Goal: Information Seeking & Learning: Learn about a topic

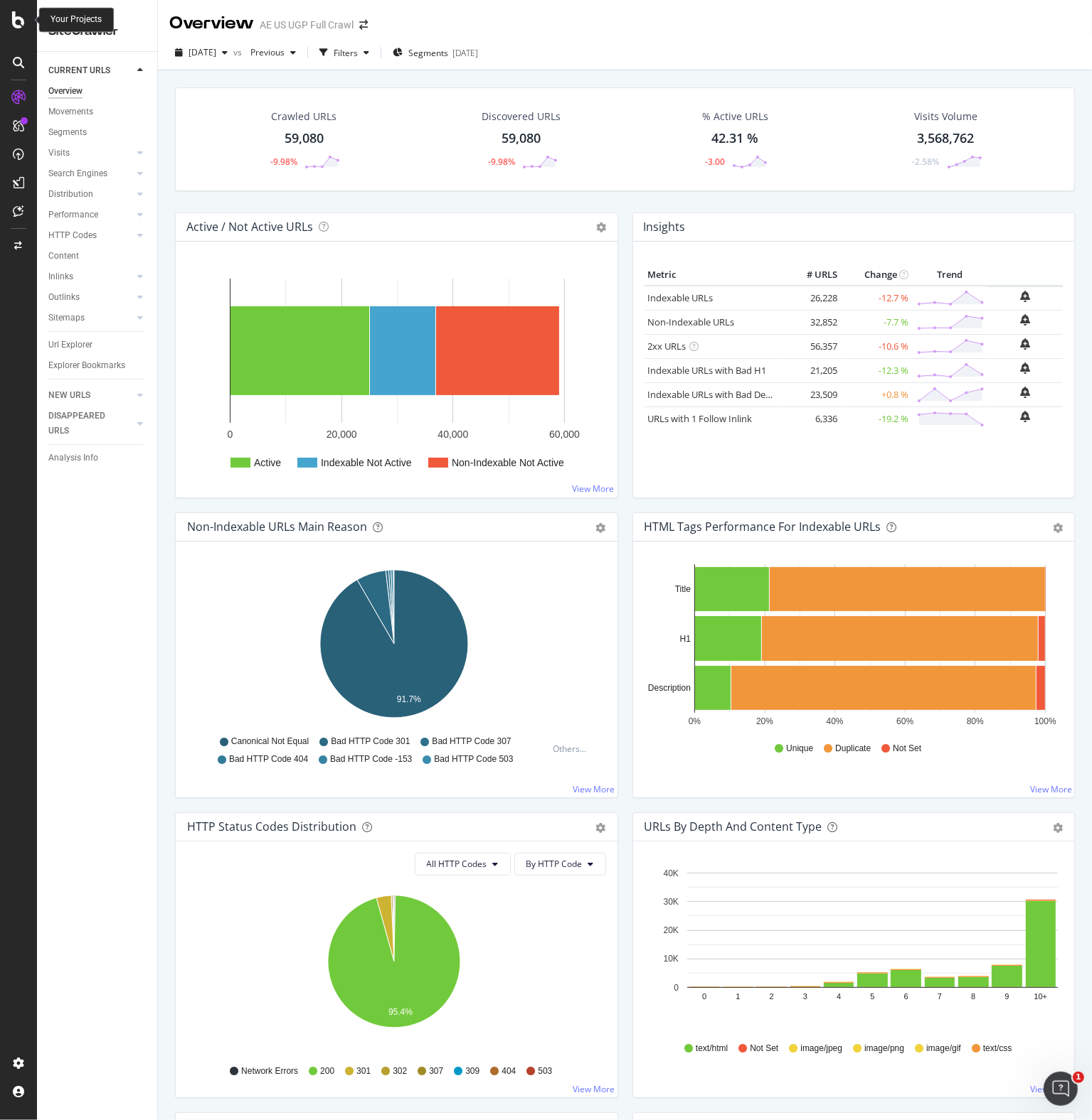
click at [19, 19] on icon at bounding box center [18, 20] width 13 height 17
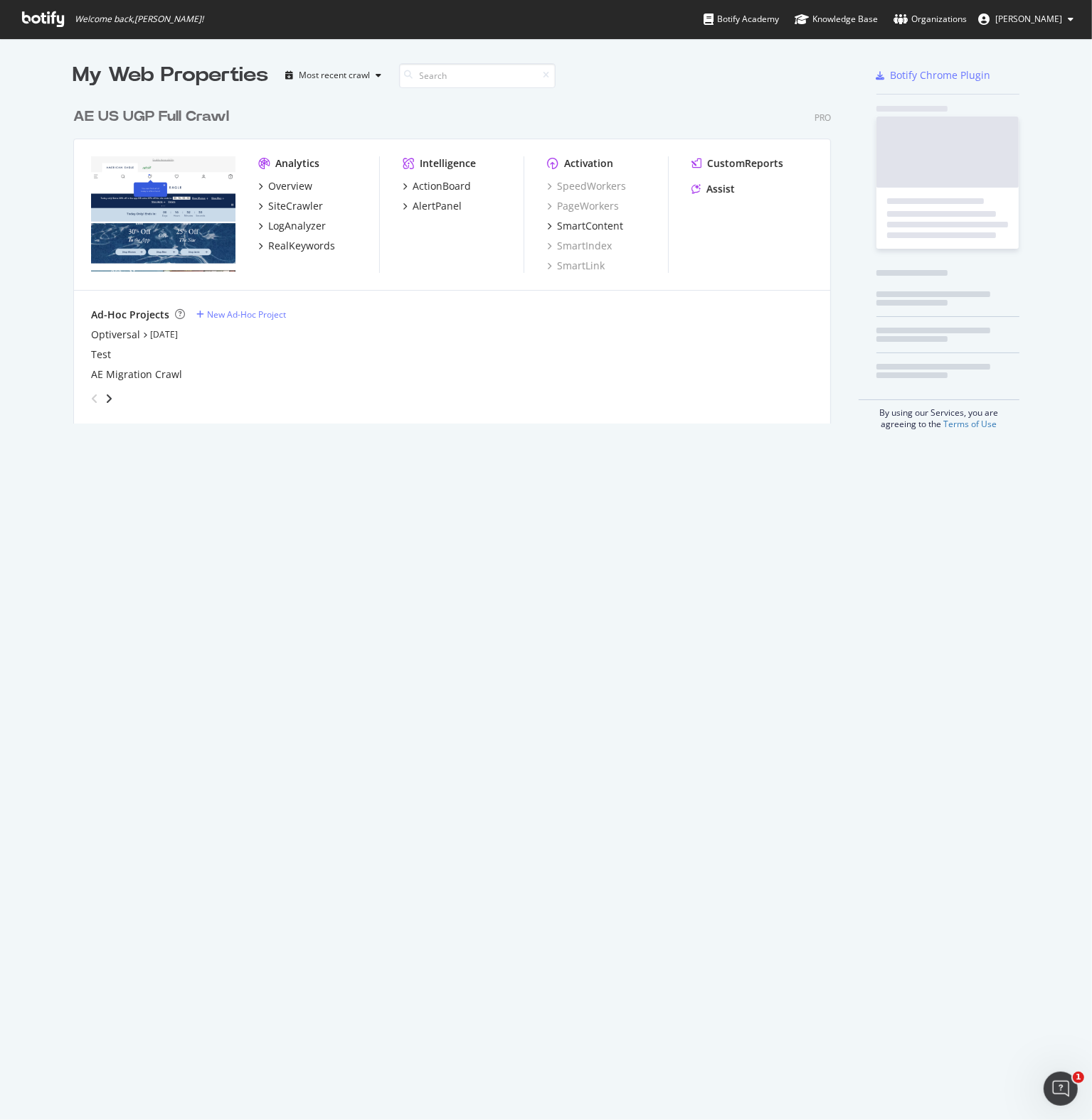
scroll to position [1109, 1070]
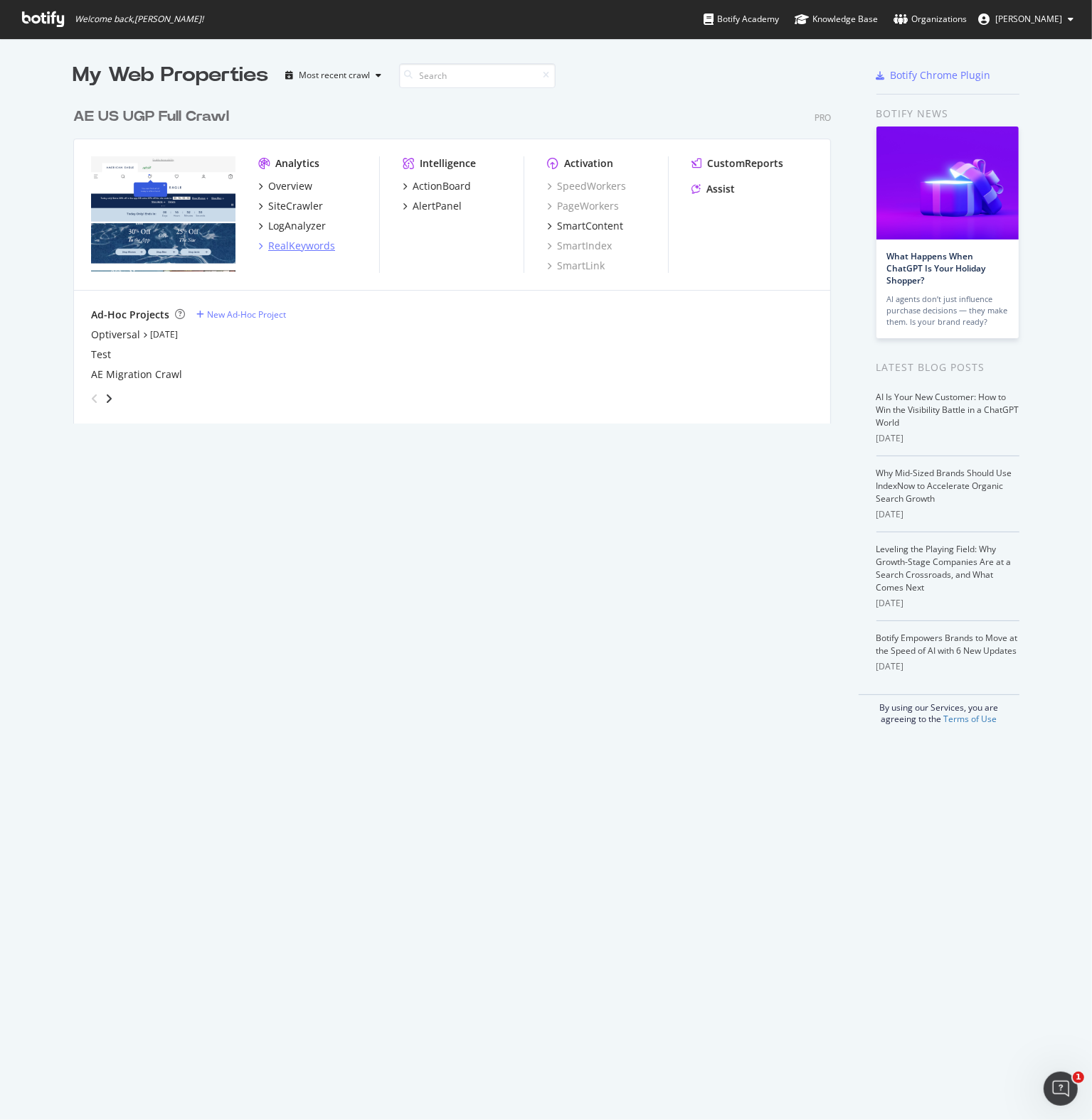
click at [290, 250] on div "RealKeywords" at bounding box center [302, 246] width 67 height 15
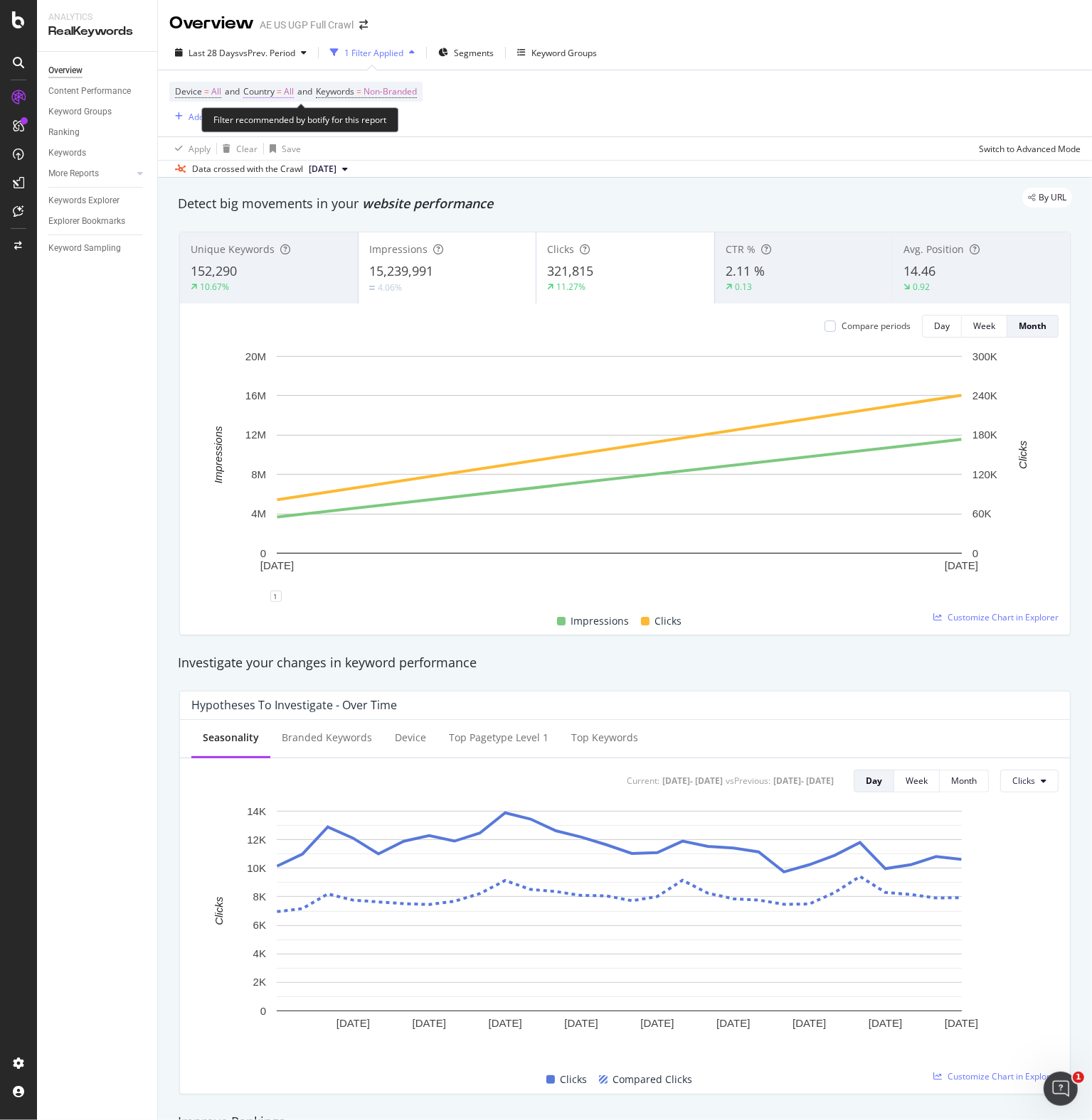
click at [282, 88] on span "=" at bounding box center [279, 91] width 5 height 12
click at [274, 118] on div "All" at bounding box center [337, 125] width 156 height 22
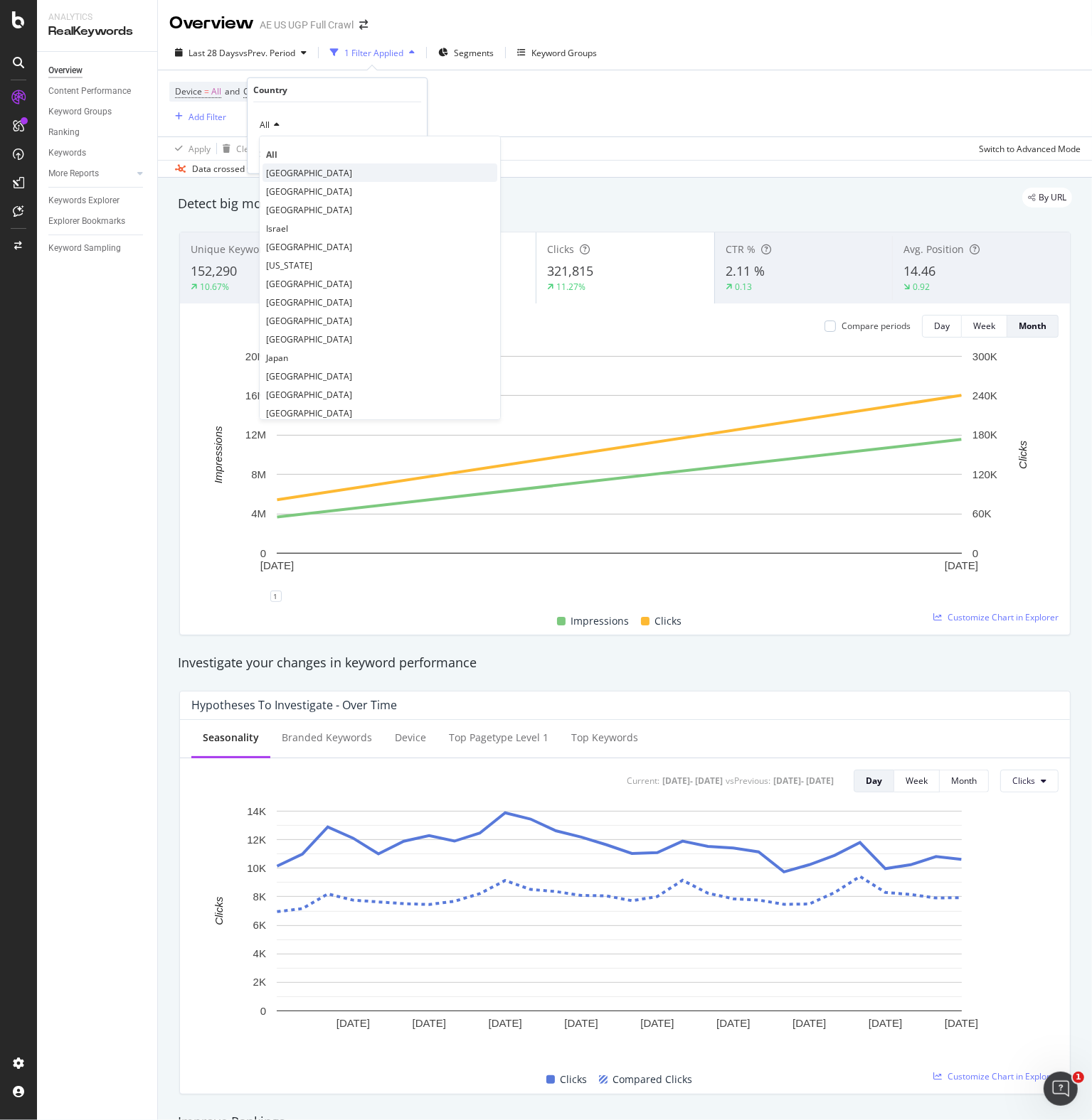
click at [291, 179] on div "[GEOGRAPHIC_DATA]" at bounding box center [379, 173] width 235 height 19
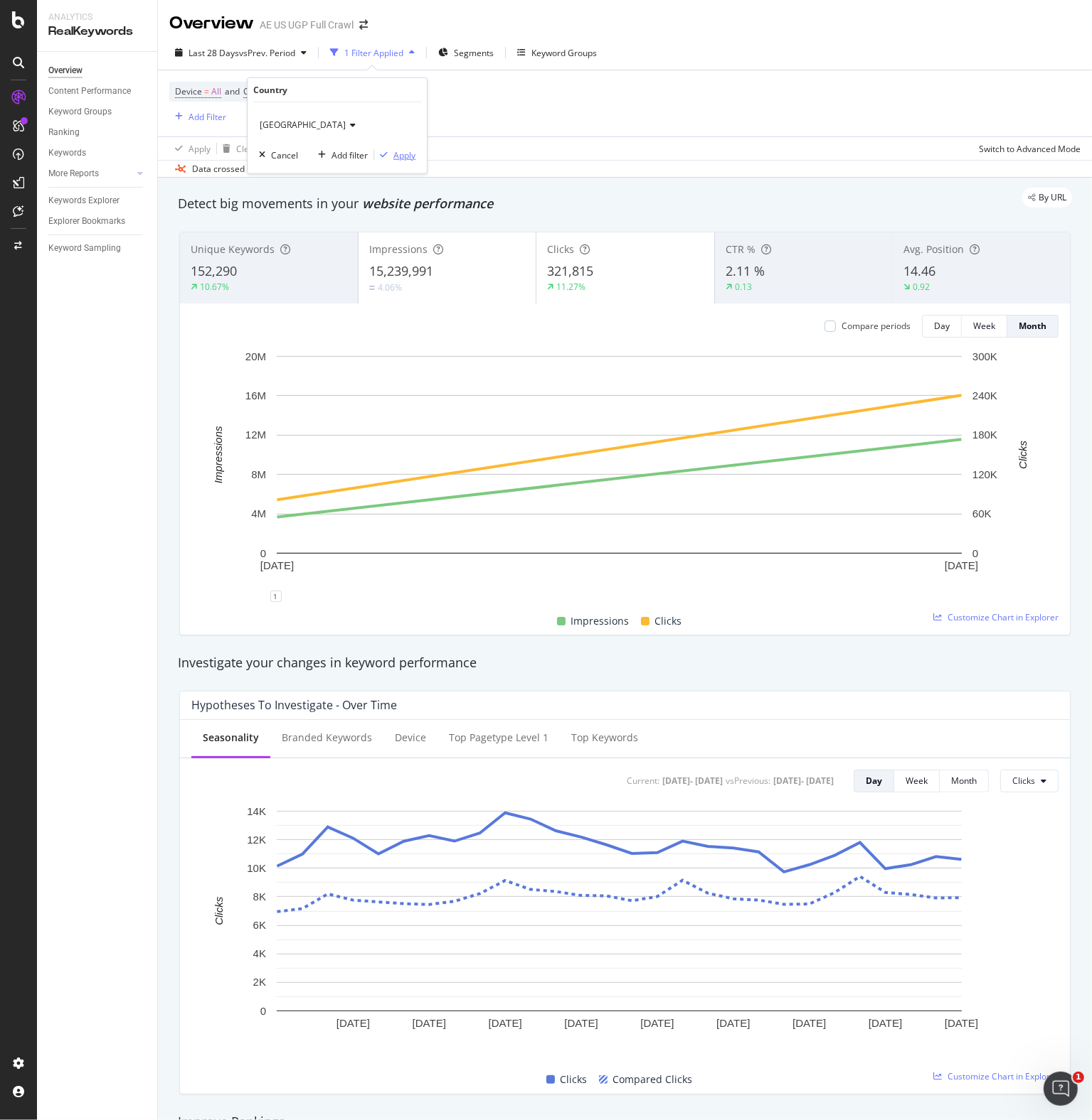
click at [415, 154] on div "United States of America Cancel Add filter Apply" at bounding box center [337, 137] width 180 height 71
click at [407, 155] on div "Apply" at bounding box center [405, 155] width 22 height 12
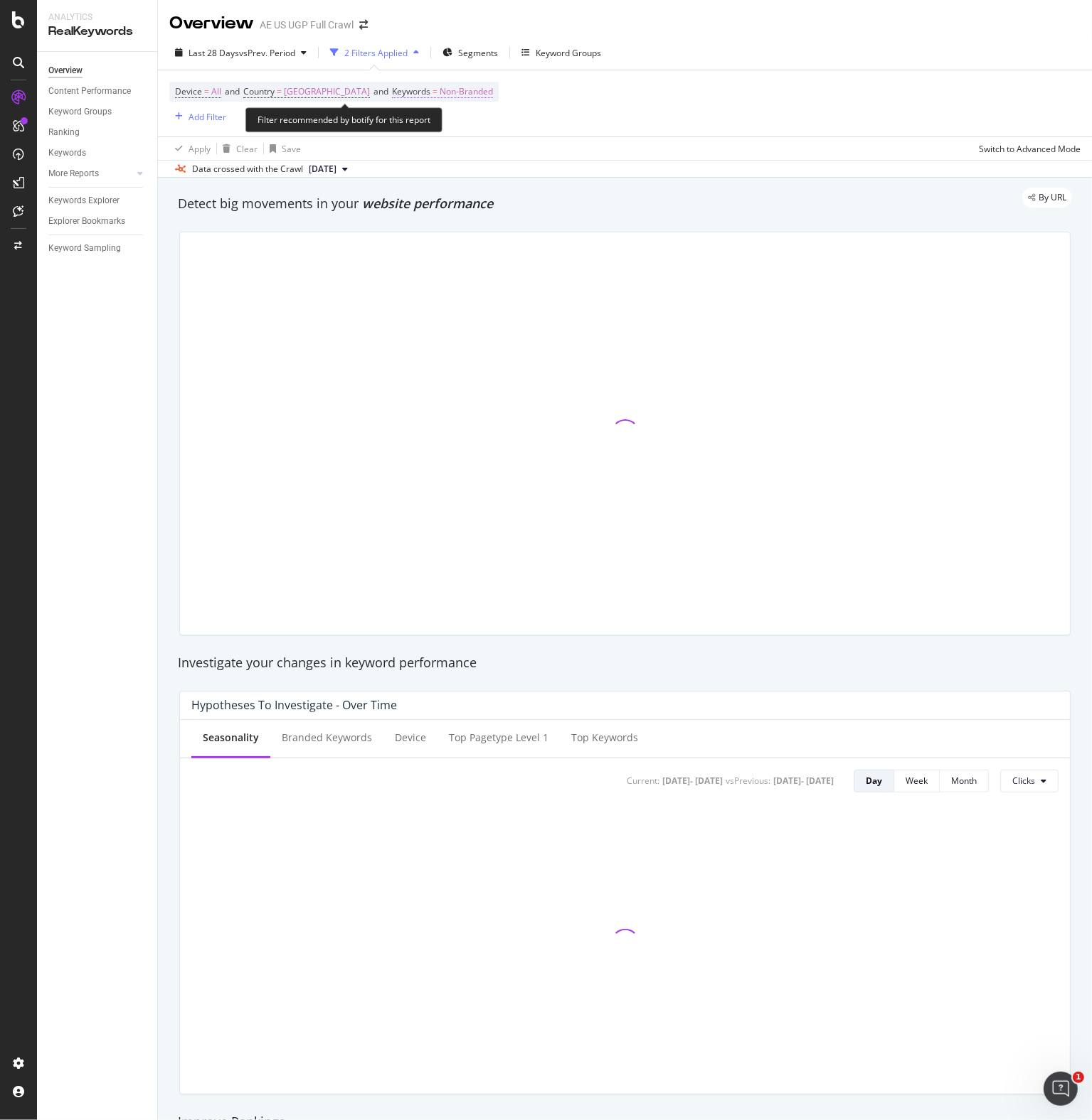
click at [472, 94] on span "Non-Branded" at bounding box center [467, 91] width 53 height 20
click at [461, 125] on span "Non-Branded" at bounding box center [454, 125] width 59 height 12
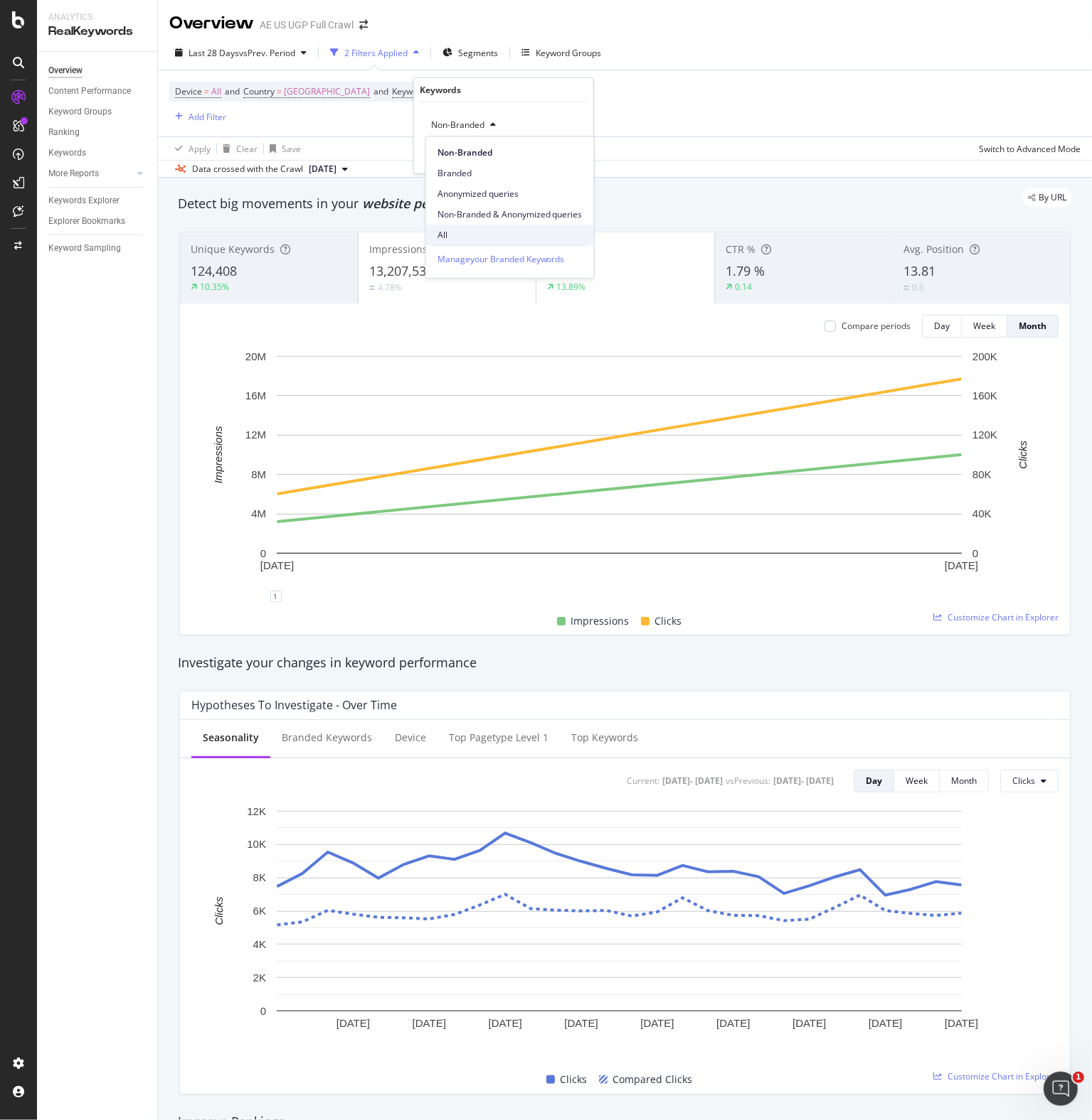
click at [444, 233] on span "All" at bounding box center [509, 235] width 145 height 13
click at [88, 200] on div "Keywords Explorer" at bounding box center [83, 200] width 71 height 15
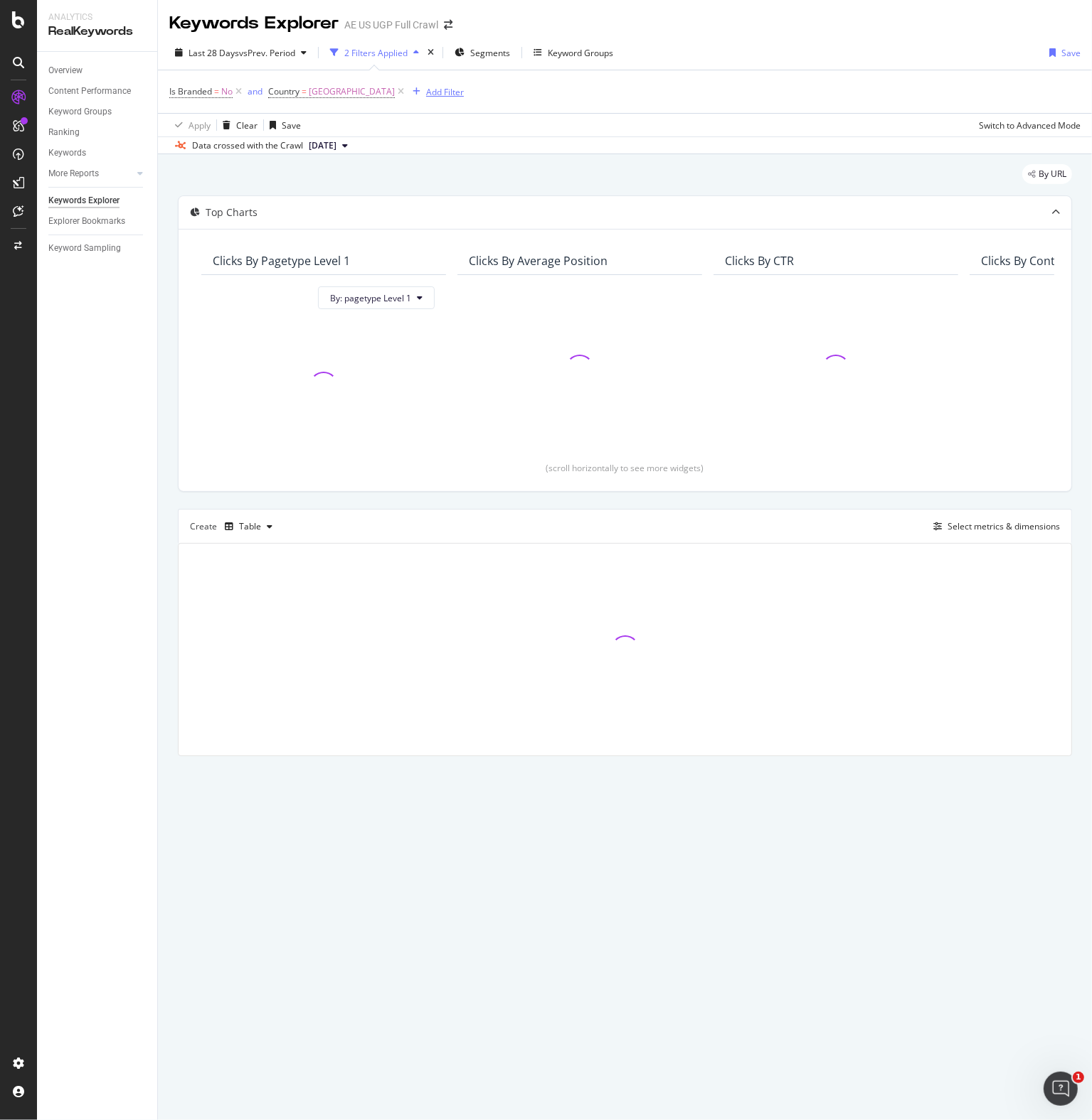
click at [464, 88] on div "Add Filter" at bounding box center [445, 92] width 38 height 12
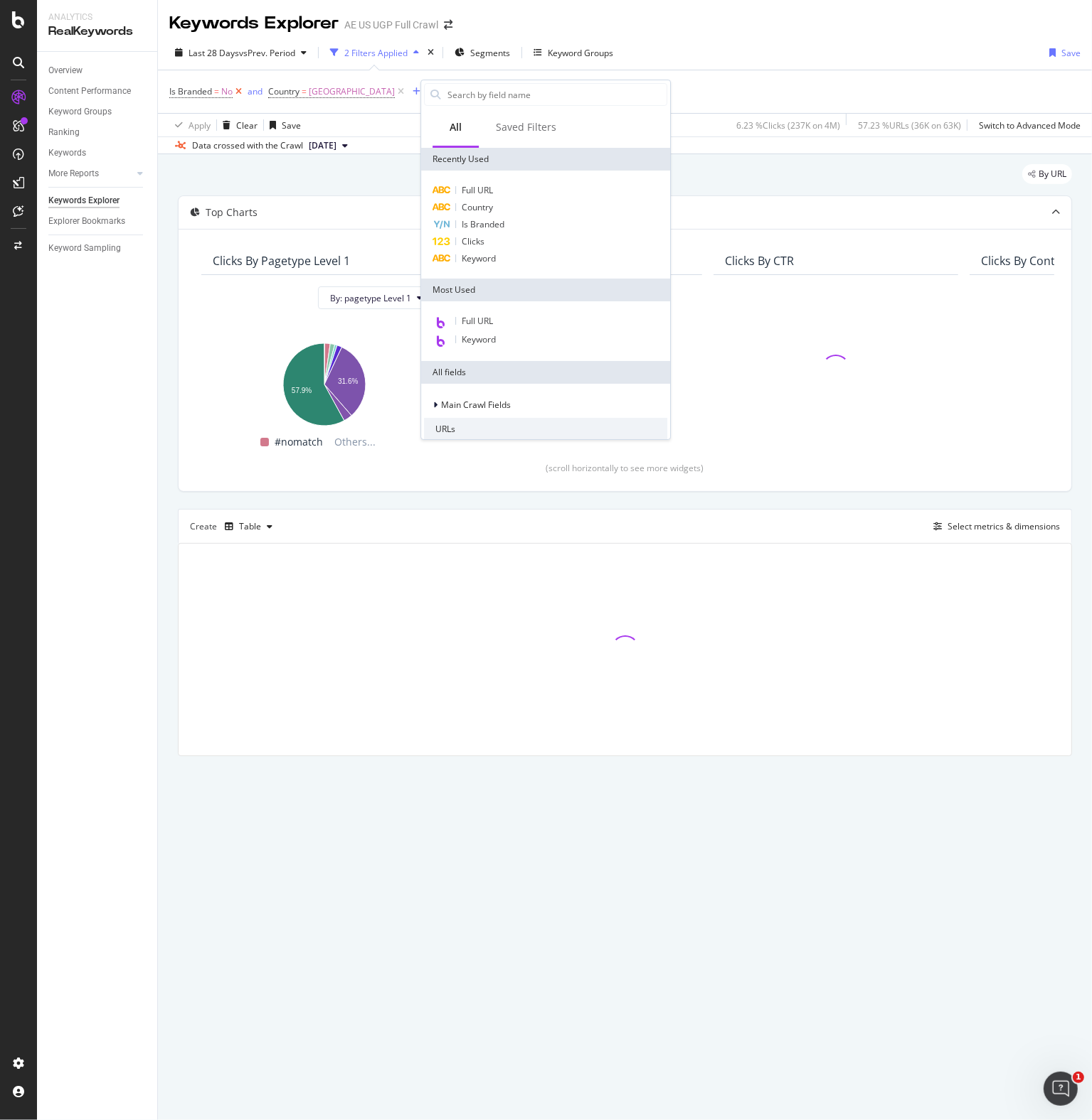
click at [241, 90] on icon at bounding box center [239, 91] width 12 height 15
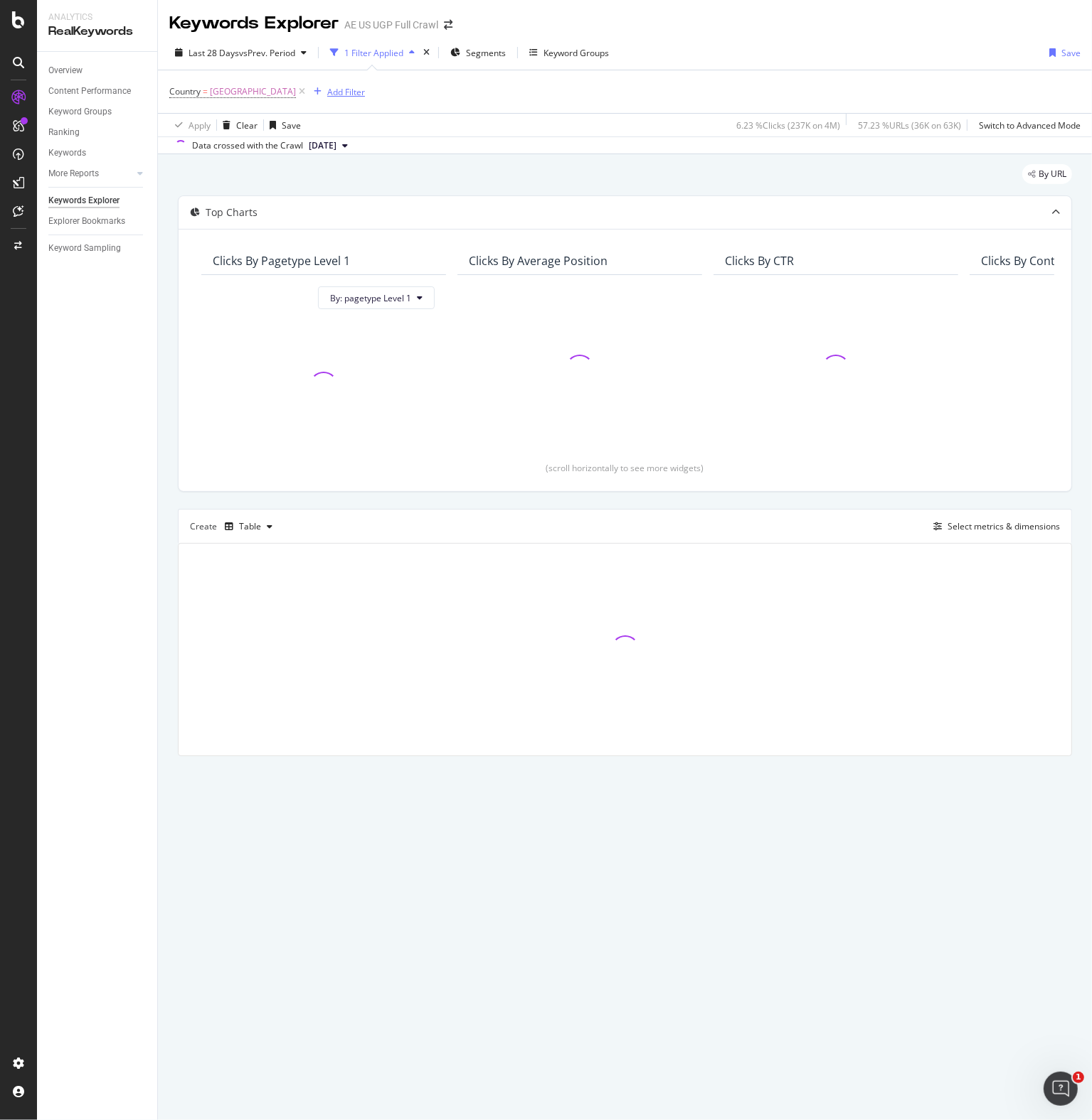
click at [356, 90] on div "Add Filter" at bounding box center [346, 92] width 38 height 12
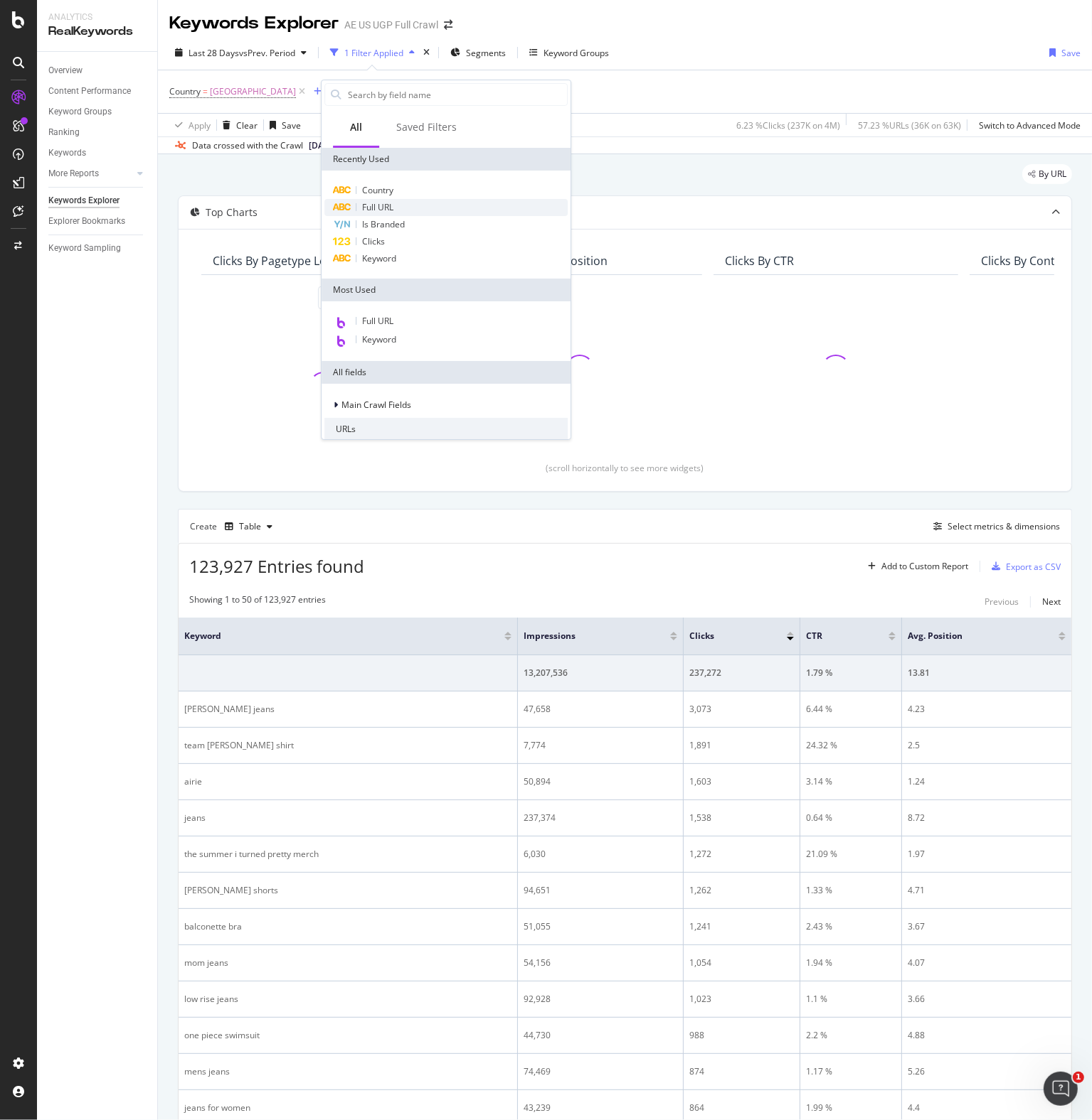
click at [373, 205] on span "Full URL" at bounding box center [377, 207] width 31 height 12
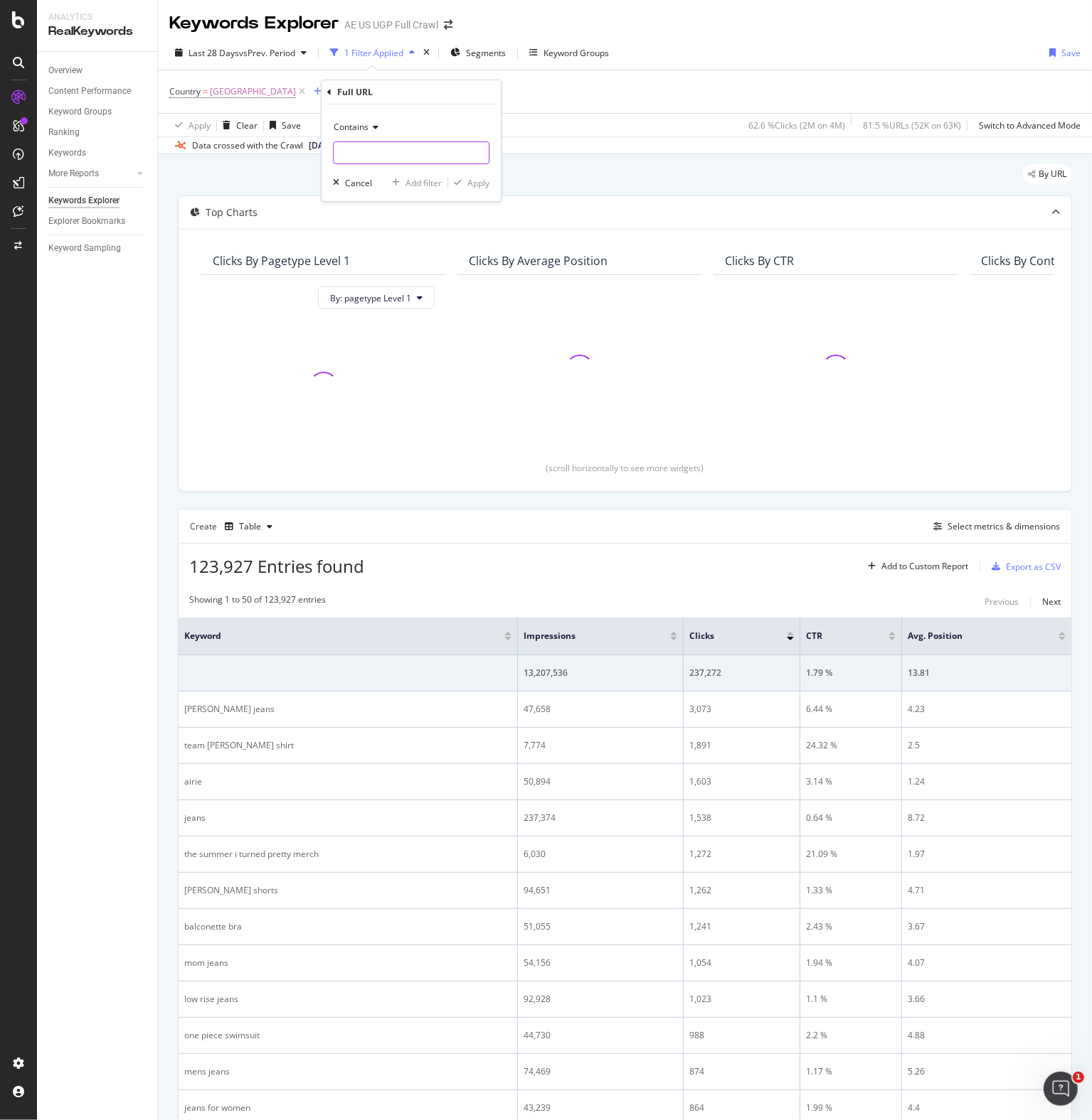
click at [377, 150] on input "text" at bounding box center [411, 153] width 155 height 22
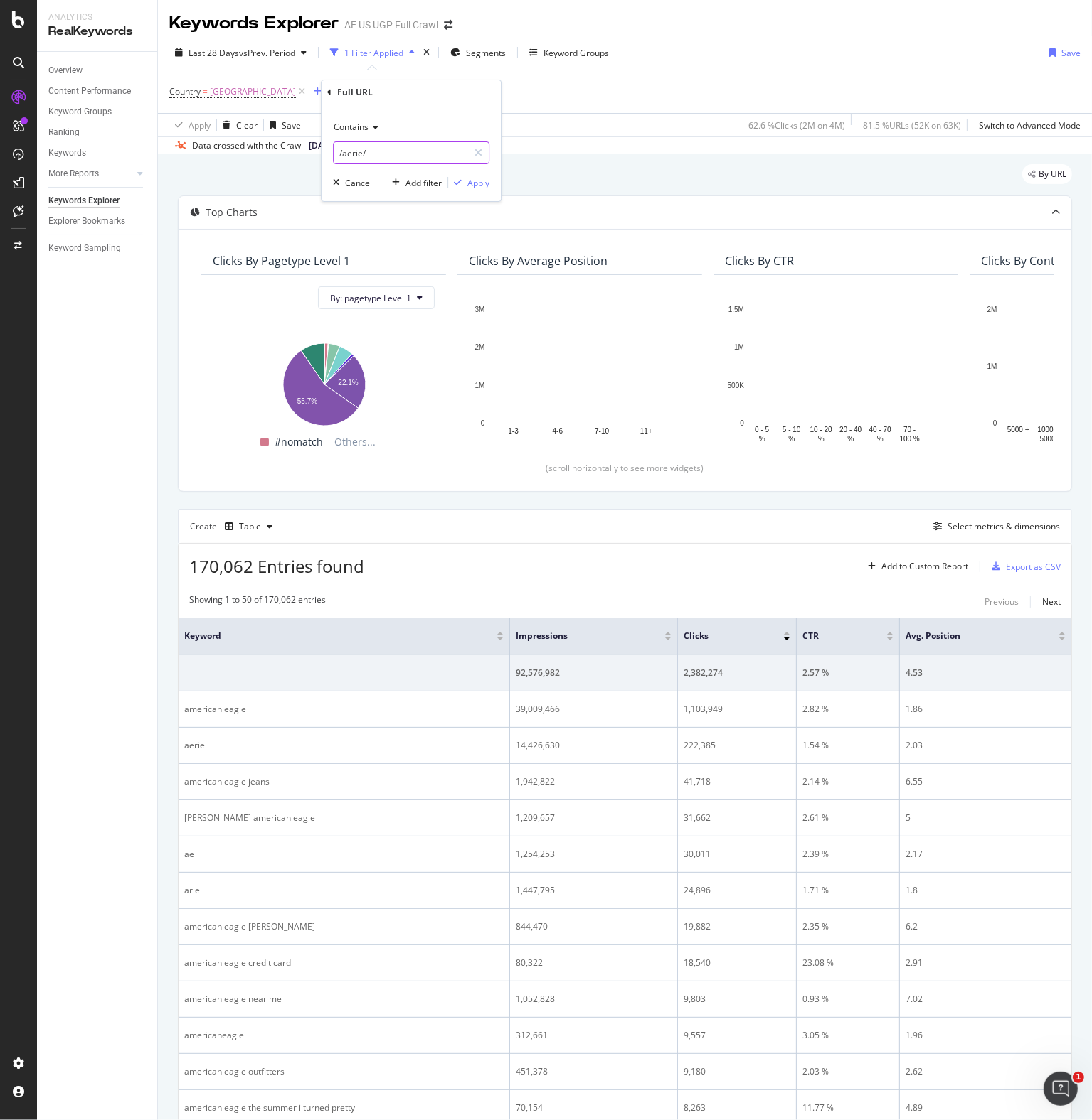
type input "/aerie/"
drag, startPoint x: 470, startPoint y: 180, endPoint x: 447, endPoint y: 206, distance: 34.7
click at [470, 180] on div "Apply" at bounding box center [479, 183] width 22 height 12
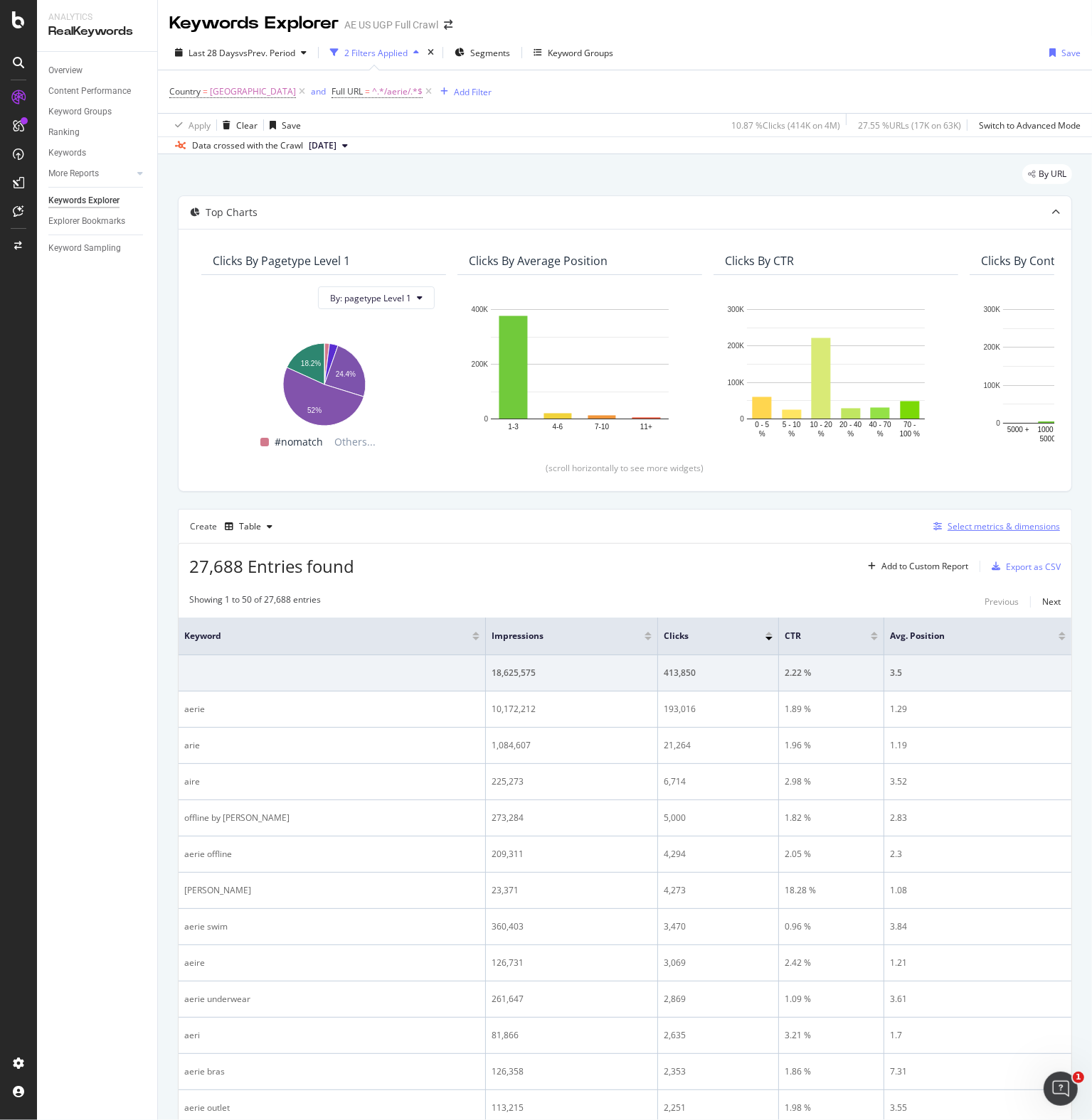
click at [967, 526] on div "Select metrics & dimensions" at bounding box center [1003, 527] width 113 height 12
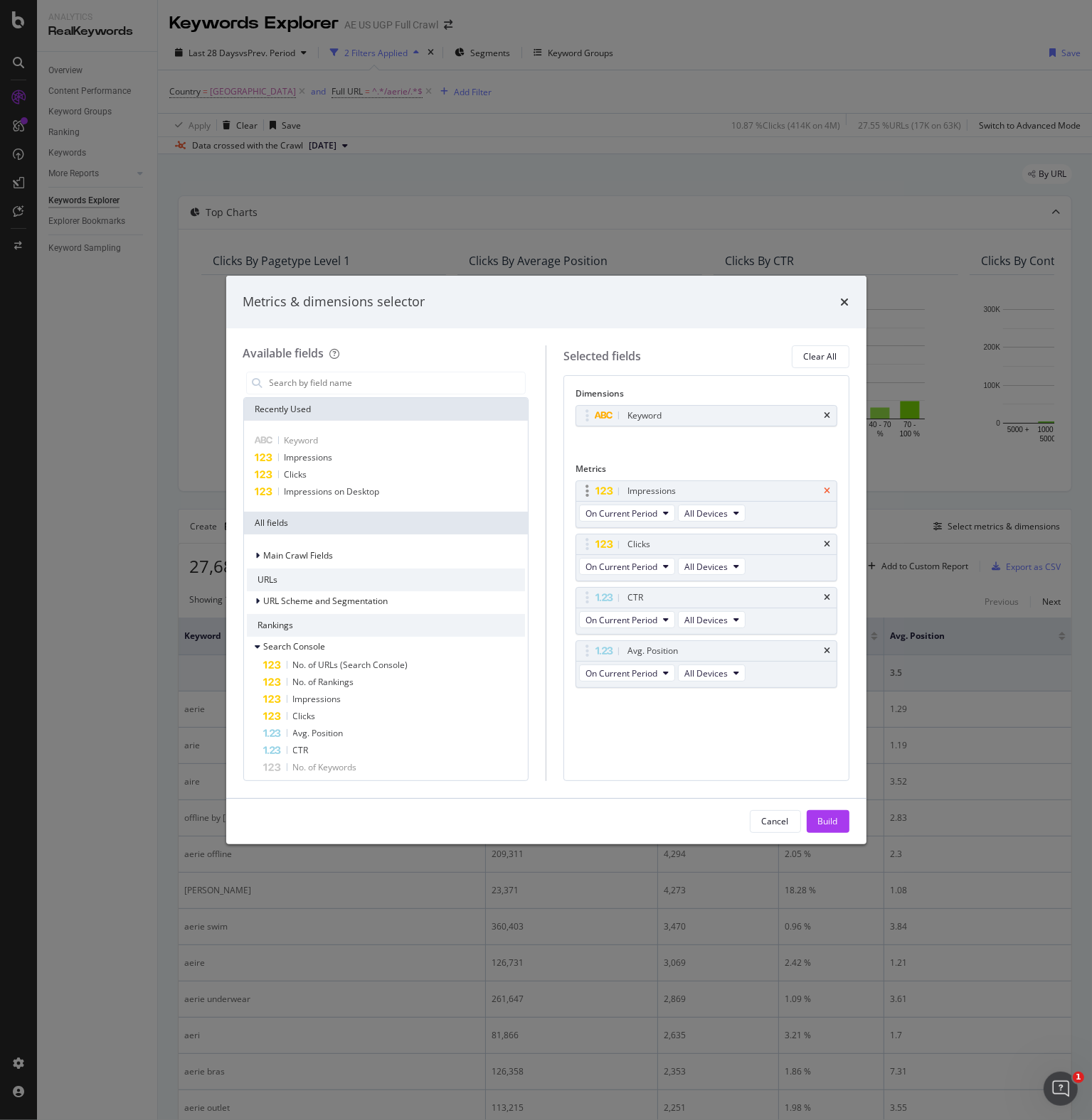
click at [830, 488] on icon "times" at bounding box center [827, 491] width 6 height 9
click at [830, 540] on icon "times" at bounding box center [827, 545] width 6 height 9
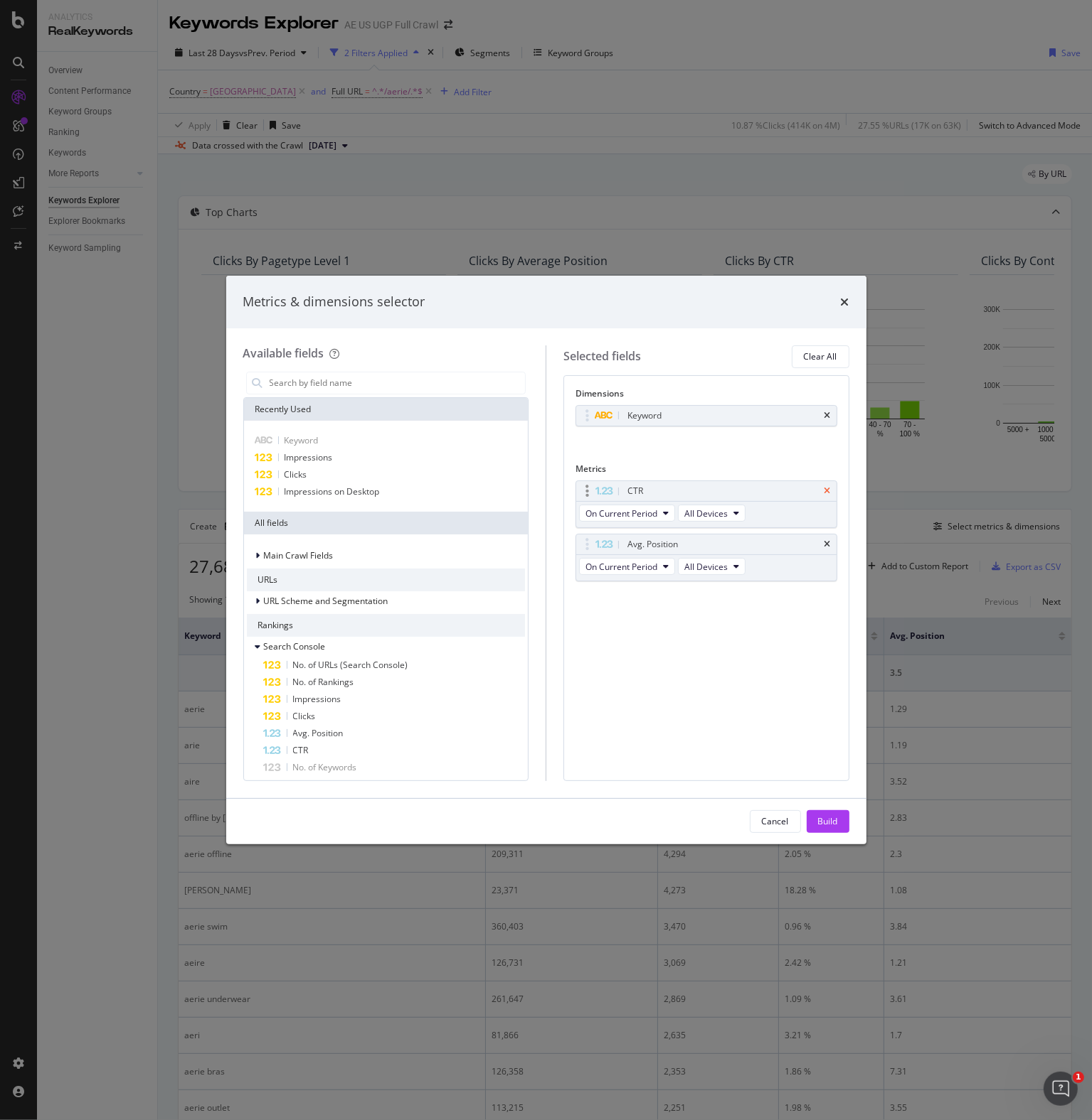
click at [827, 489] on icon "times" at bounding box center [827, 491] width 6 height 9
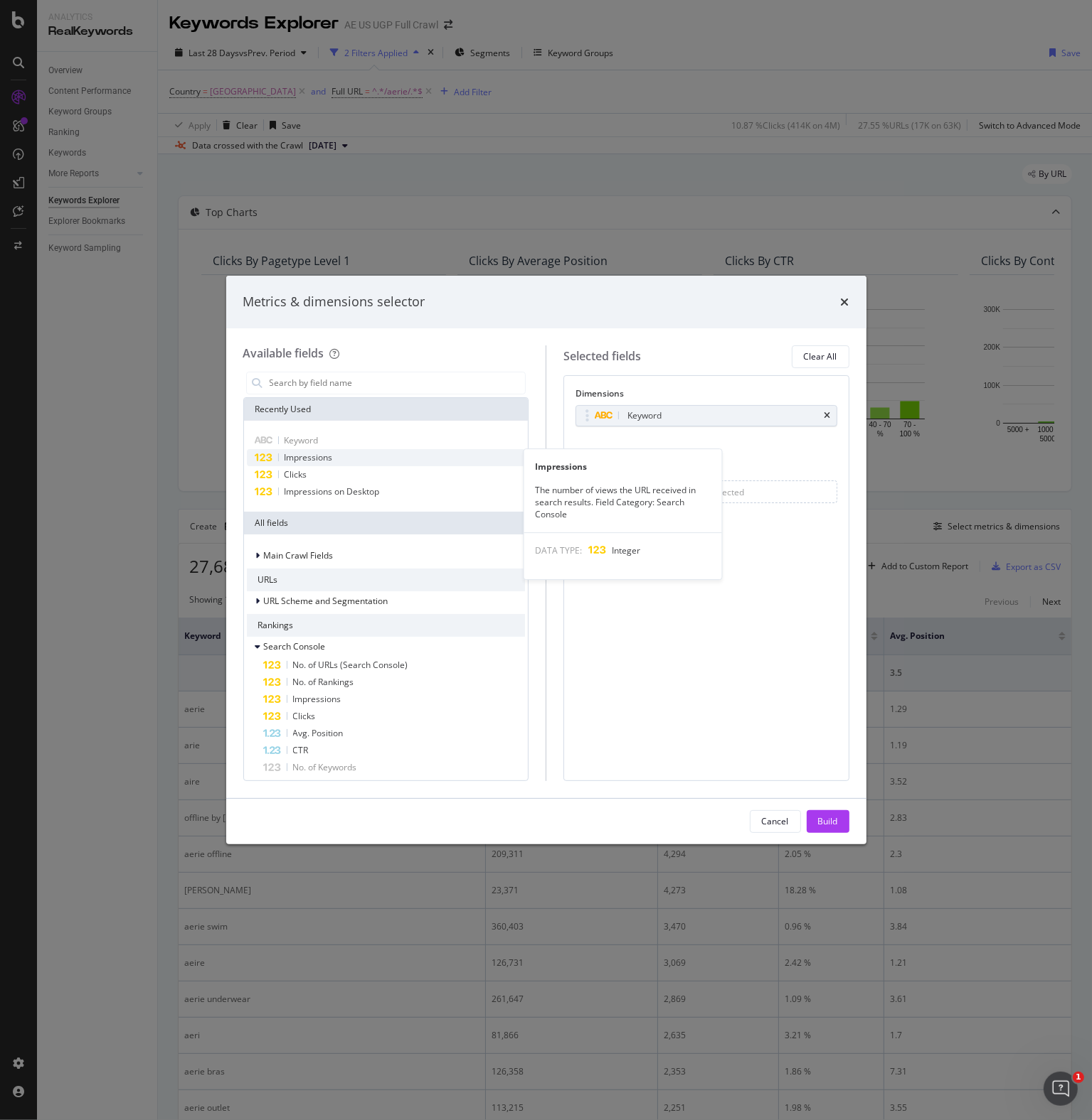
click at [293, 459] on span "Impressions" at bounding box center [308, 458] width 48 height 12
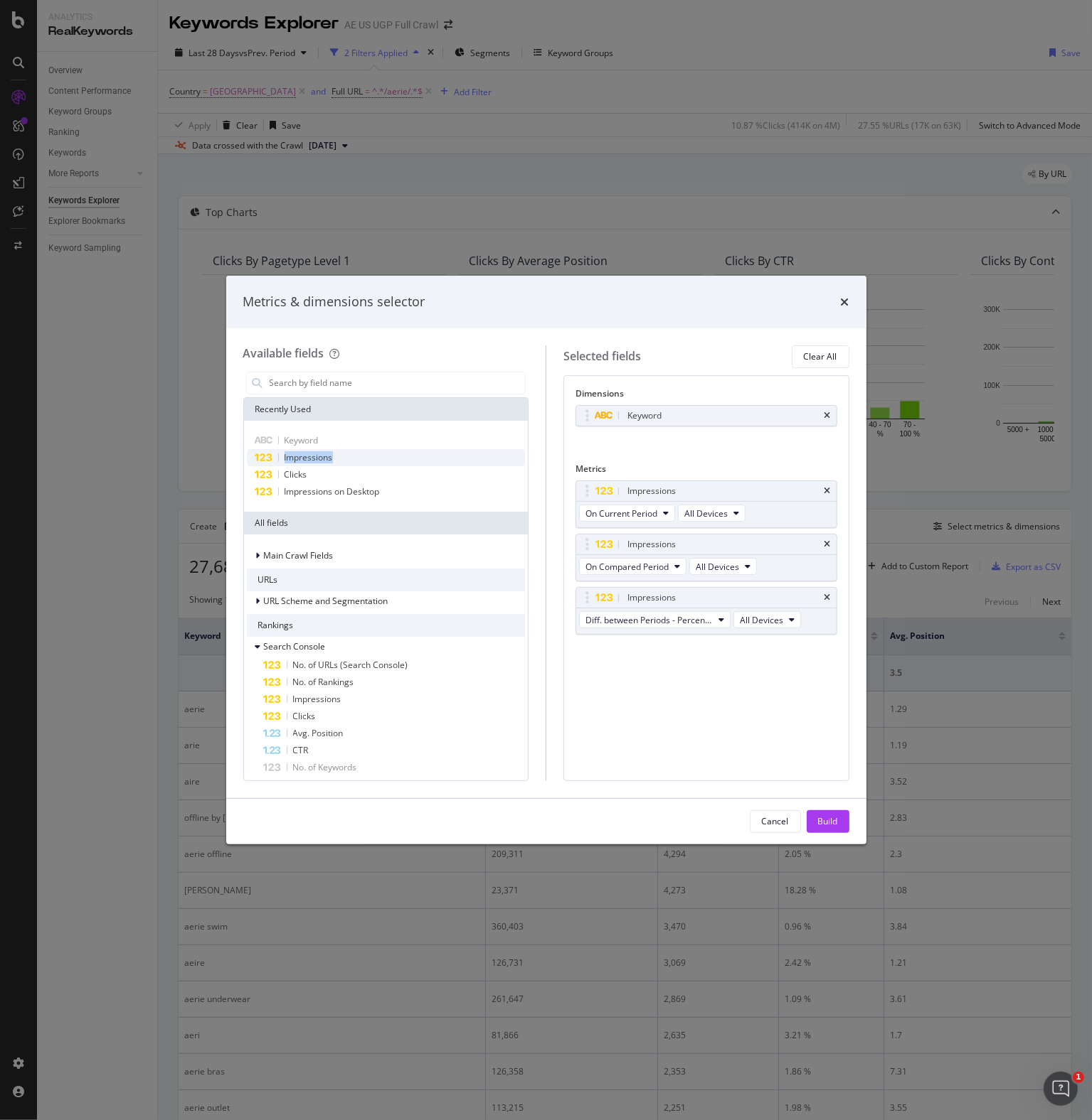
click at [293, 459] on span "Impressions" at bounding box center [308, 458] width 48 height 12
click at [814, 818] on button "Build" at bounding box center [828, 822] width 43 height 22
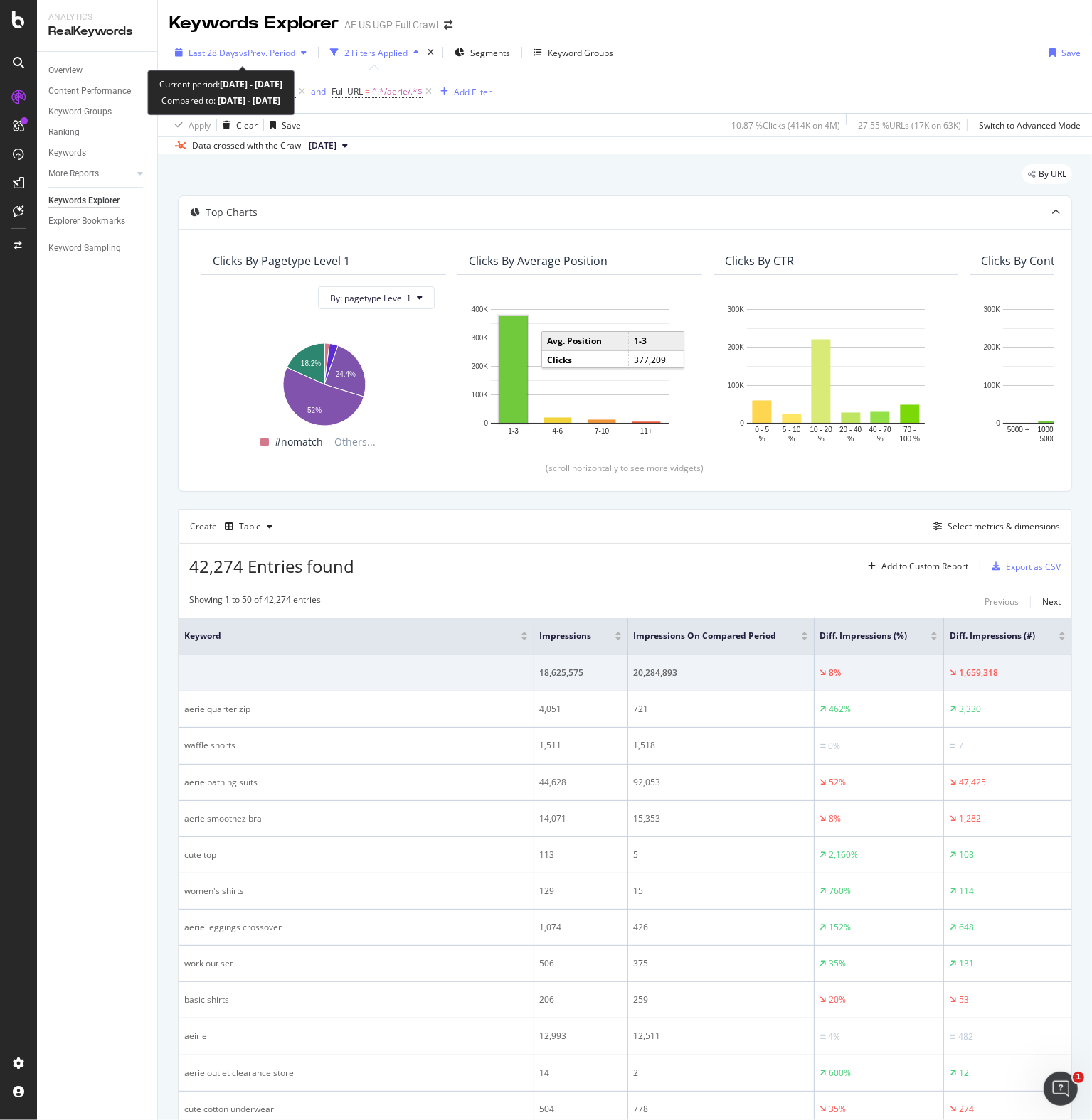
click at [258, 51] on span "vs Prev. Period" at bounding box center [266, 53] width 56 height 12
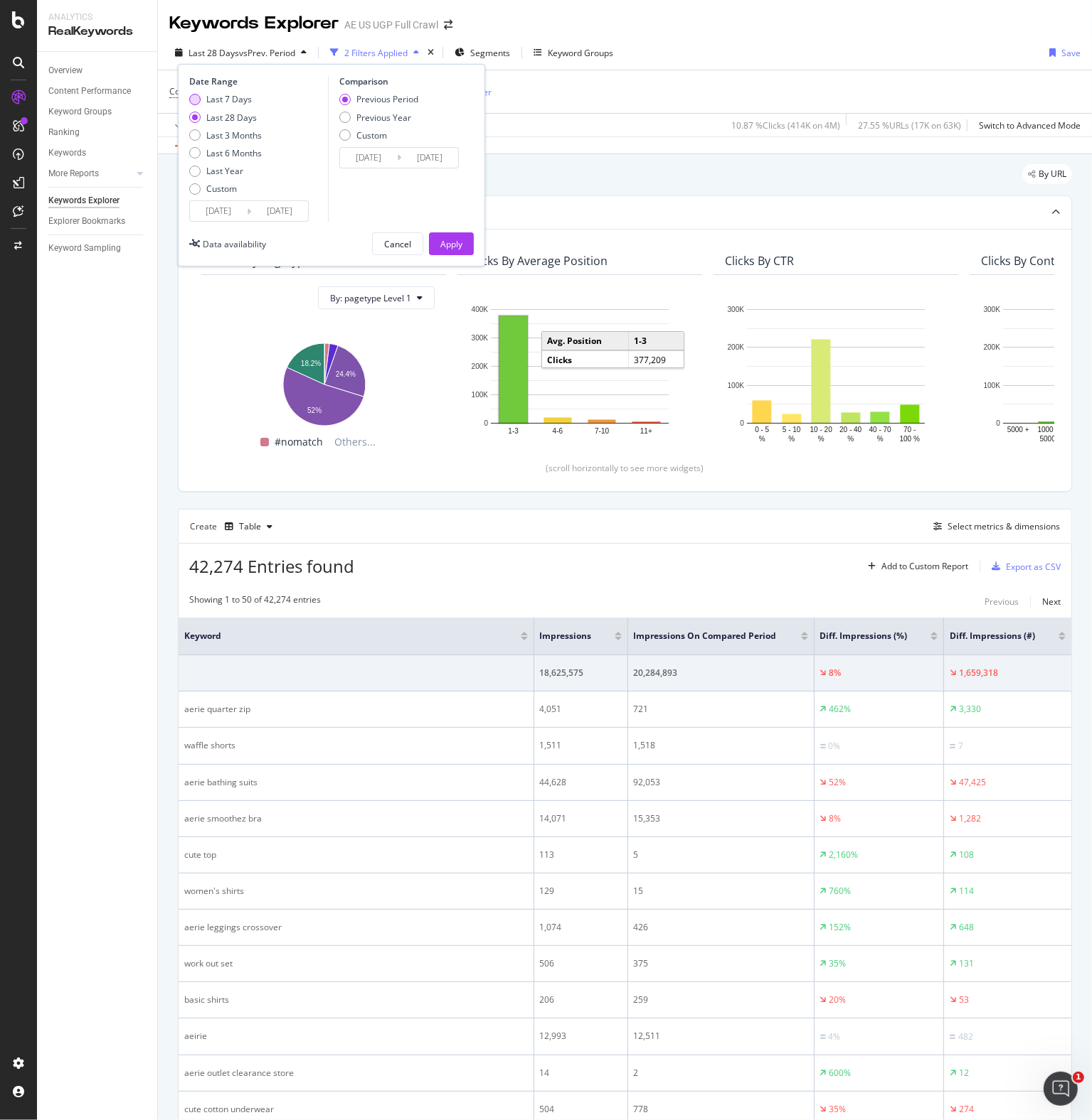
click at [228, 99] on div "Last 7 Days" at bounding box center [229, 99] width 46 height 12
type input "[DATE]"
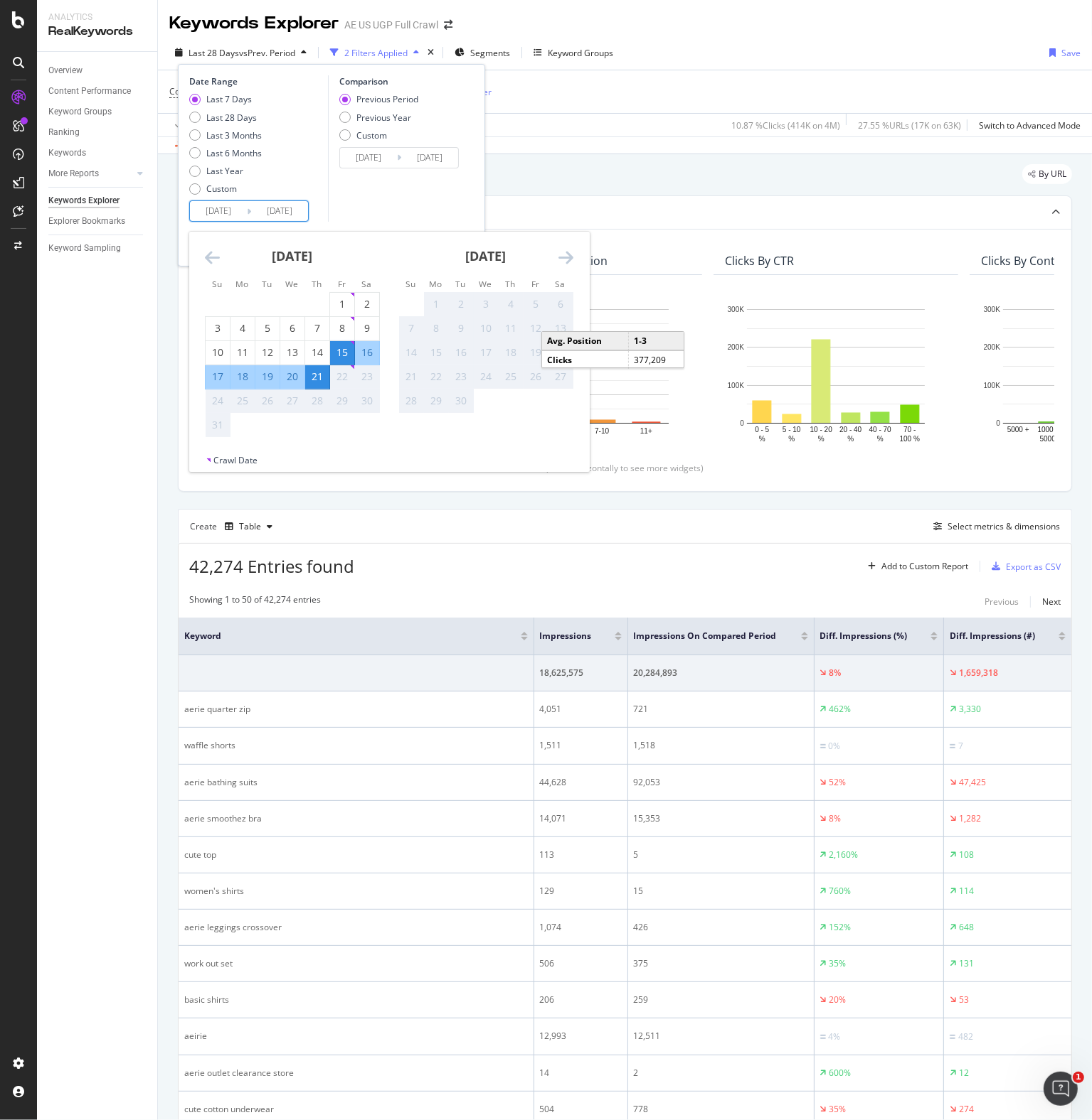
click at [229, 216] on input "[DATE]" at bounding box center [218, 210] width 57 height 20
click at [345, 353] on div "15" at bounding box center [342, 352] width 24 height 15
click at [312, 377] on div "21" at bounding box center [317, 376] width 24 height 15
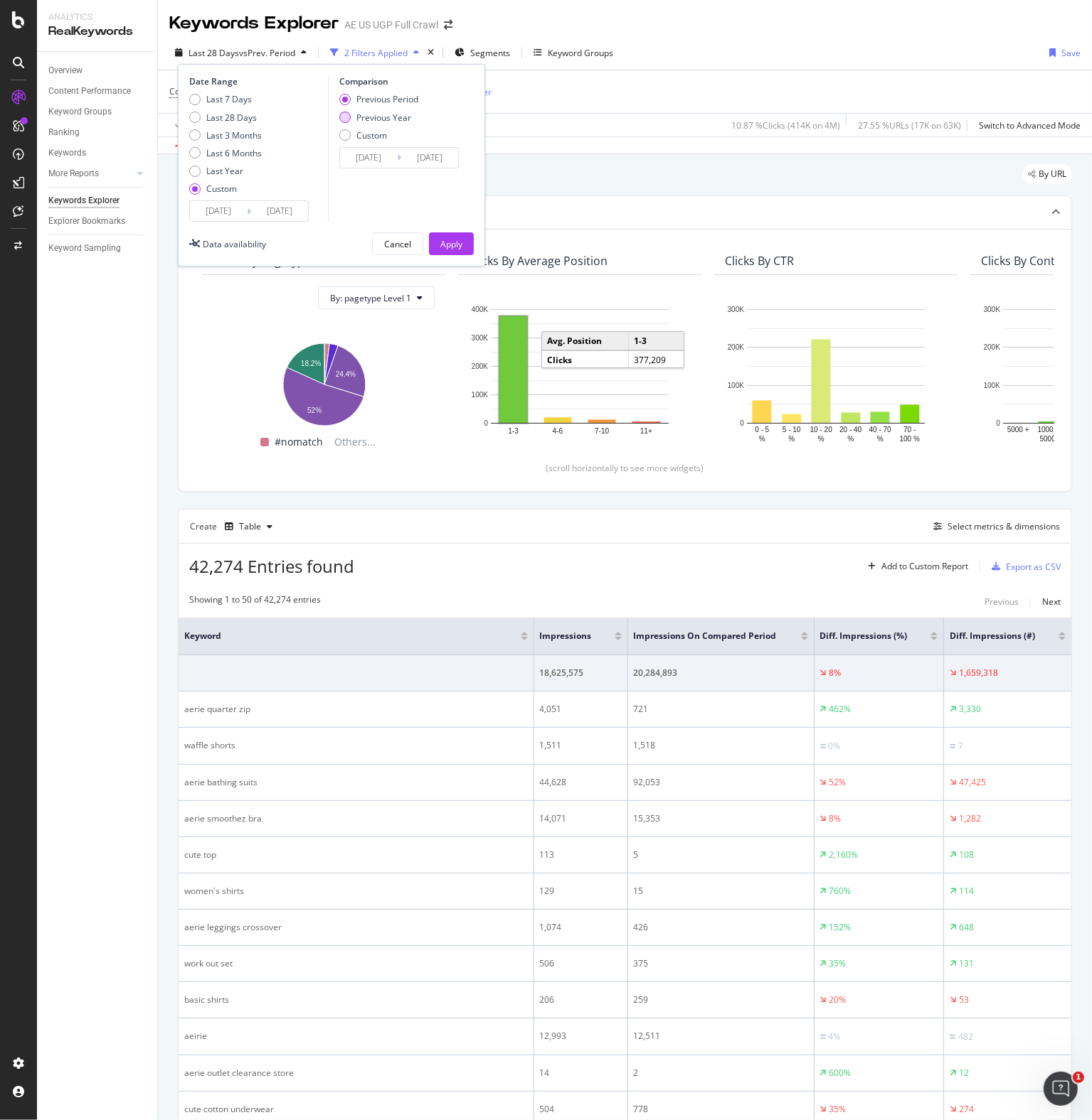
click at [378, 115] on div "Previous Year" at bounding box center [384, 118] width 55 height 12
type input "[DATE]"
click at [452, 239] on div "Apply" at bounding box center [451, 244] width 22 height 12
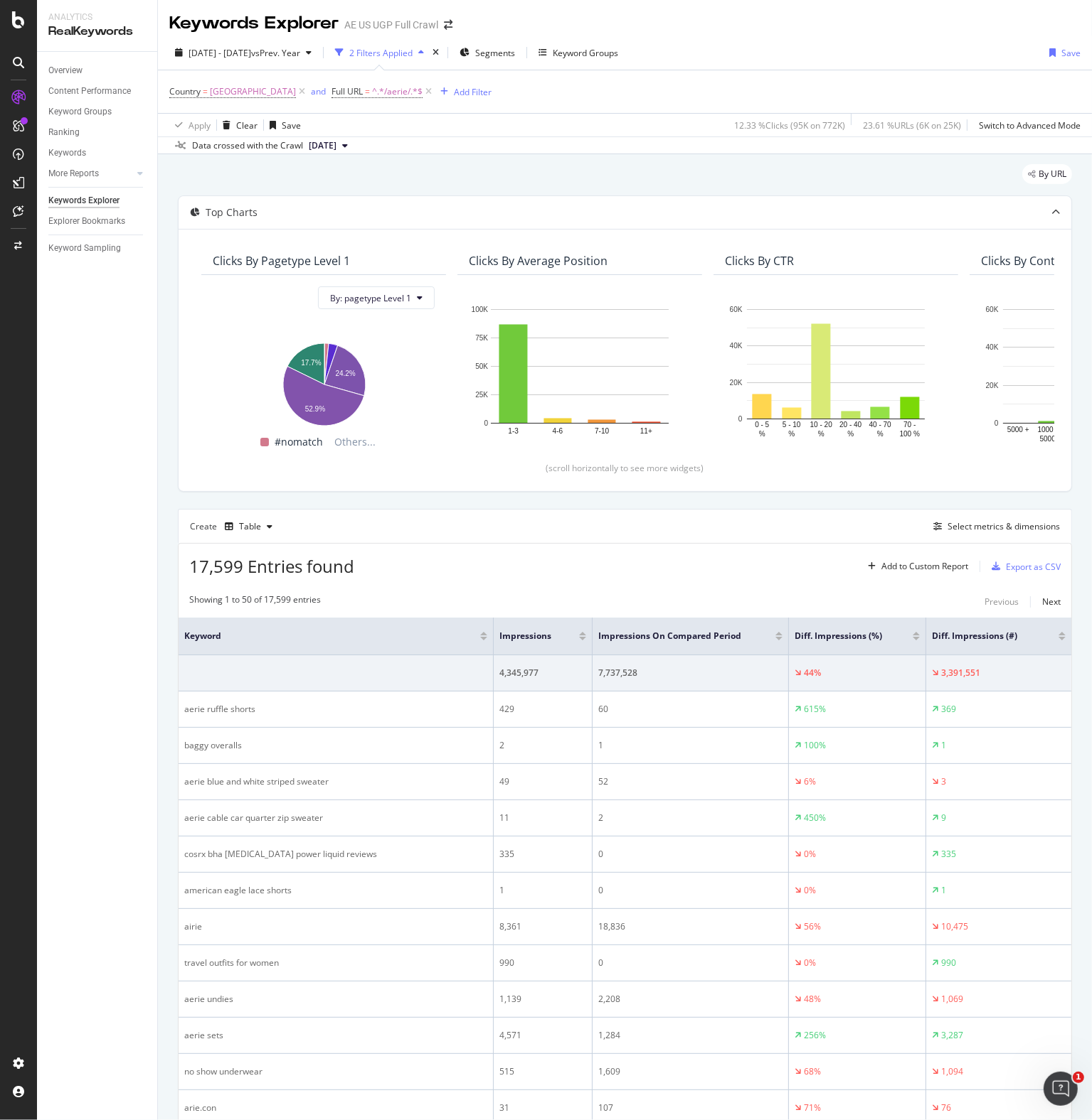
click at [582, 637] on div at bounding box center [583, 639] width 7 height 3
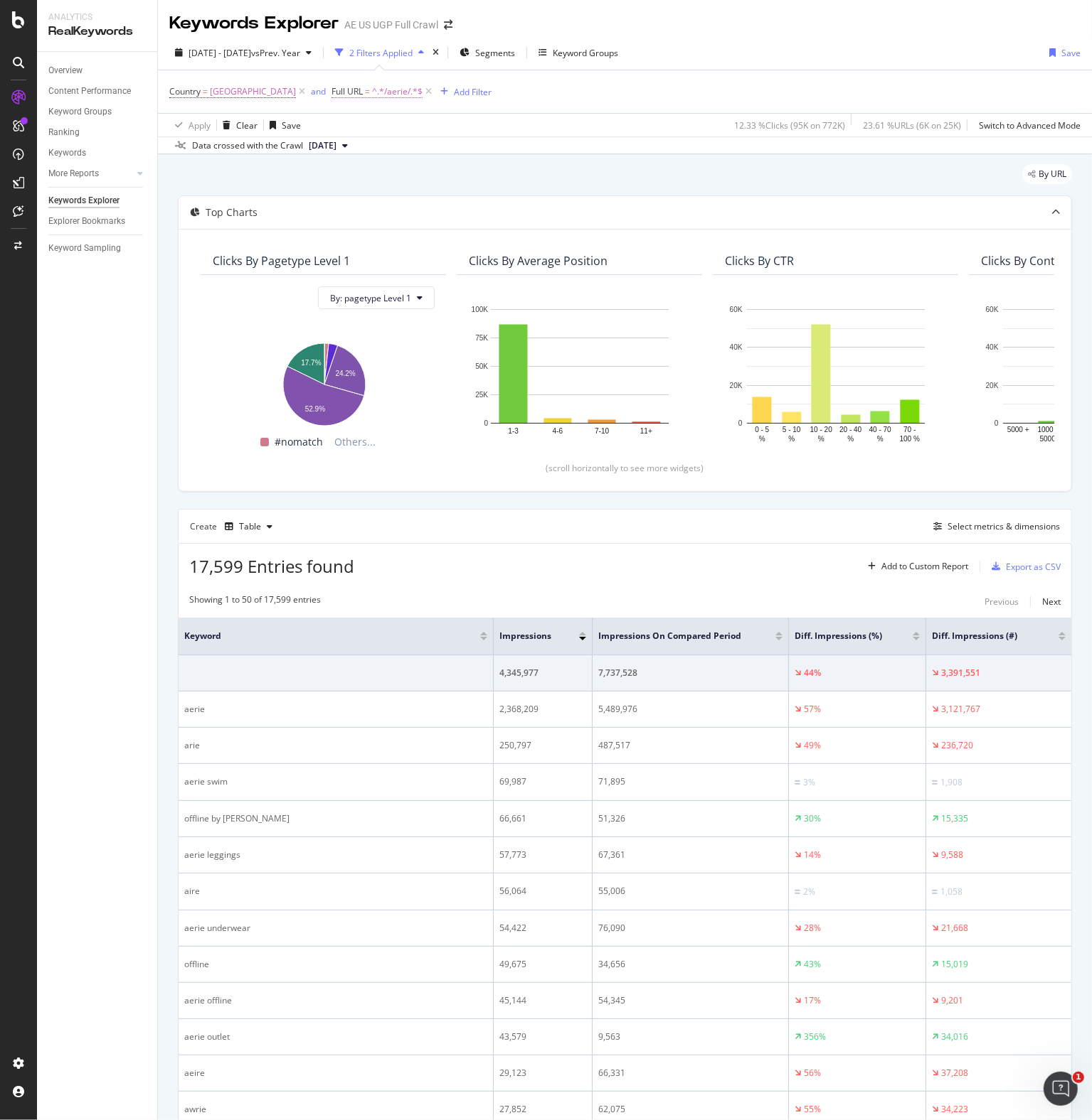
click at [402, 92] on span "^.*/aerie/.*$" at bounding box center [397, 91] width 51 height 20
click at [393, 125] on icon at bounding box center [397, 125] width 10 height 9
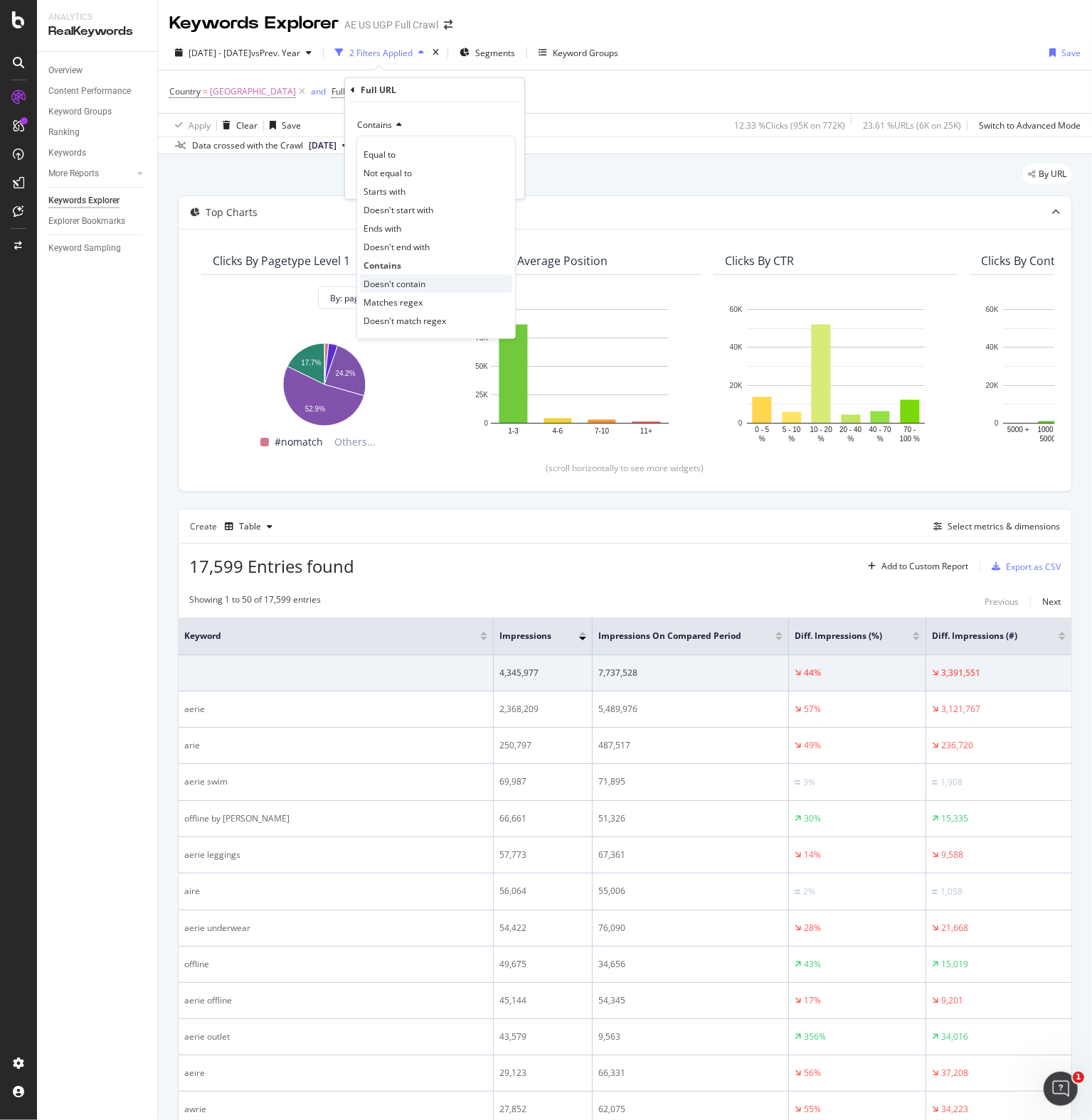
click at [390, 284] on span "Doesn't contain" at bounding box center [394, 283] width 62 height 12
click at [501, 180] on div "Apply" at bounding box center [502, 180] width 22 height 12
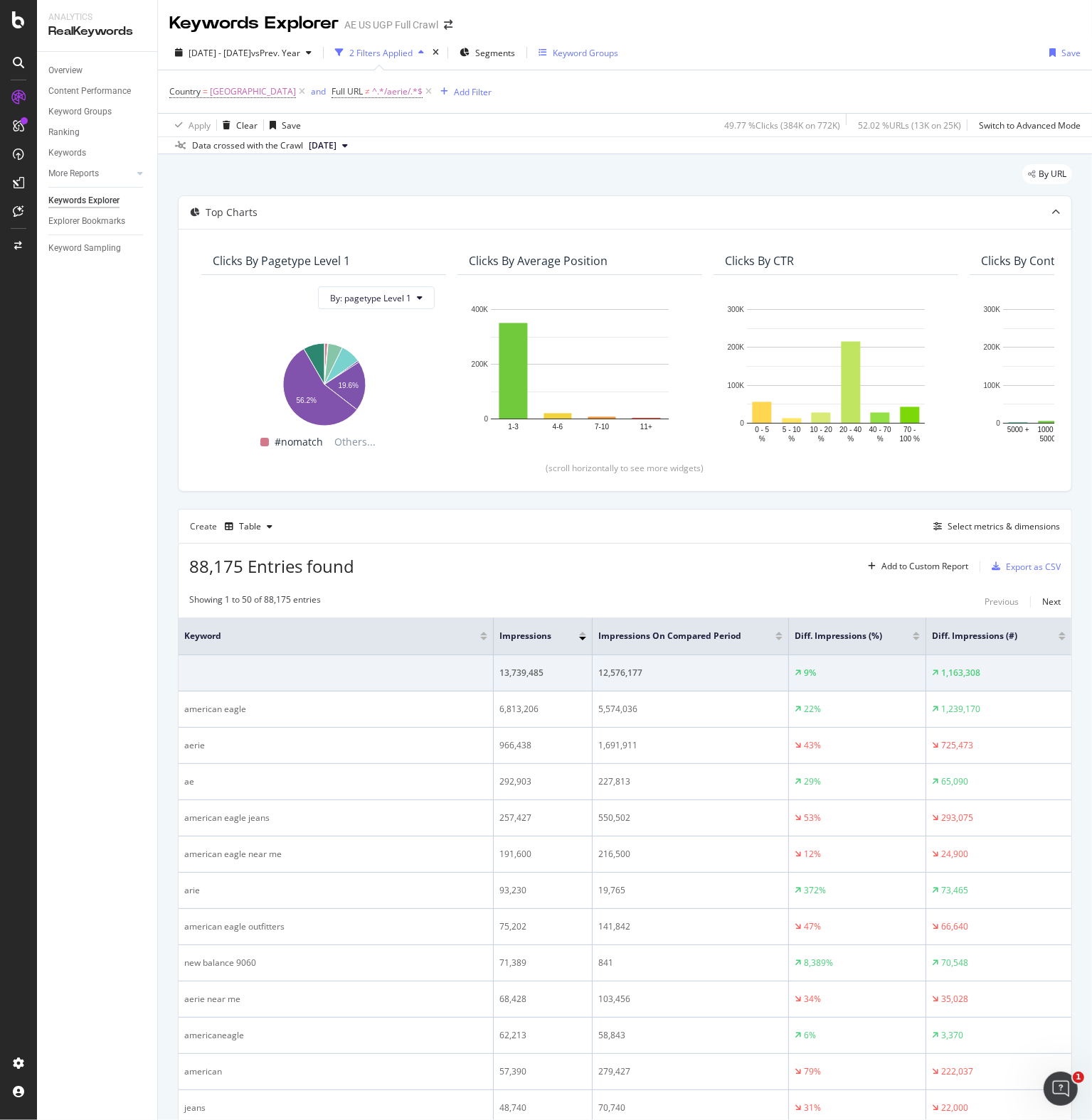
click at [612, 52] on div "Keyword Groups" at bounding box center [585, 53] width 65 height 12
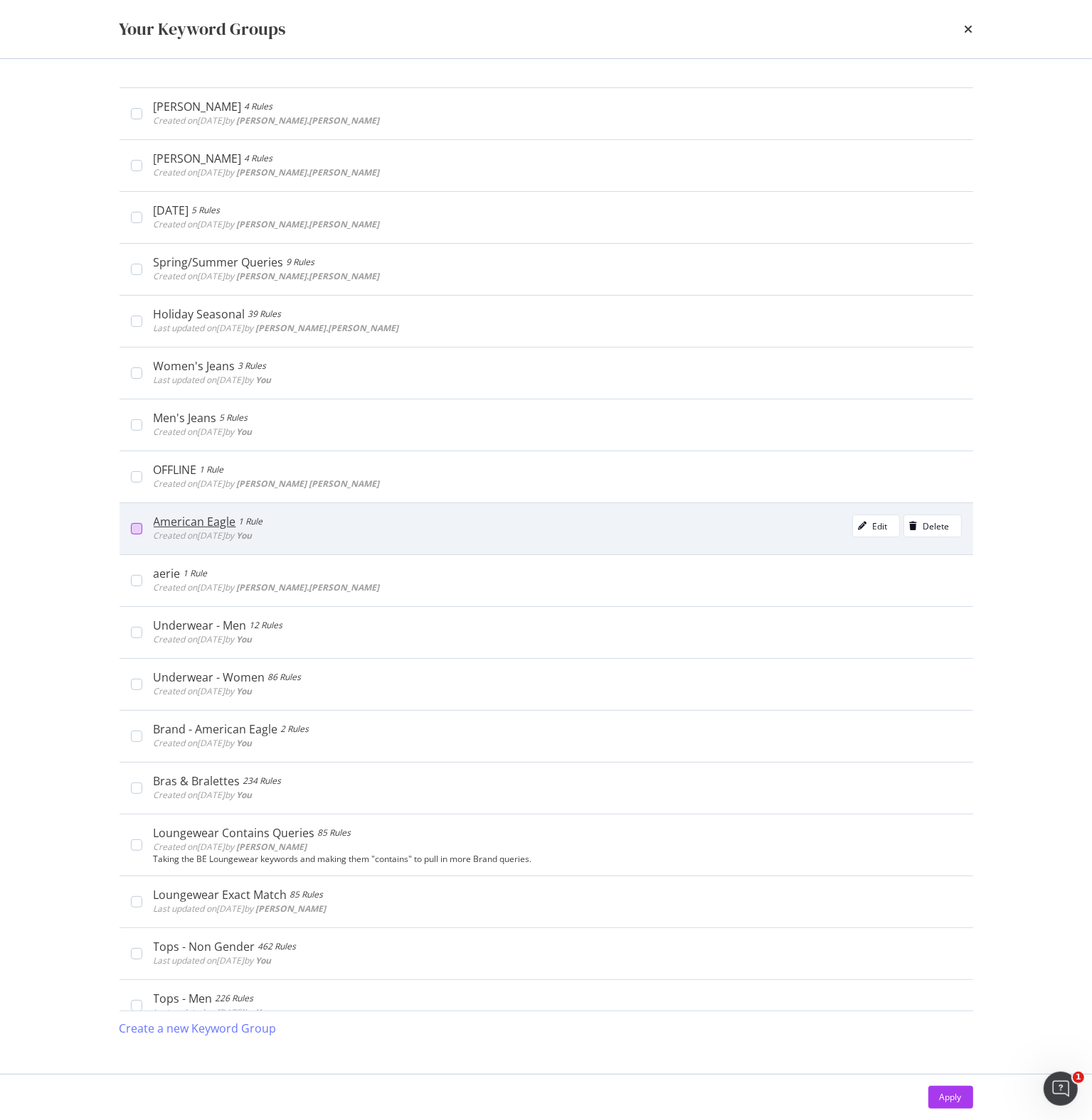
click at [134, 529] on div "modal" at bounding box center [136, 528] width 11 height 11
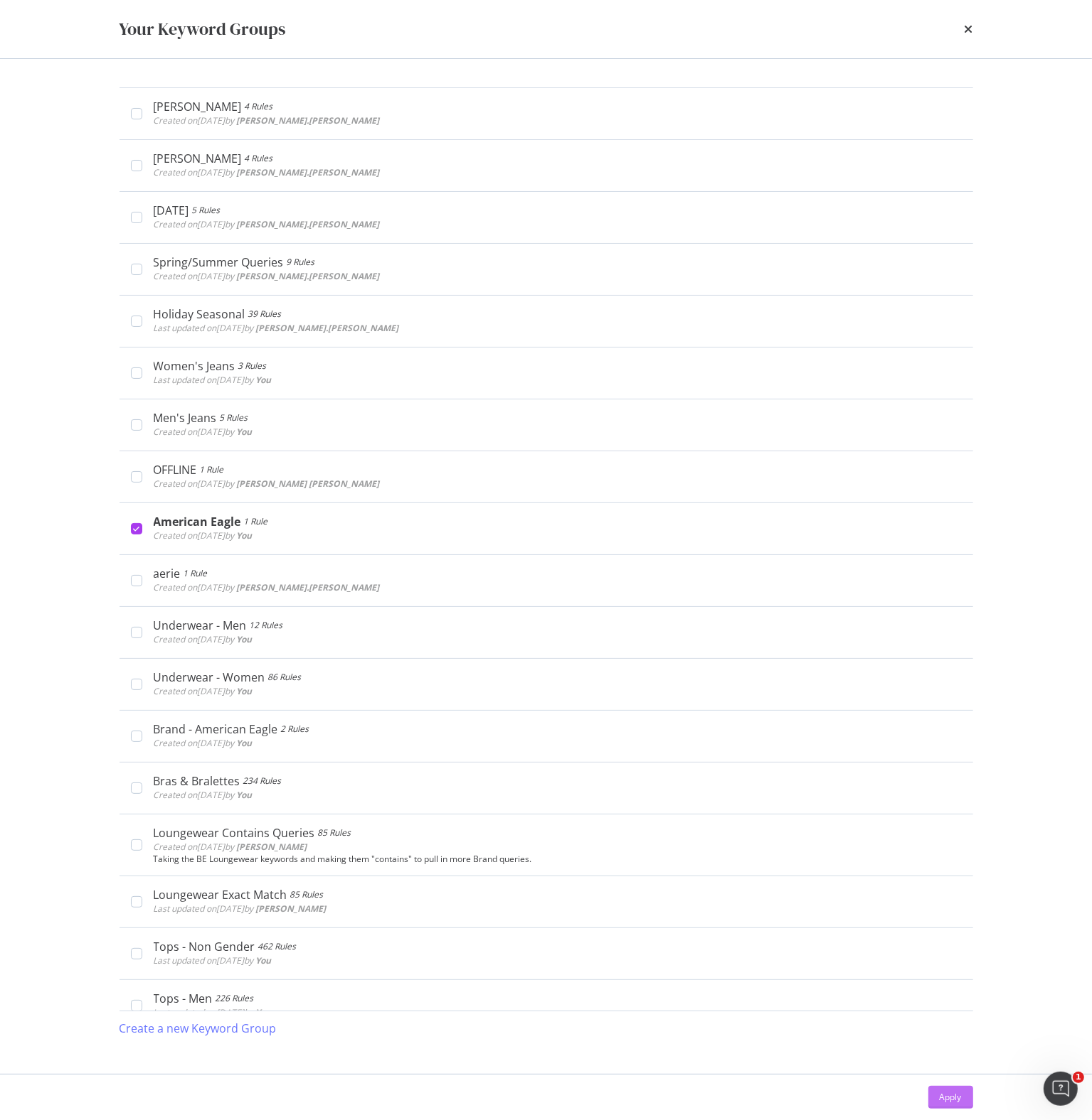
click at [943, 1097] on div "Apply" at bounding box center [950, 1098] width 22 height 12
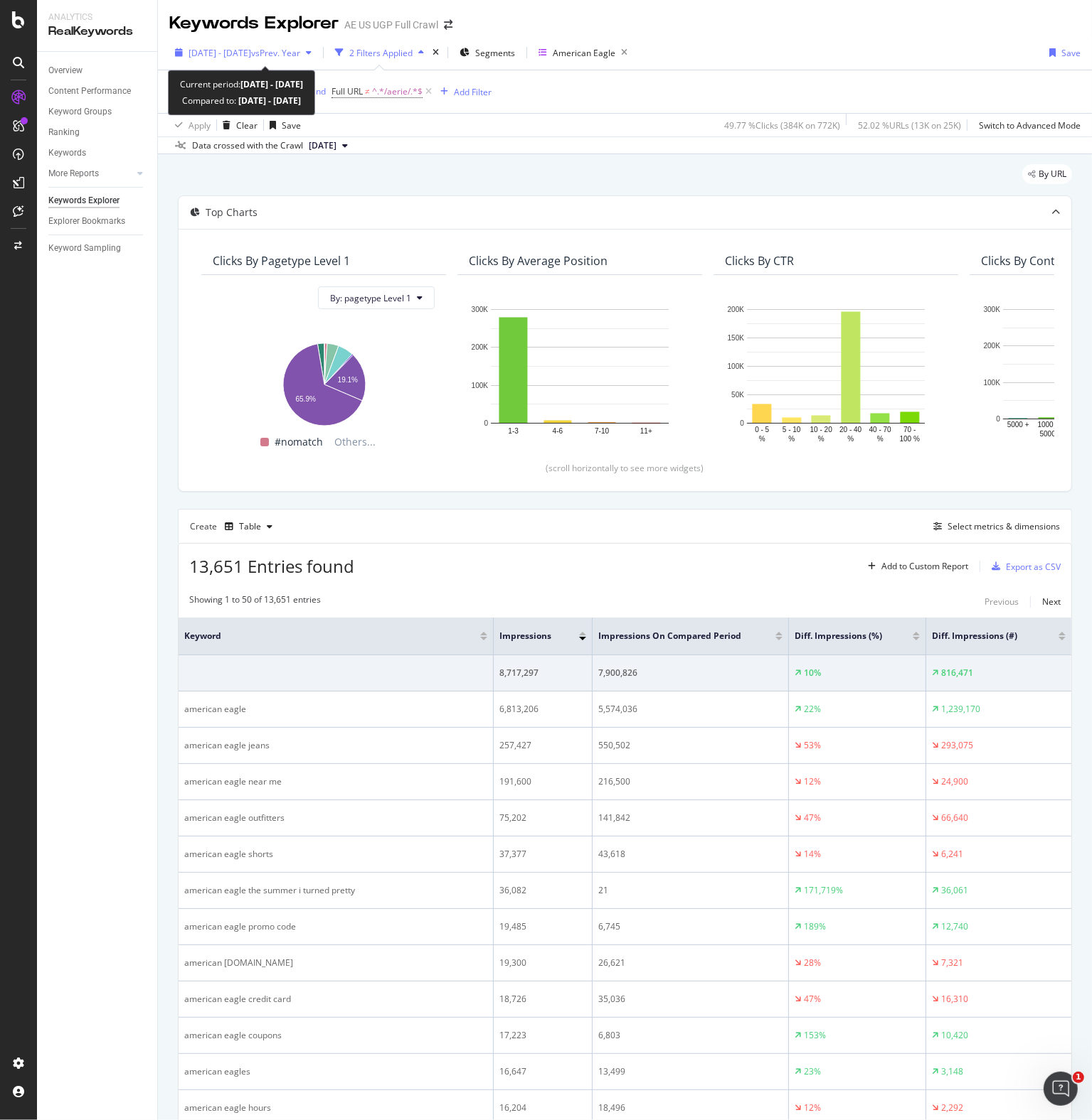
click at [300, 51] on span "vs Prev. Year" at bounding box center [275, 53] width 49 height 12
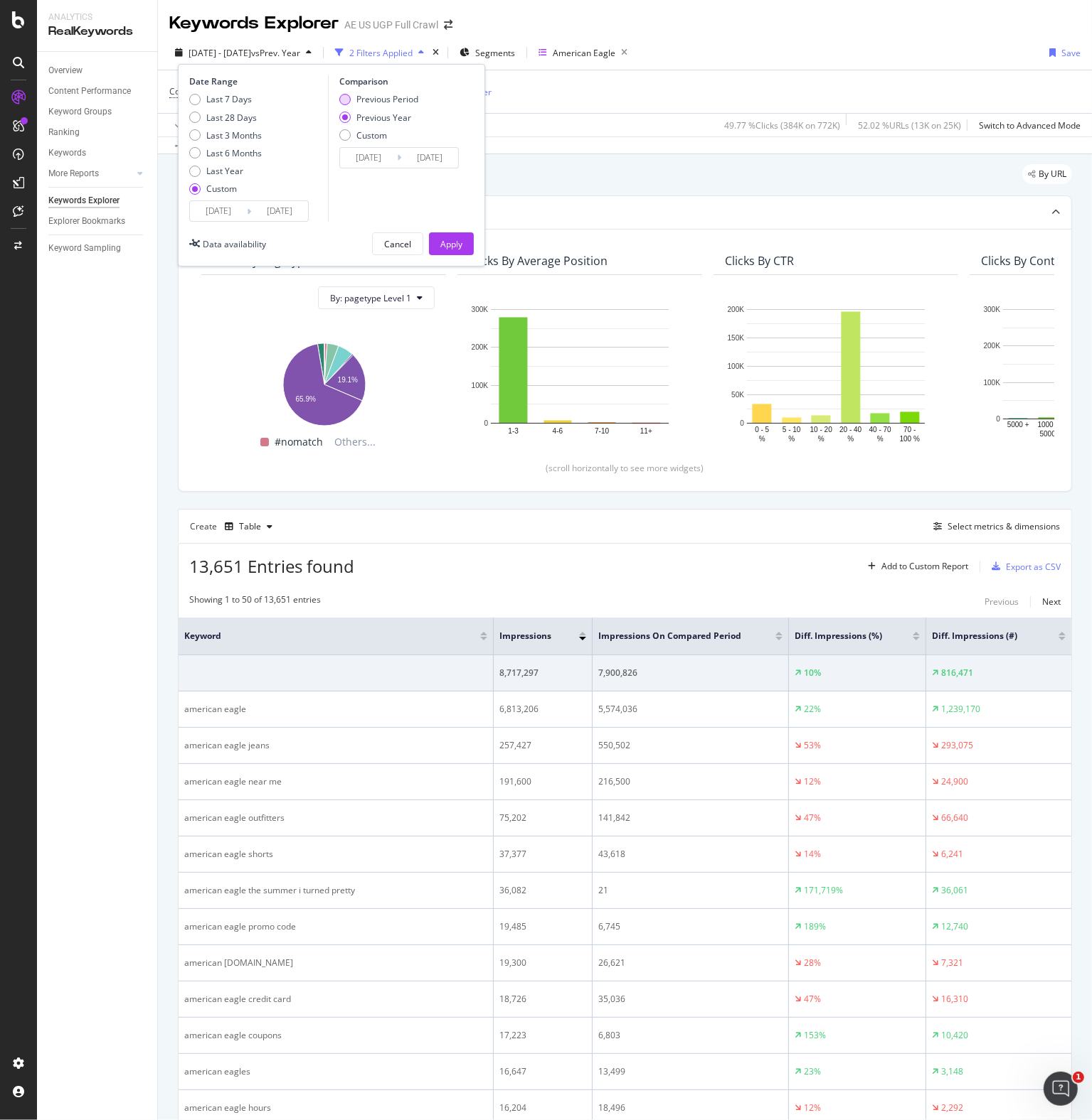
click at [406, 94] on div "Previous Period" at bounding box center [387, 99] width 62 height 12
type input "[DATE]"
click at [456, 246] on div "Apply" at bounding box center [451, 244] width 22 height 12
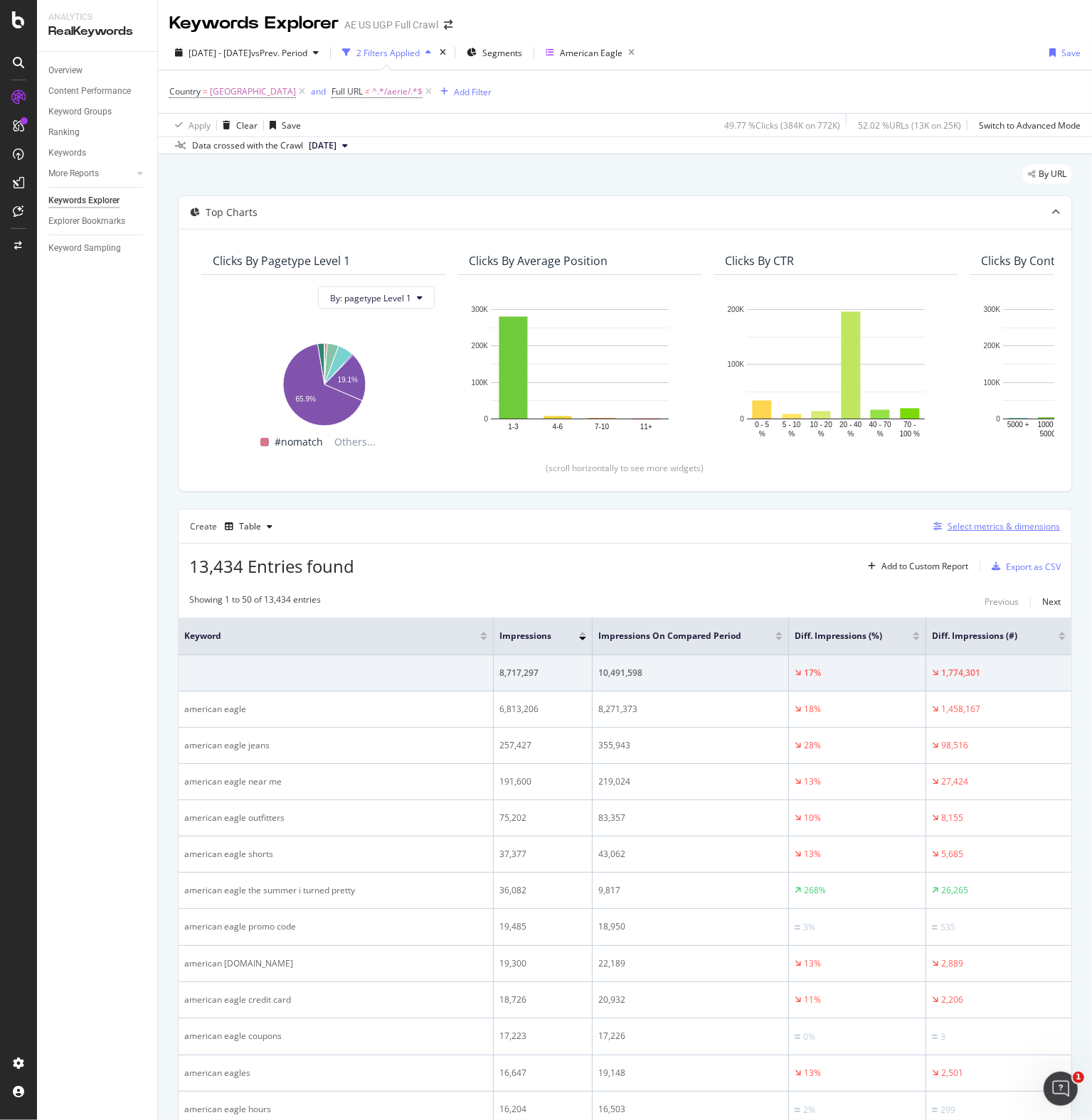
click at [972, 528] on div "Select metrics & dimensions" at bounding box center [1003, 527] width 113 height 12
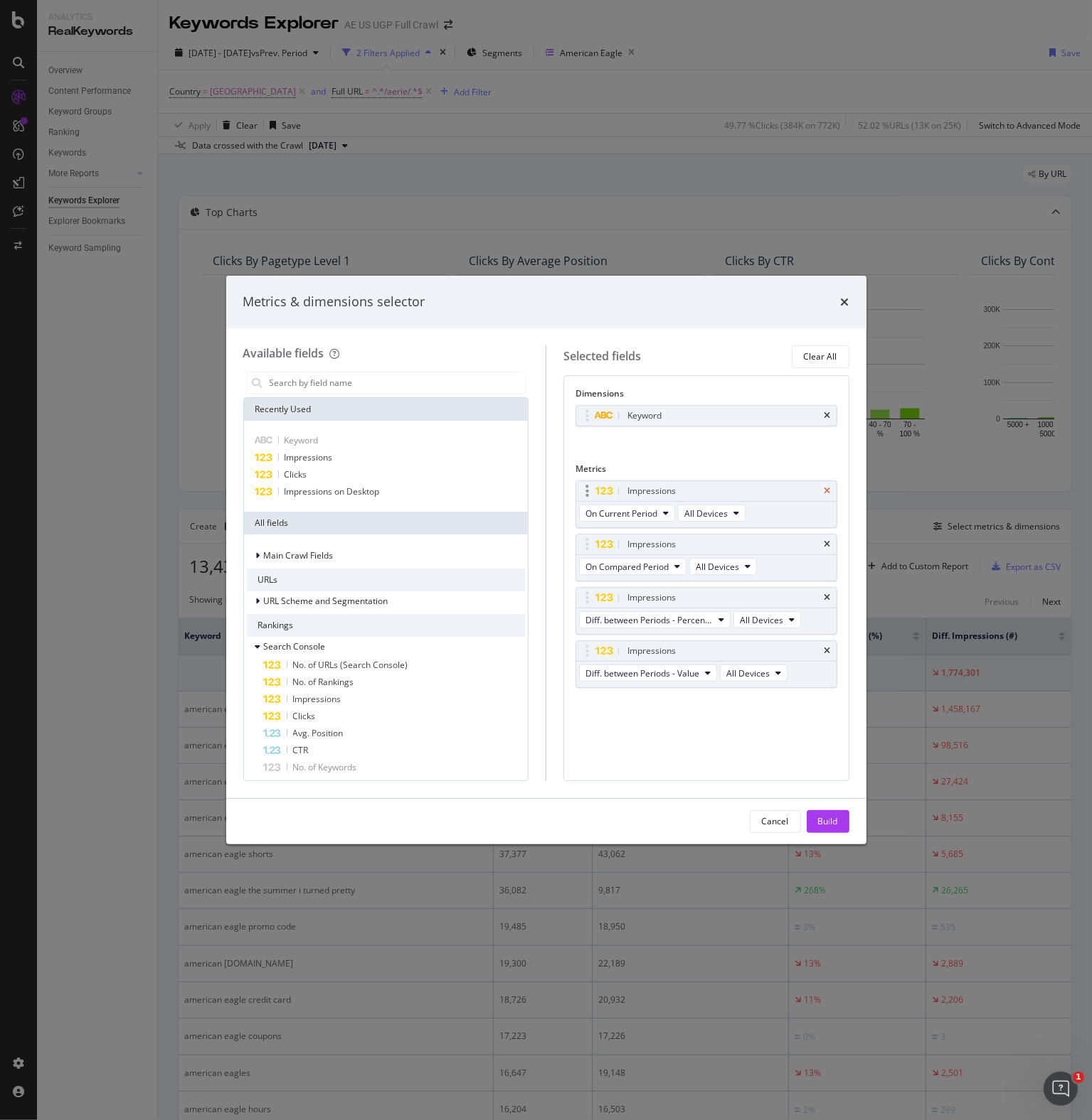
click at [827, 489] on icon "times" at bounding box center [827, 491] width 6 height 9
click at [827, 540] on icon "times" at bounding box center [827, 545] width 6 height 9
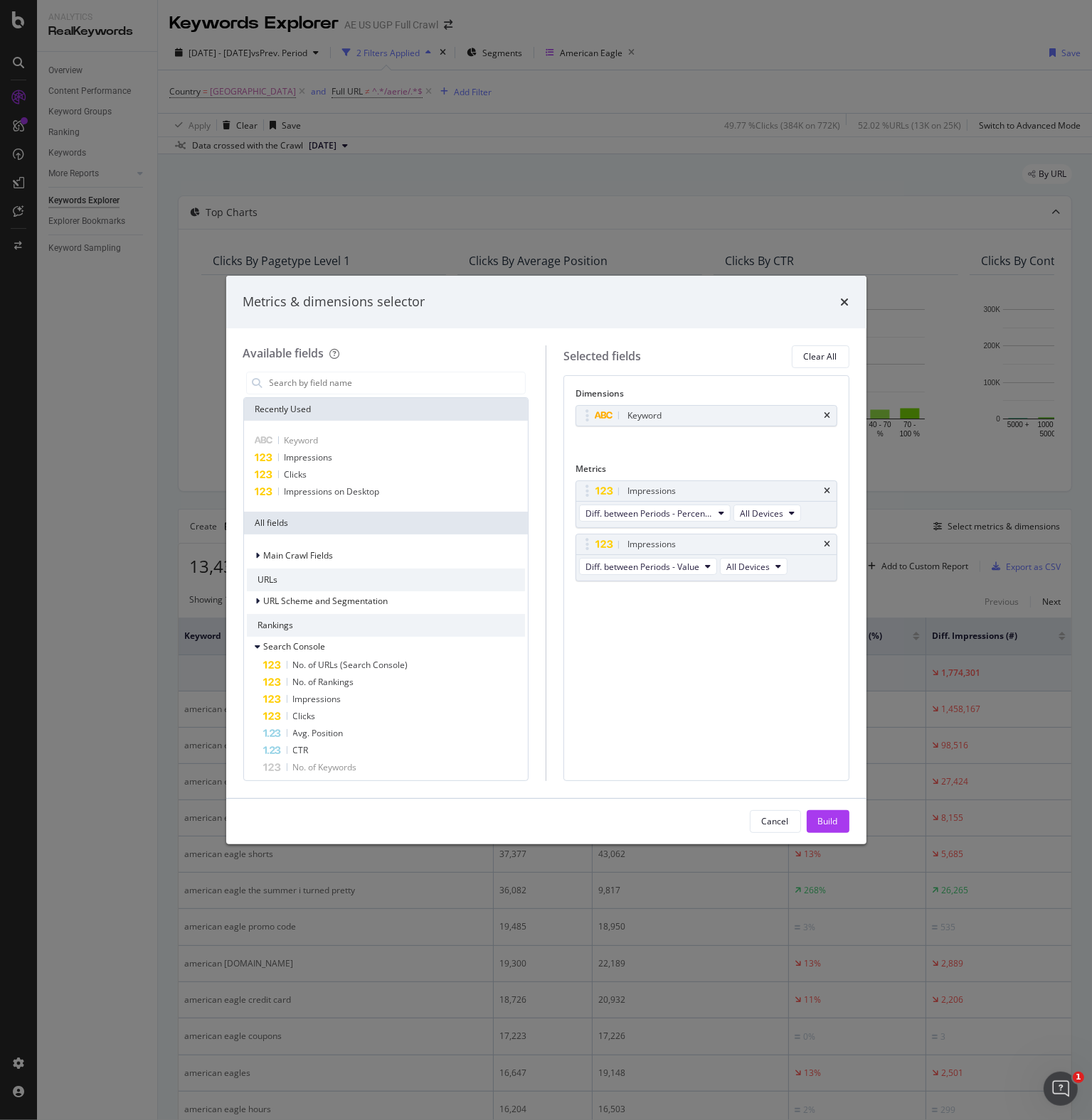
click at [827, 489] on icon "times" at bounding box center [827, 491] width 6 height 9
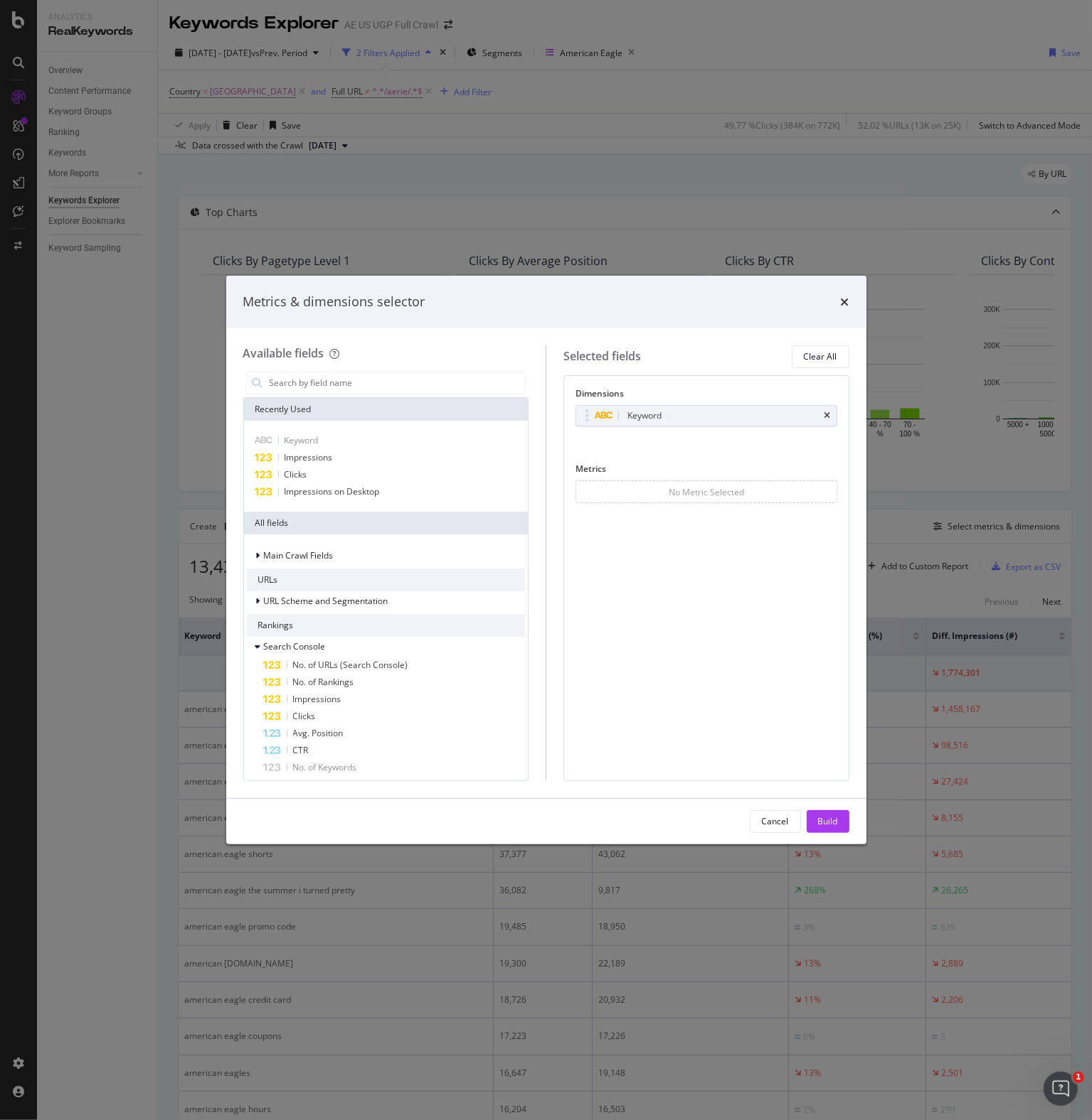
click at [827, 489] on div "No Metric Selected" at bounding box center [706, 492] width 262 height 22
click at [343, 474] on div "Clicks" at bounding box center [386, 475] width 278 height 17
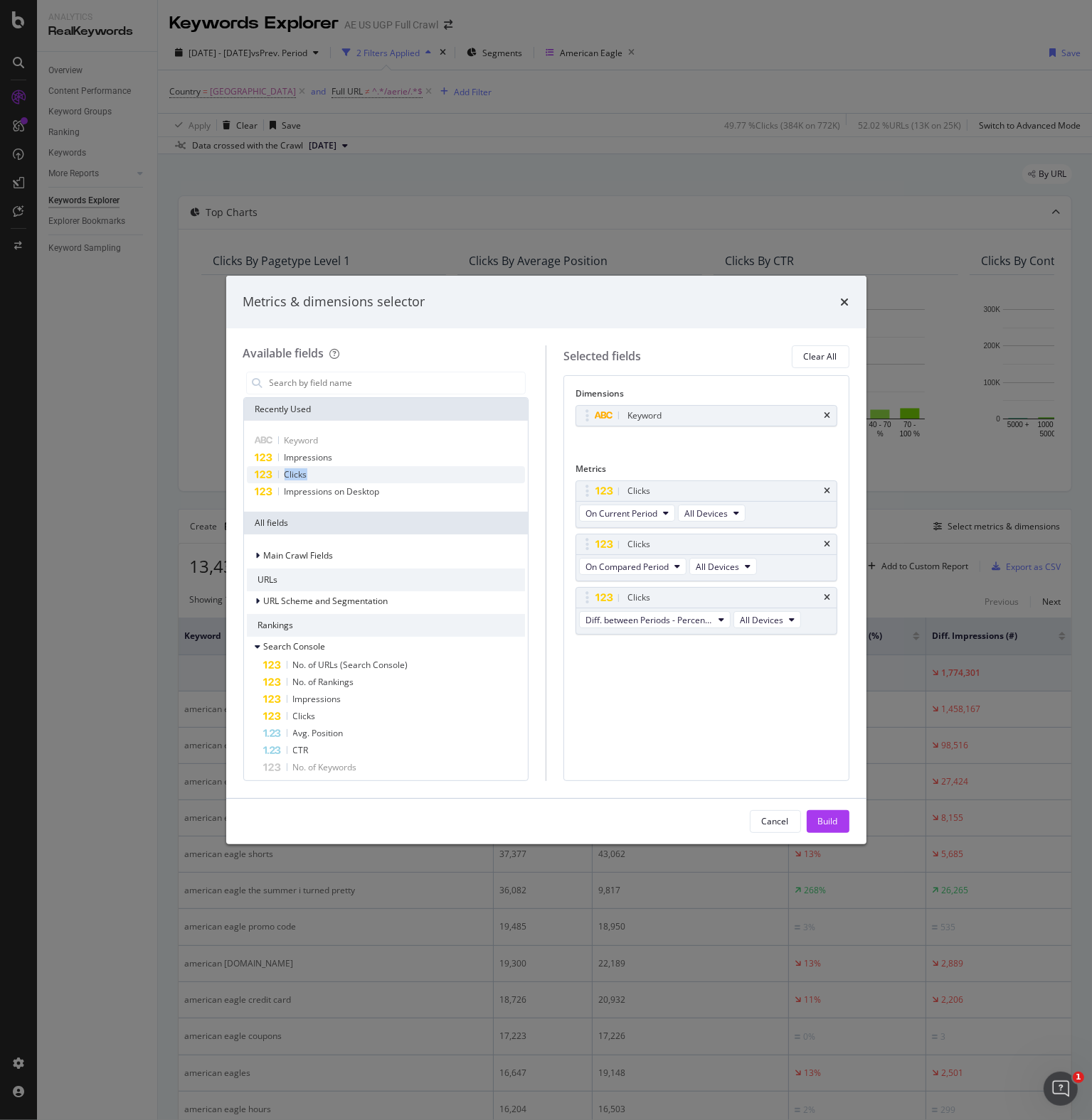
click at [343, 474] on div "Clicks" at bounding box center [386, 475] width 278 height 17
click at [284, 469] on span "Clicks" at bounding box center [296, 474] width 22 height 12
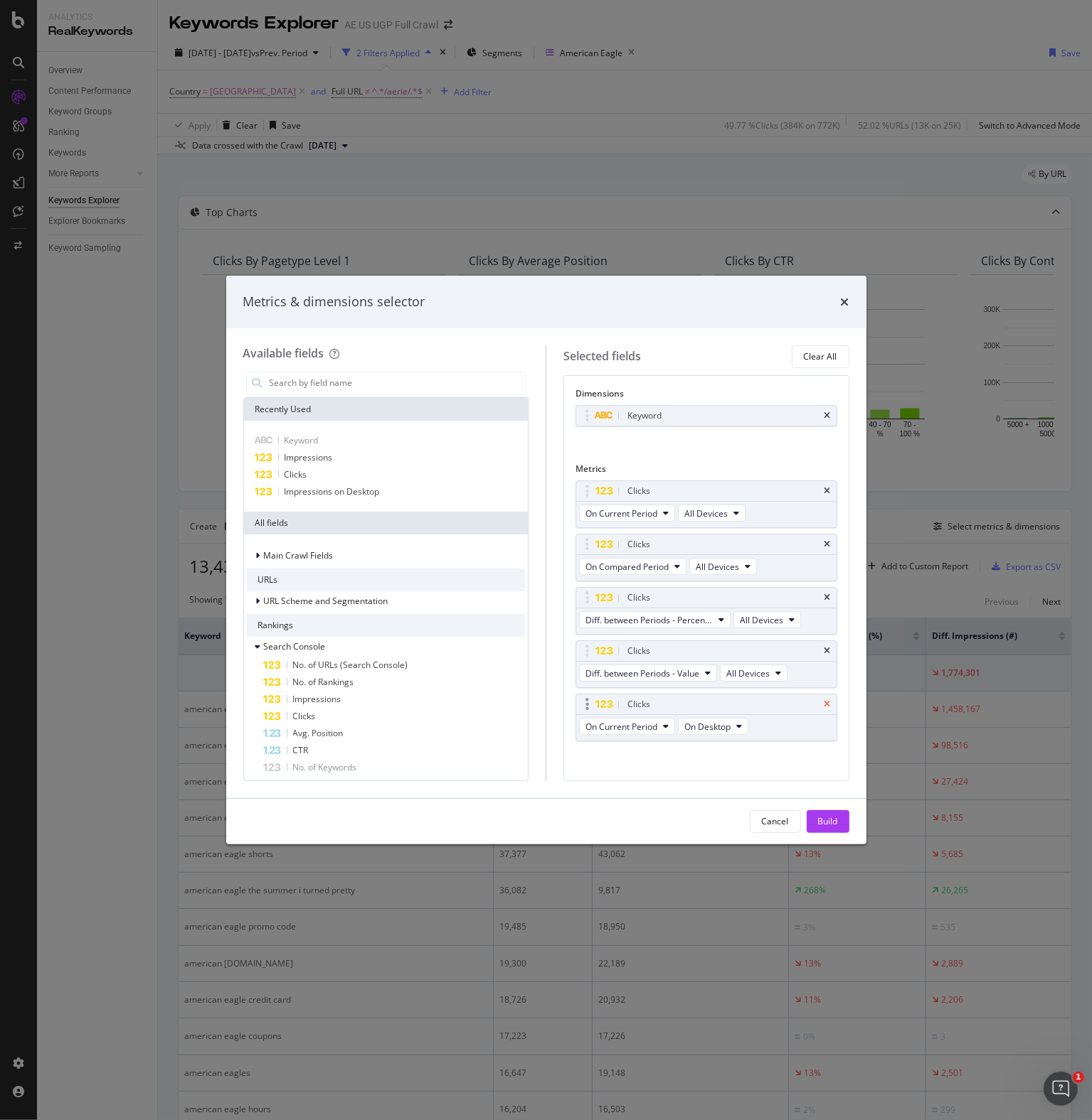
click at [824, 701] on icon "times" at bounding box center [827, 704] width 6 height 9
click at [832, 820] on div "Build" at bounding box center [827, 821] width 20 height 12
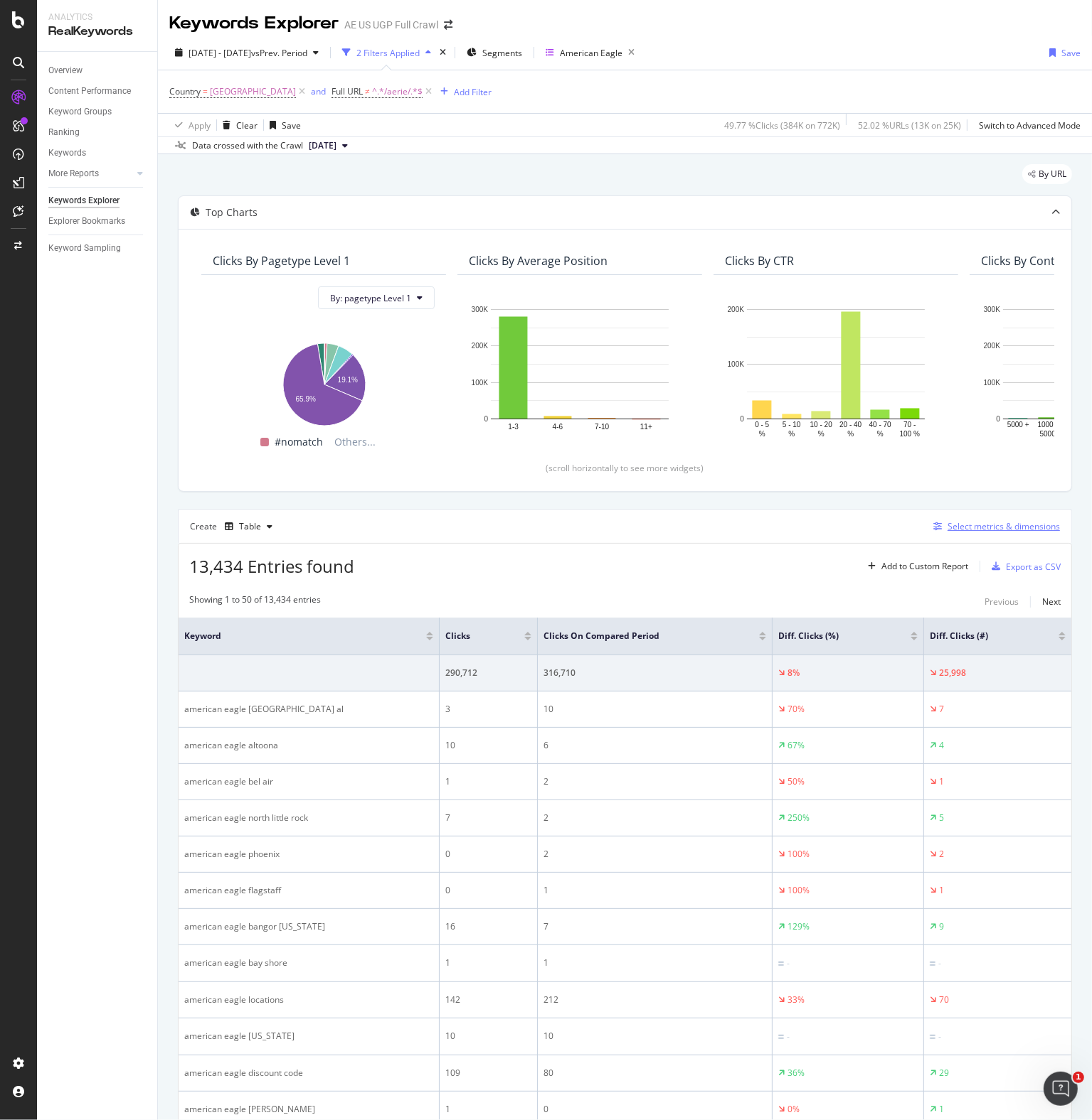
click at [961, 520] on div "Select metrics & dimensions" at bounding box center [1003, 527] width 113 height 12
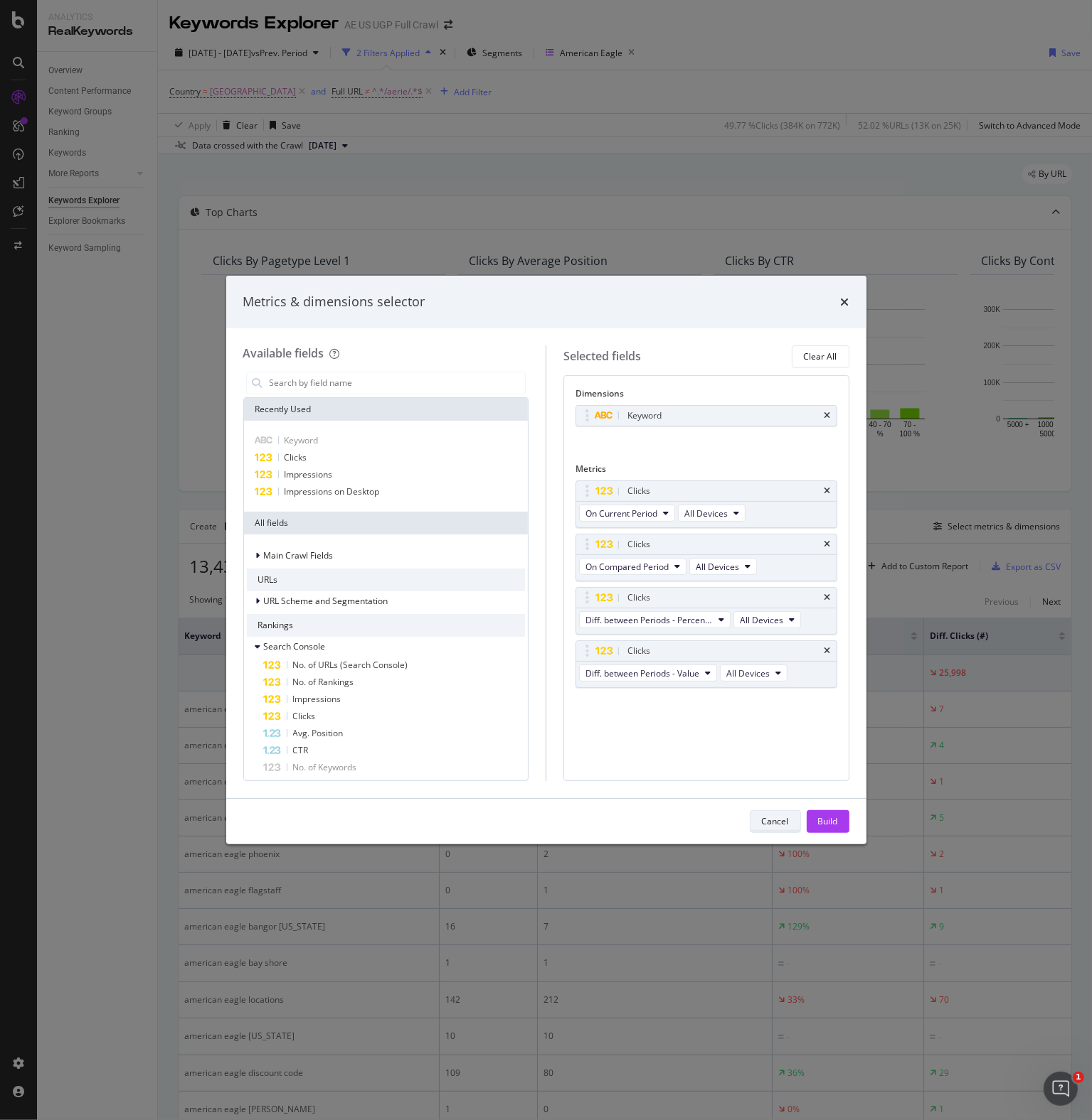
click at [778, 814] on div "Cancel" at bounding box center [774, 821] width 27 height 20
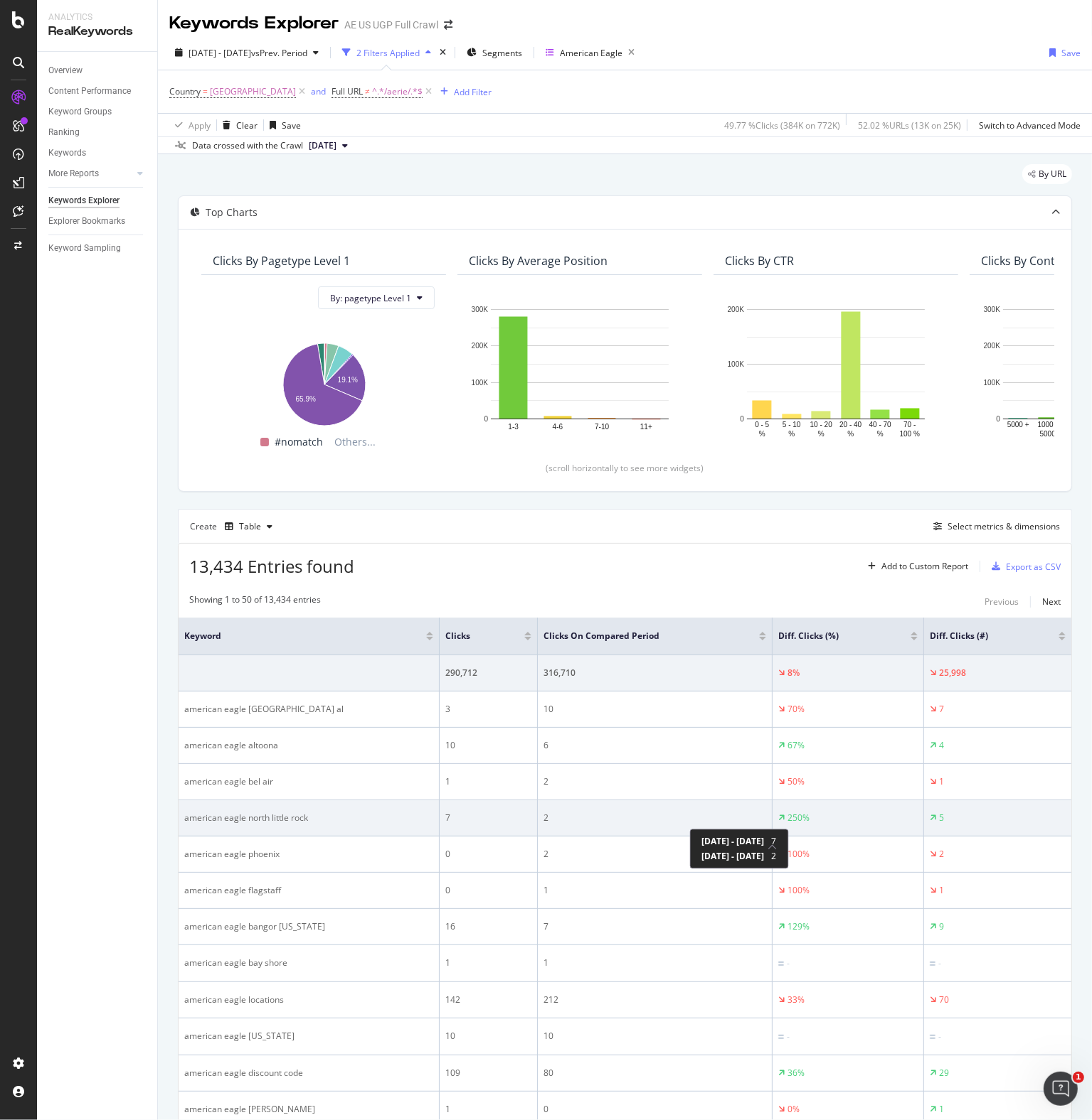
click at [787, 823] on div "250%" at bounding box center [798, 818] width 22 height 13
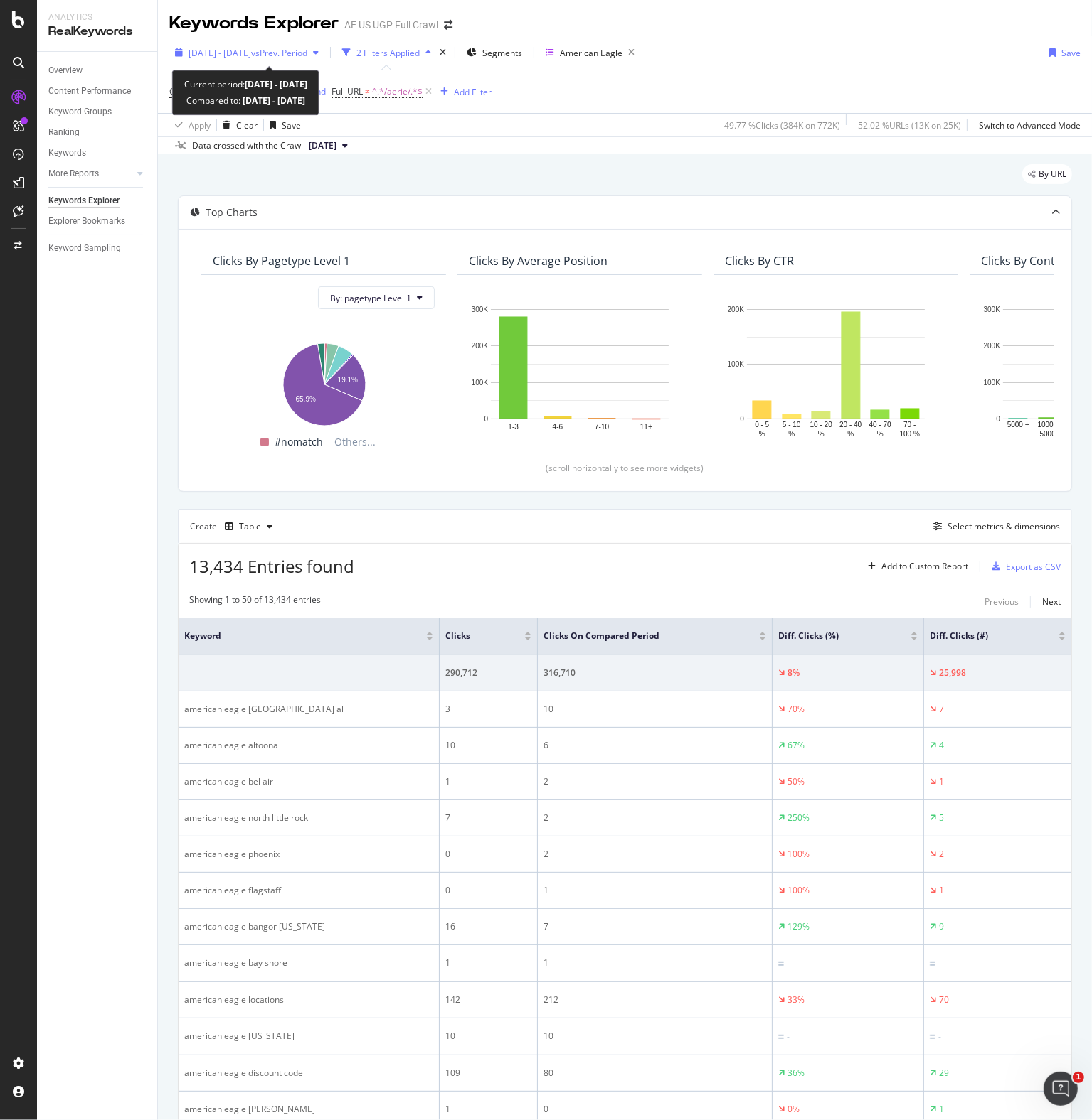
click at [324, 45] on div "[DATE] - [DATE] vs Prev. Period" at bounding box center [247, 52] width 155 height 21
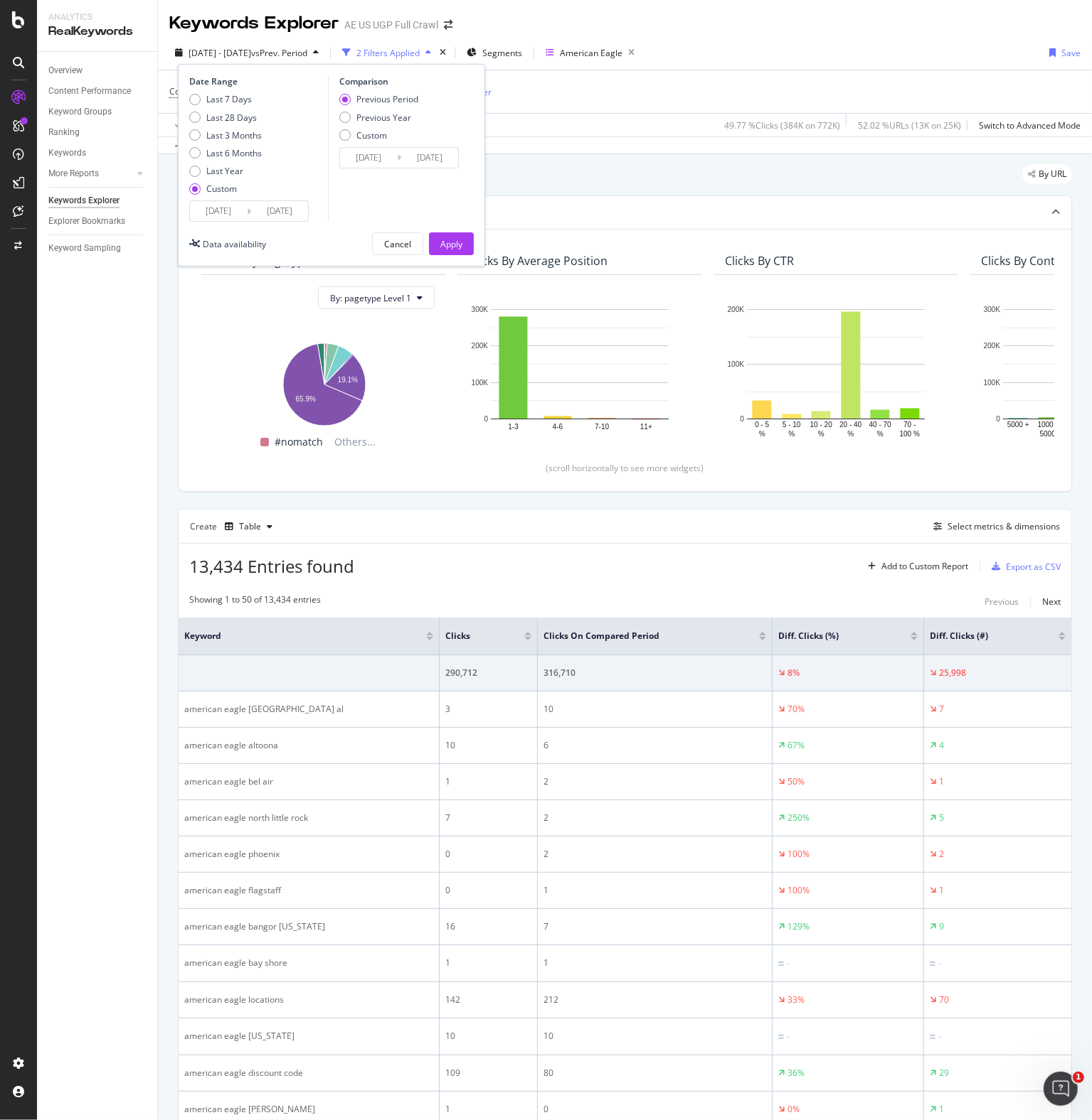
click at [365, 113] on div "Previous Year" at bounding box center [384, 118] width 55 height 12
type input "[DATE]"
click at [454, 241] on div "Apply" at bounding box center [451, 244] width 22 height 12
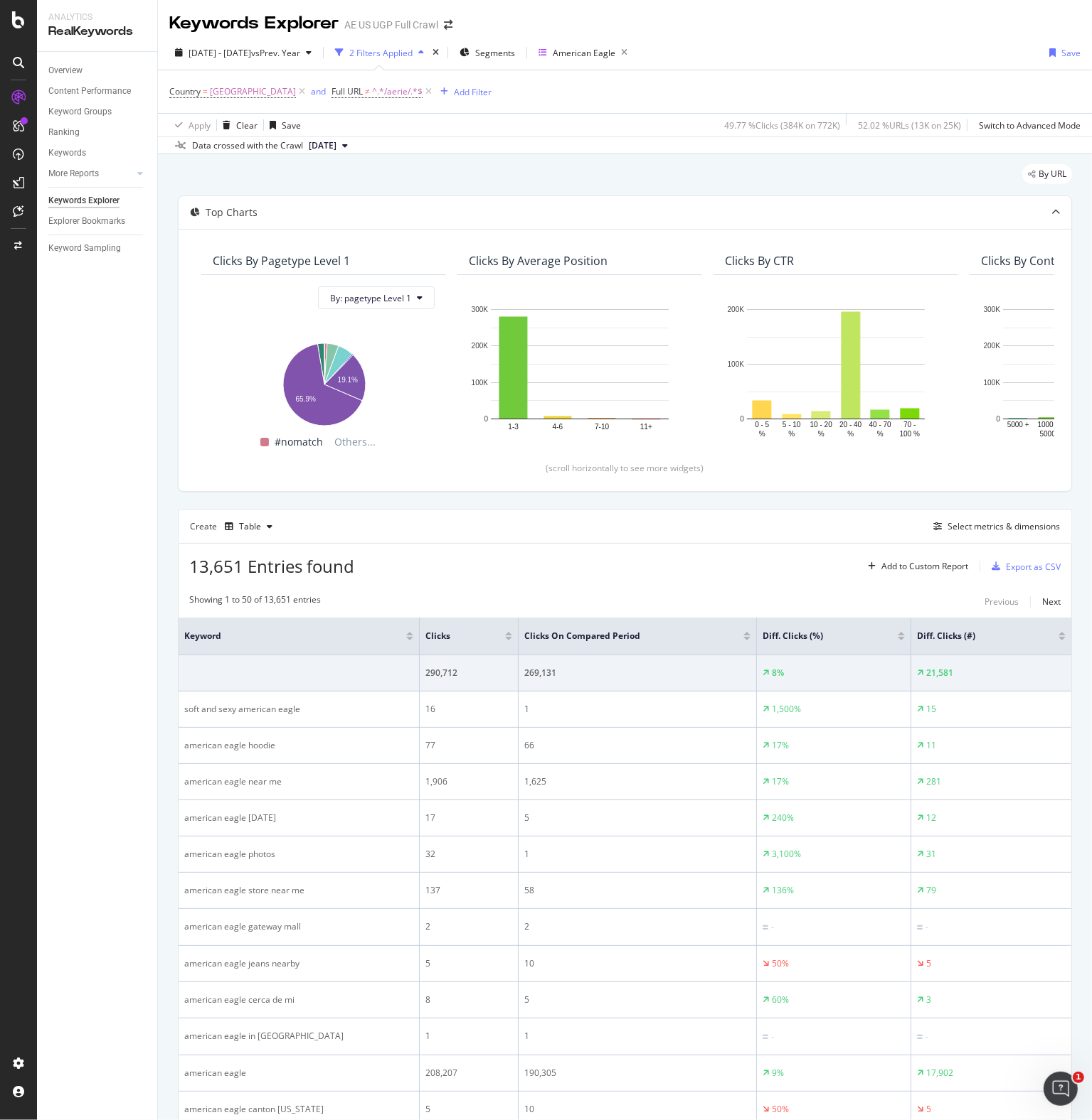
click at [508, 637] on div at bounding box center [509, 639] width 7 height 3
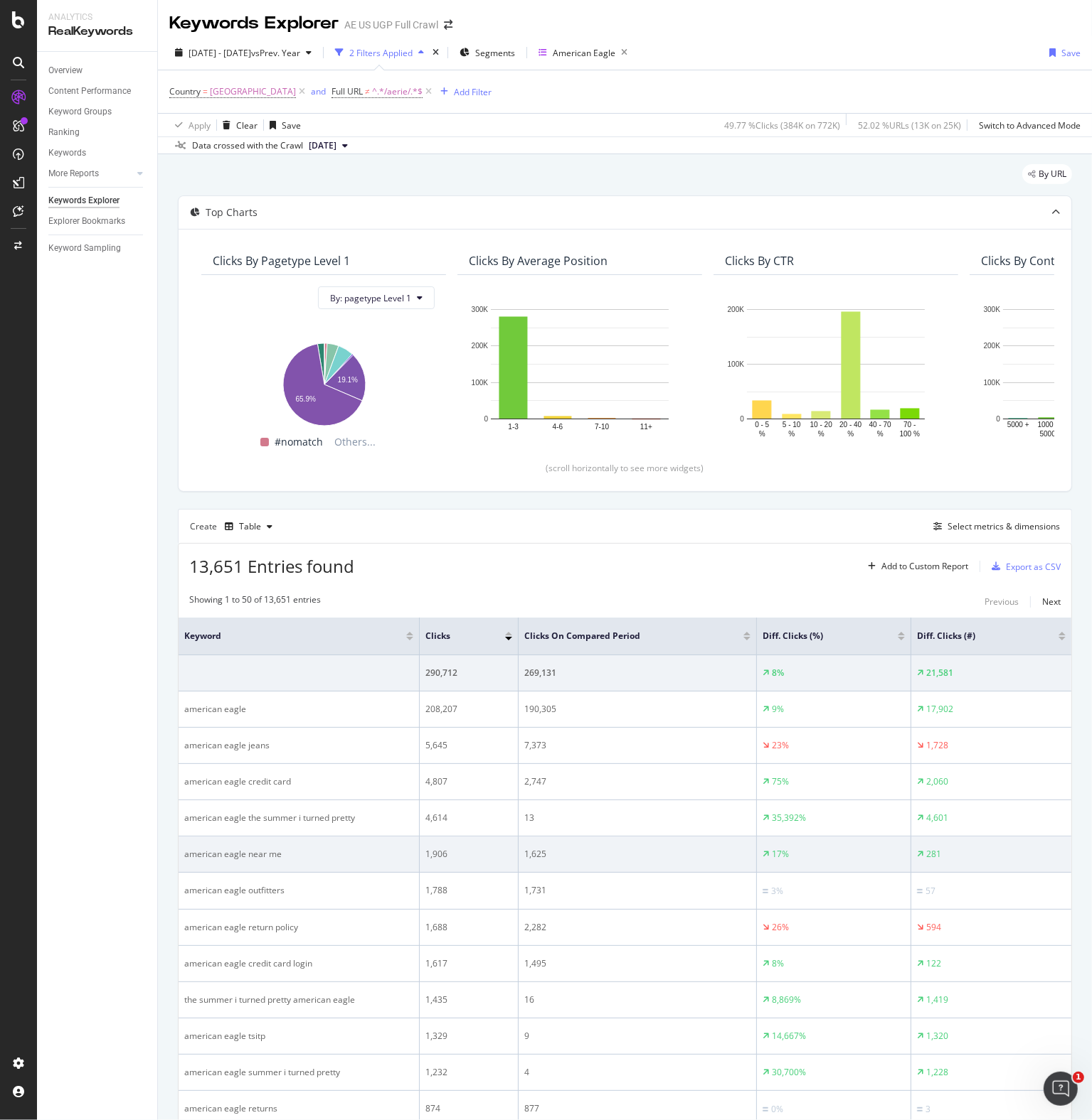
click at [253, 850] on div "american eagle near me" at bounding box center [298, 854] width 229 height 13
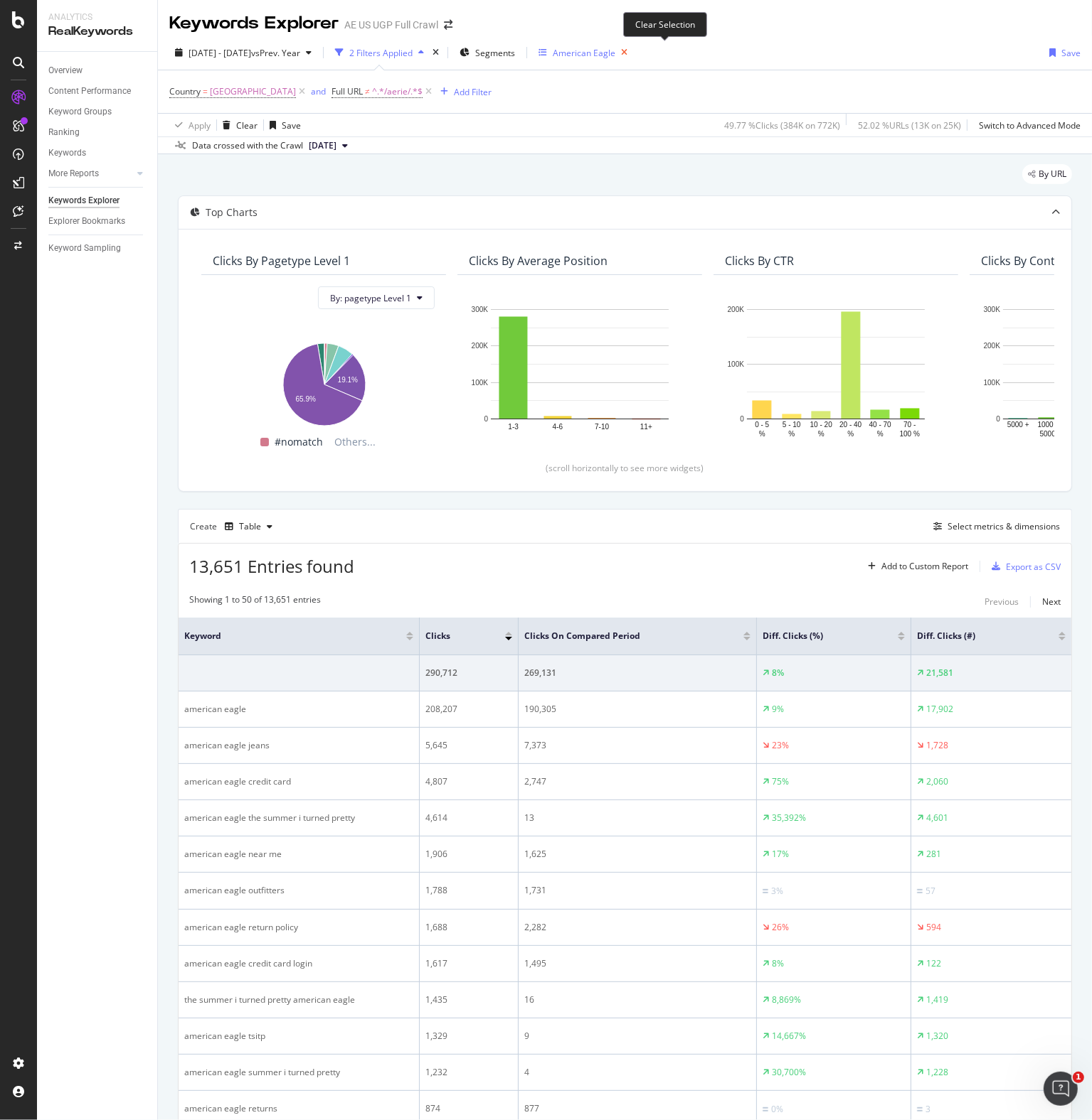
click at [633, 53] on icon "button" at bounding box center [624, 52] width 18 height 20
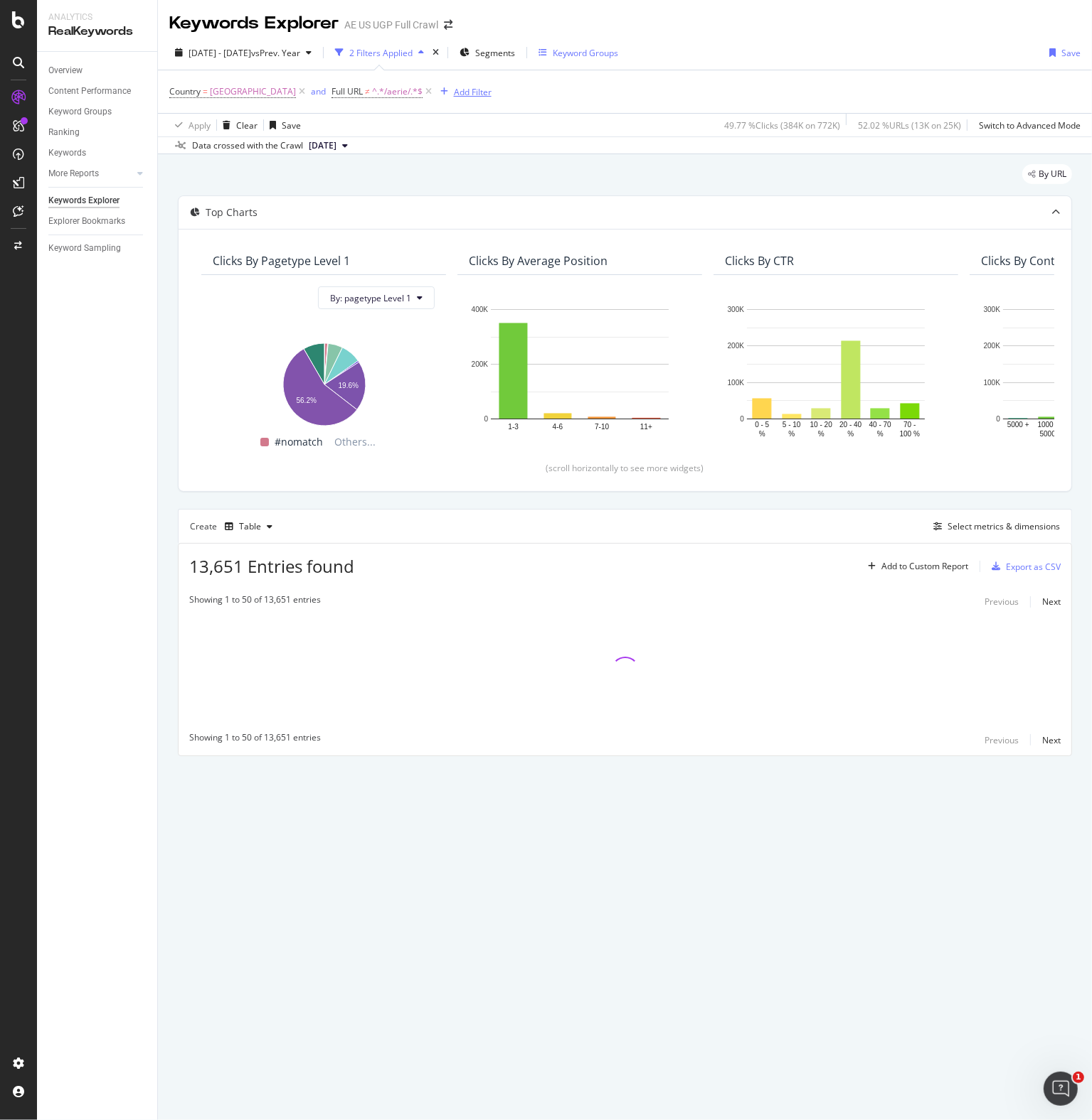
click at [491, 93] on div "Add Filter" at bounding box center [473, 92] width 38 height 12
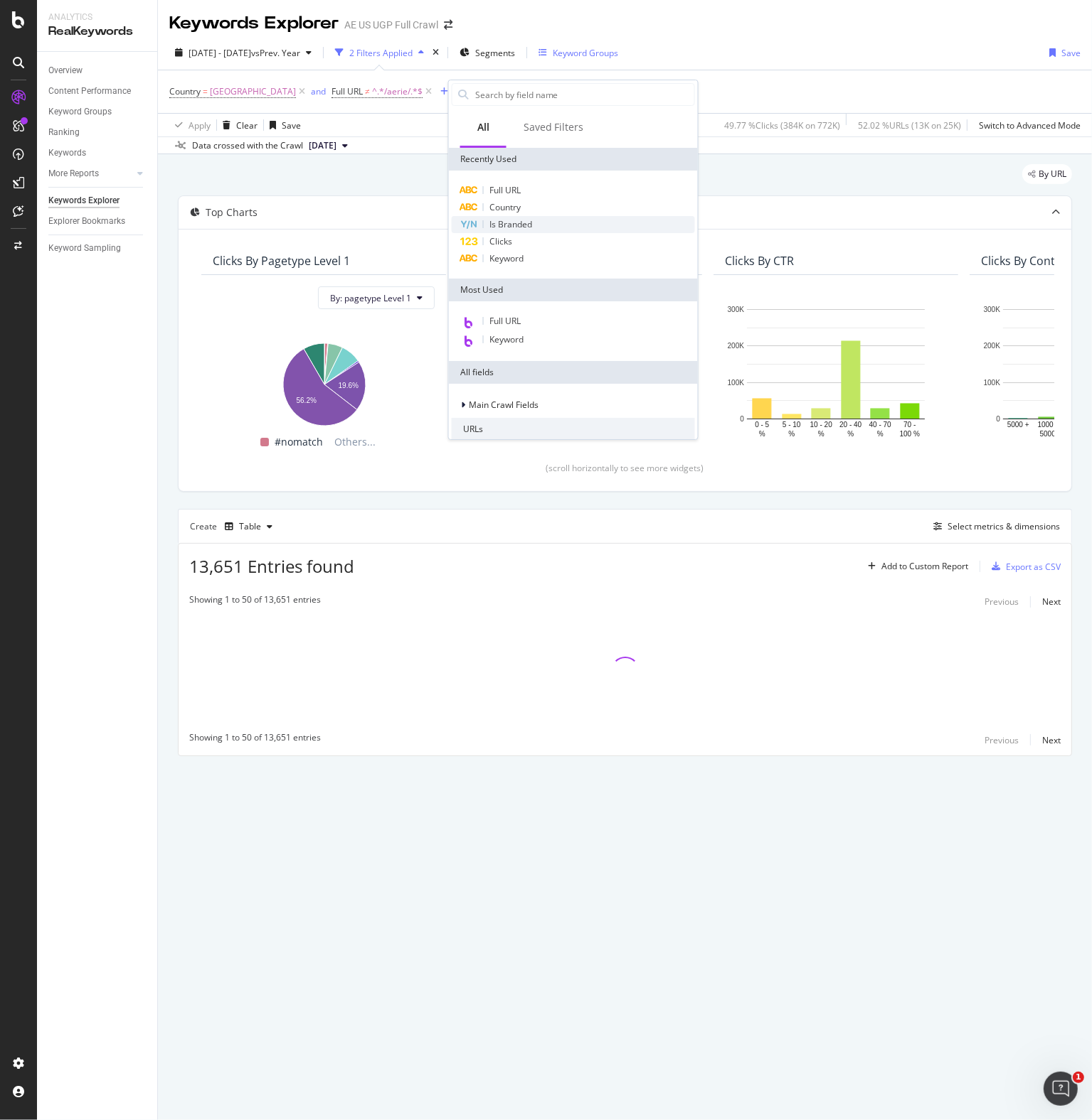
click at [505, 221] on span "Is Branded" at bounding box center [510, 224] width 43 height 12
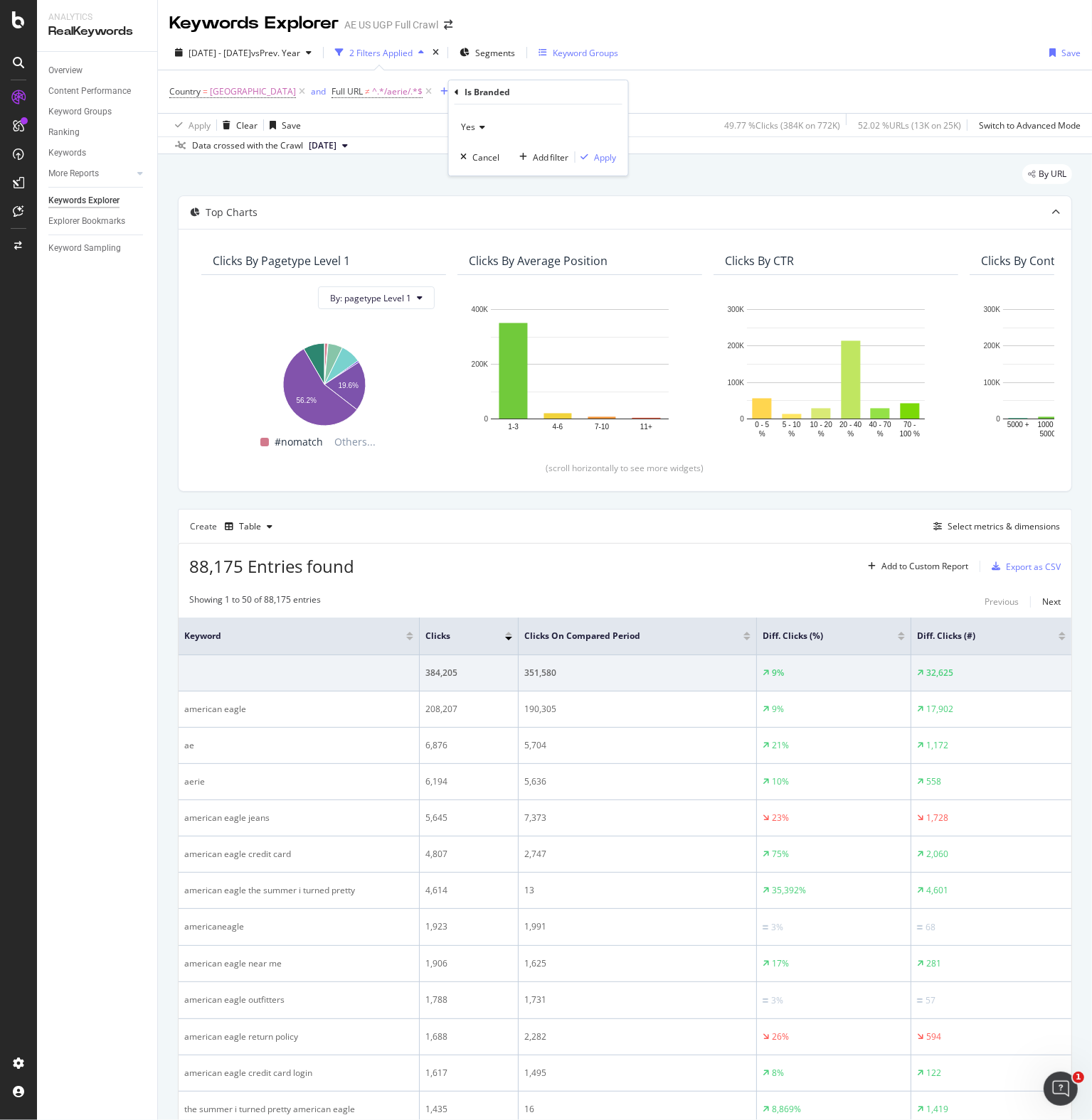
click at [481, 125] on icon at bounding box center [480, 127] width 10 height 9
click at [475, 182] on div "No" at bounding box center [540, 175] width 152 height 19
click at [609, 156] on div "Apply" at bounding box center [606, 157] width 22 height 12
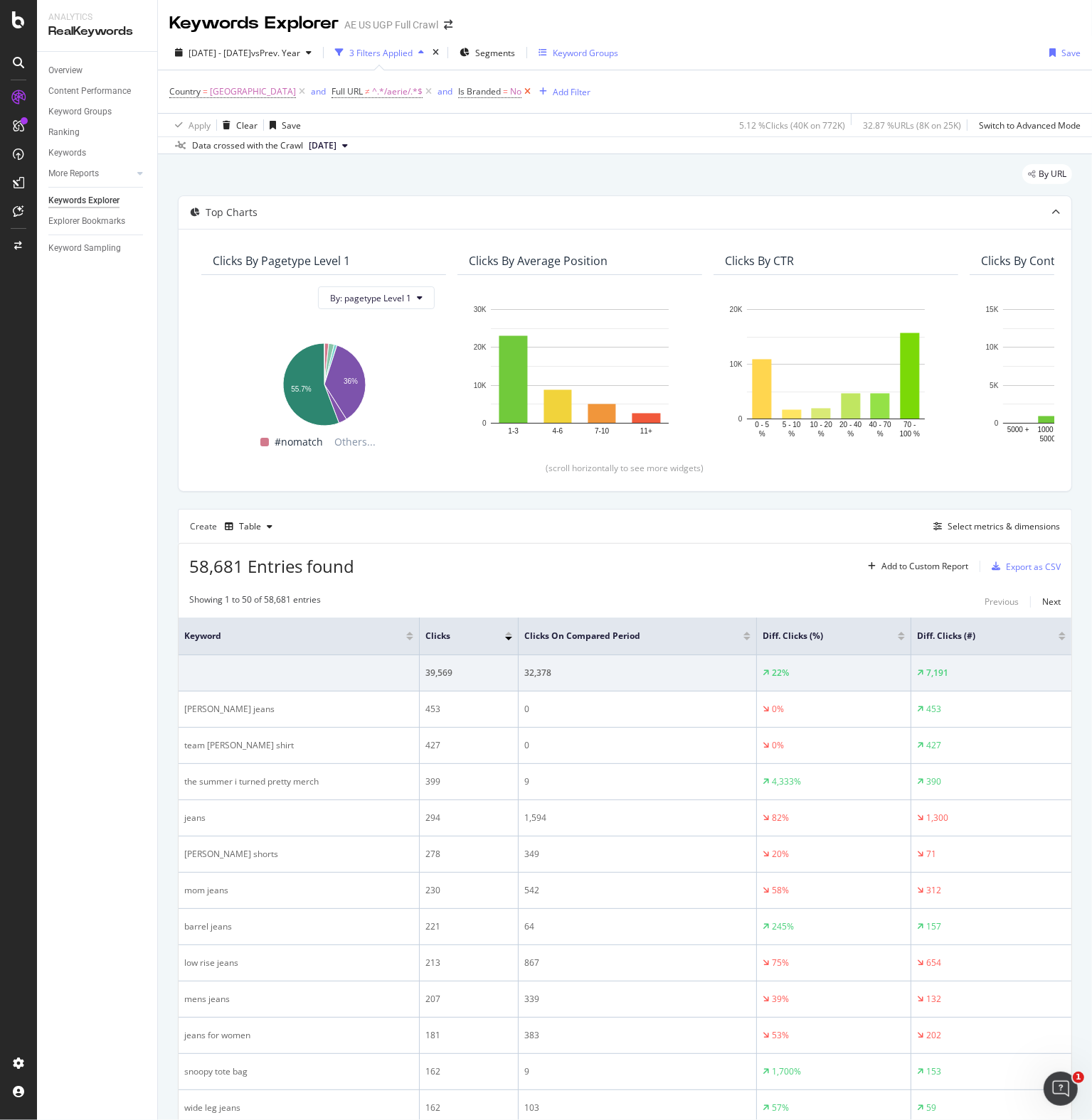
click at [534, 88] on icon at bounding box center [528, 91] width 12 height 15
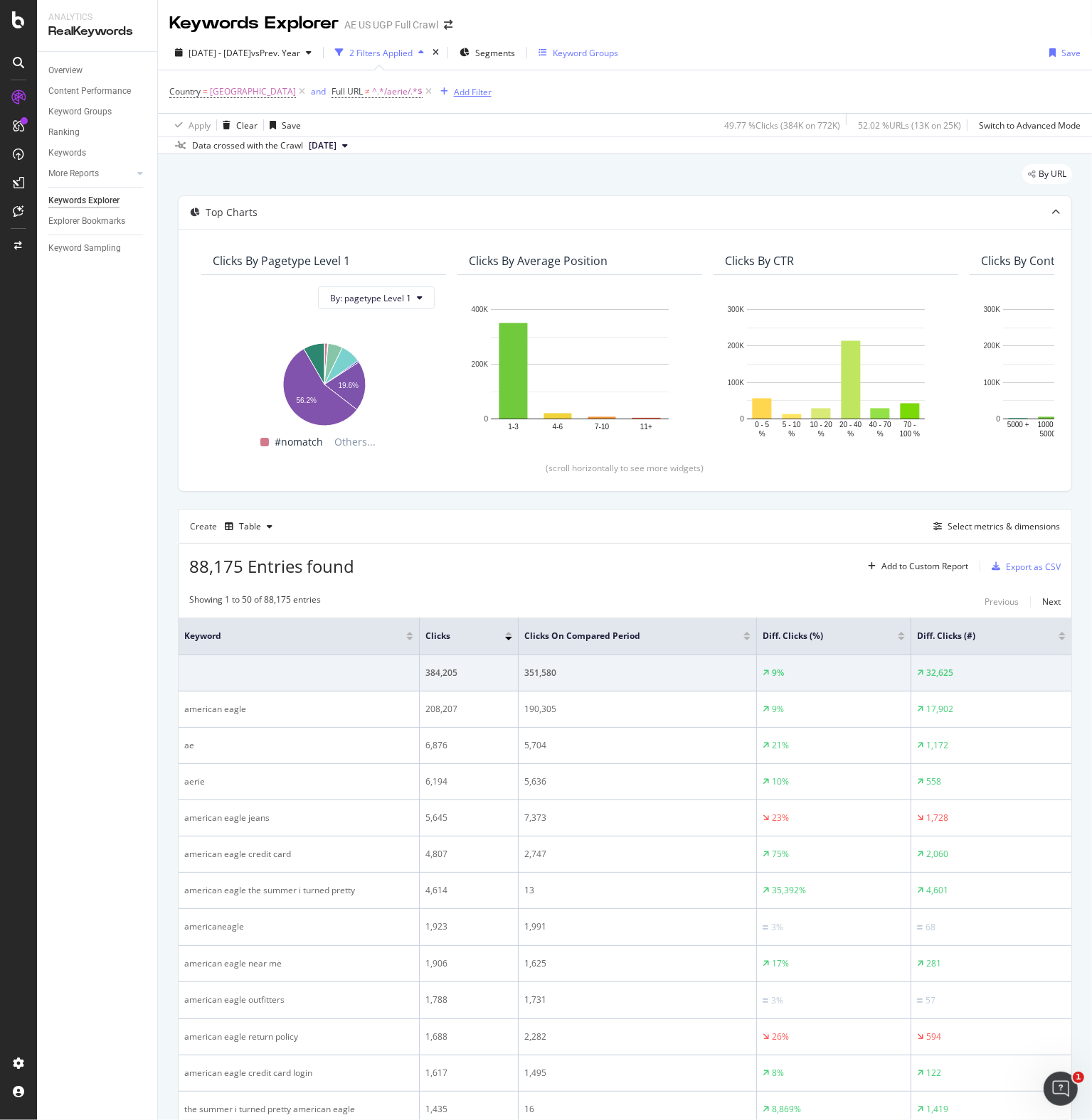
click at [491, 93] on div "Add Filter" at bounding box center [473, 92] width 38 height 12
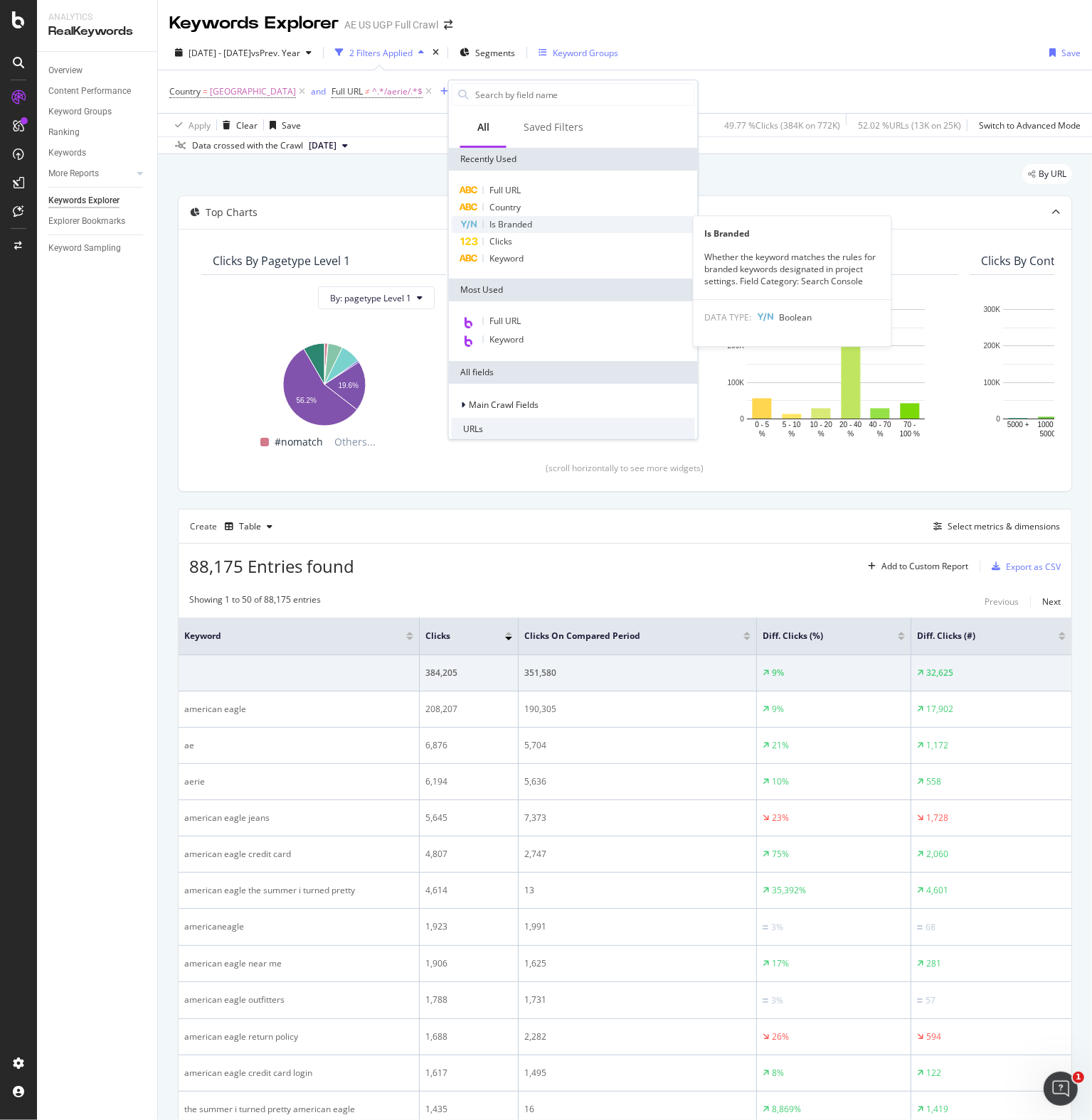
click at [497, 221] on span "Is Branded" at bounding box center [510, 224] width 43 height 12
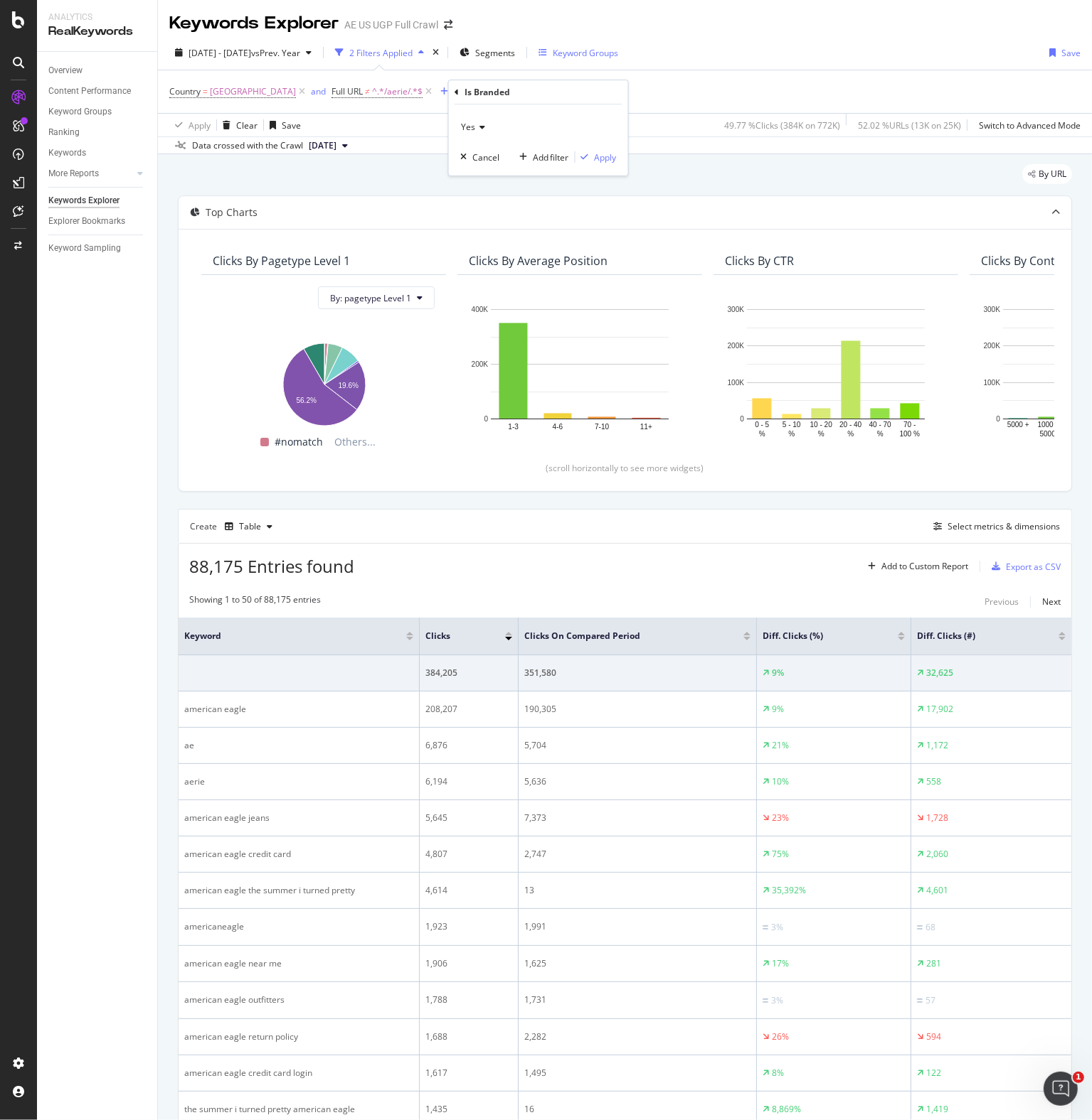
click at [476, 127] on icon at bounding box center [480, 127] width 10 height 9
click at [476, 169] on span "No" at bounding box center [473, 175] width 11 height 12
click at [607, 159] on div "Apply" at bounding box center [606, 157] width 22 height 12
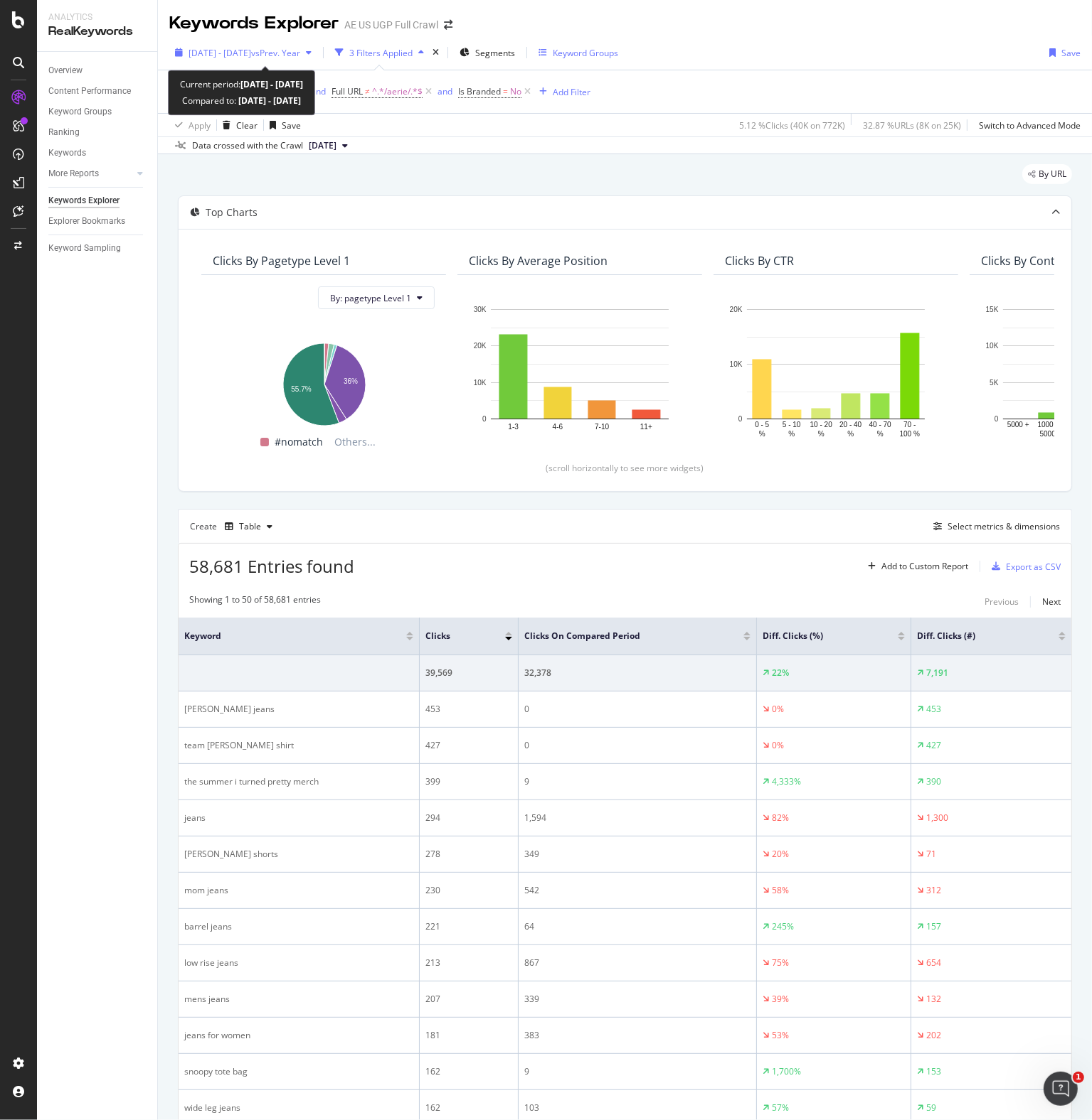
click at [251, 53] on span "[DATE] - [DATE]" at bounding box center [219, 53] width 63 height 12
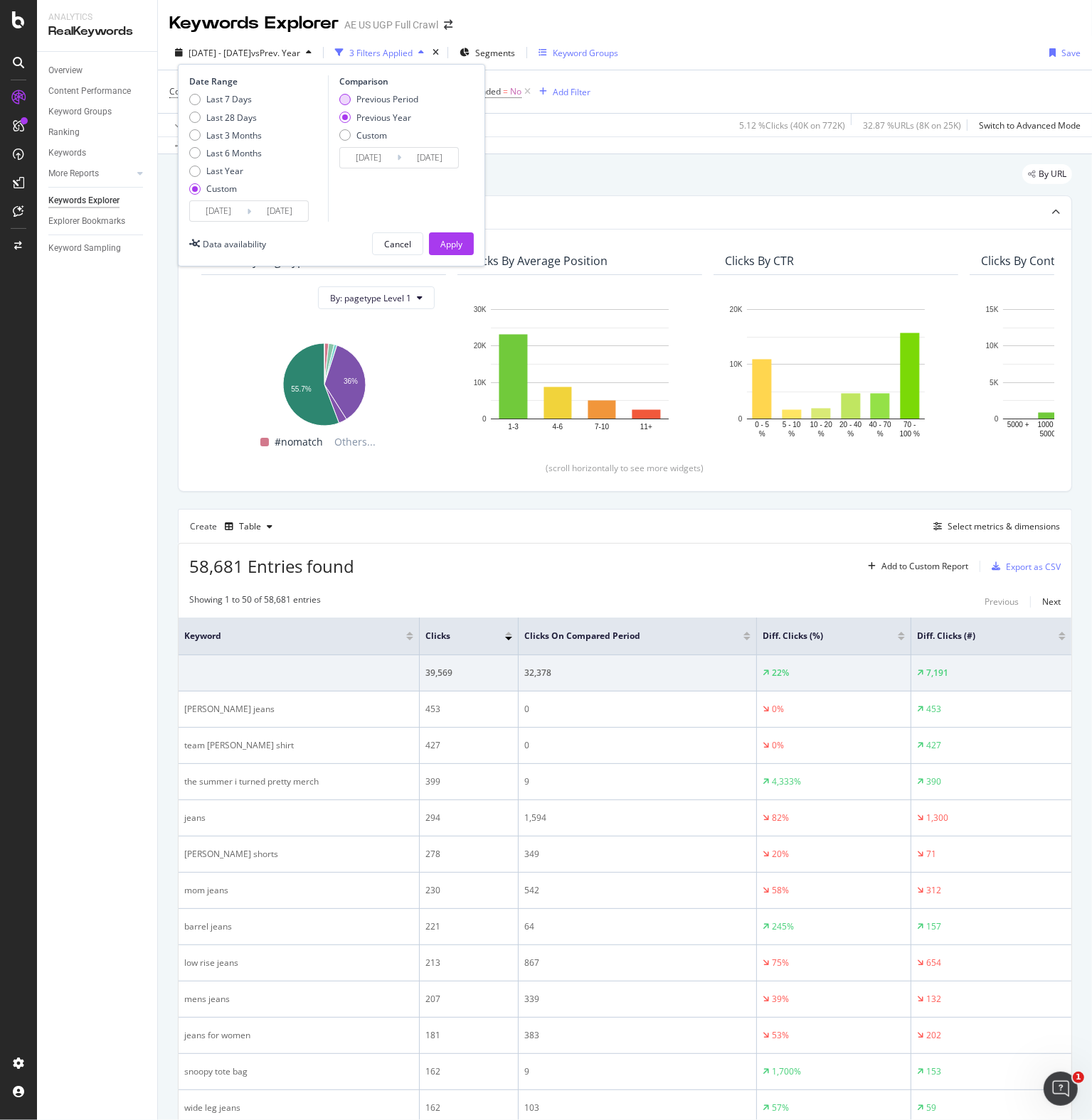
click at [373, 97] on div "Previous Period" at bounding box center [387, 99] width 62 height 12
type input "[DATE]"
click at [443, 244] on div "Apply" at bounding box center [451, 244] width 22 height 12
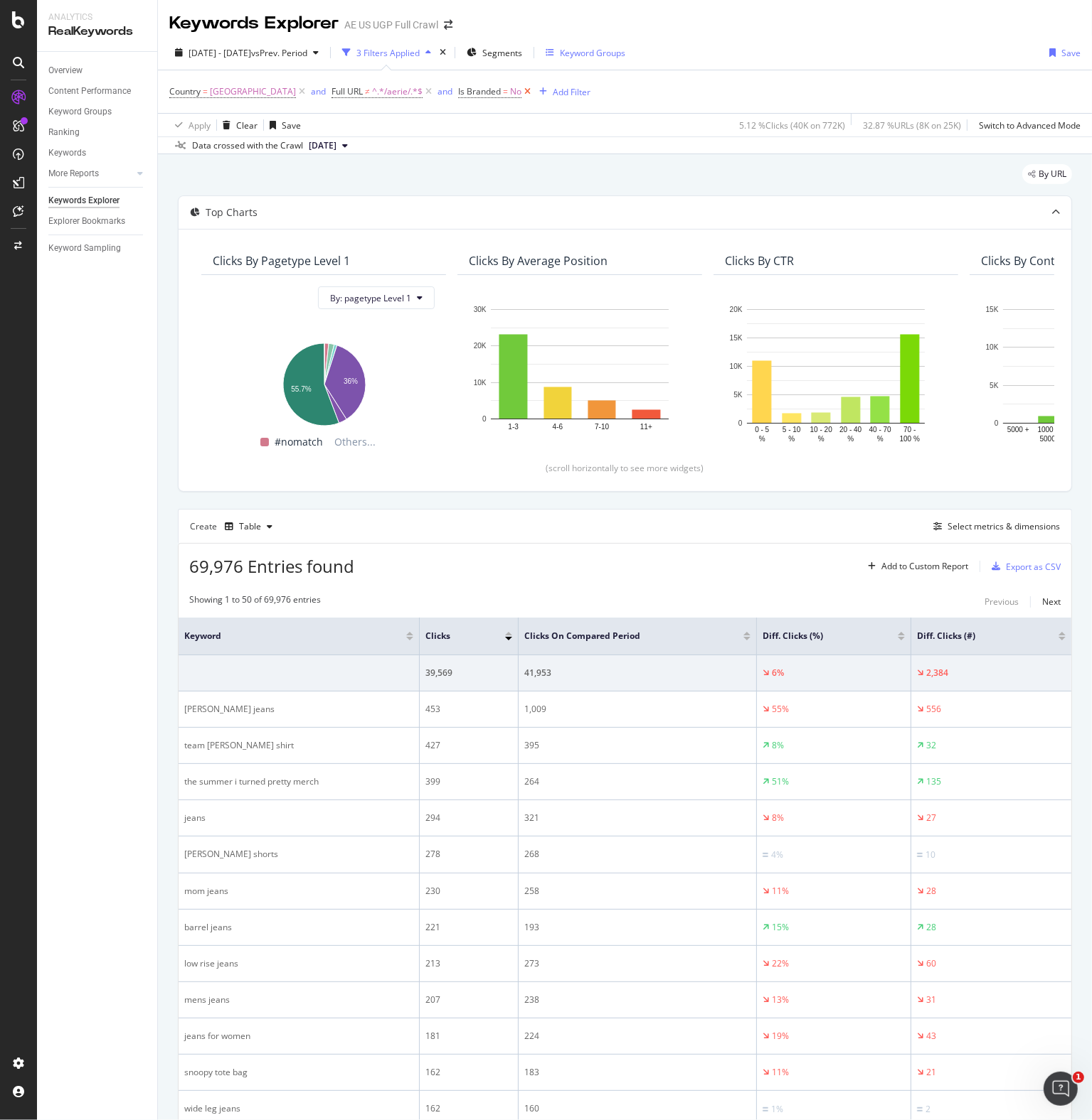
click at [534, 91] on icon at bounding box center [528, 91] width 12 height 15
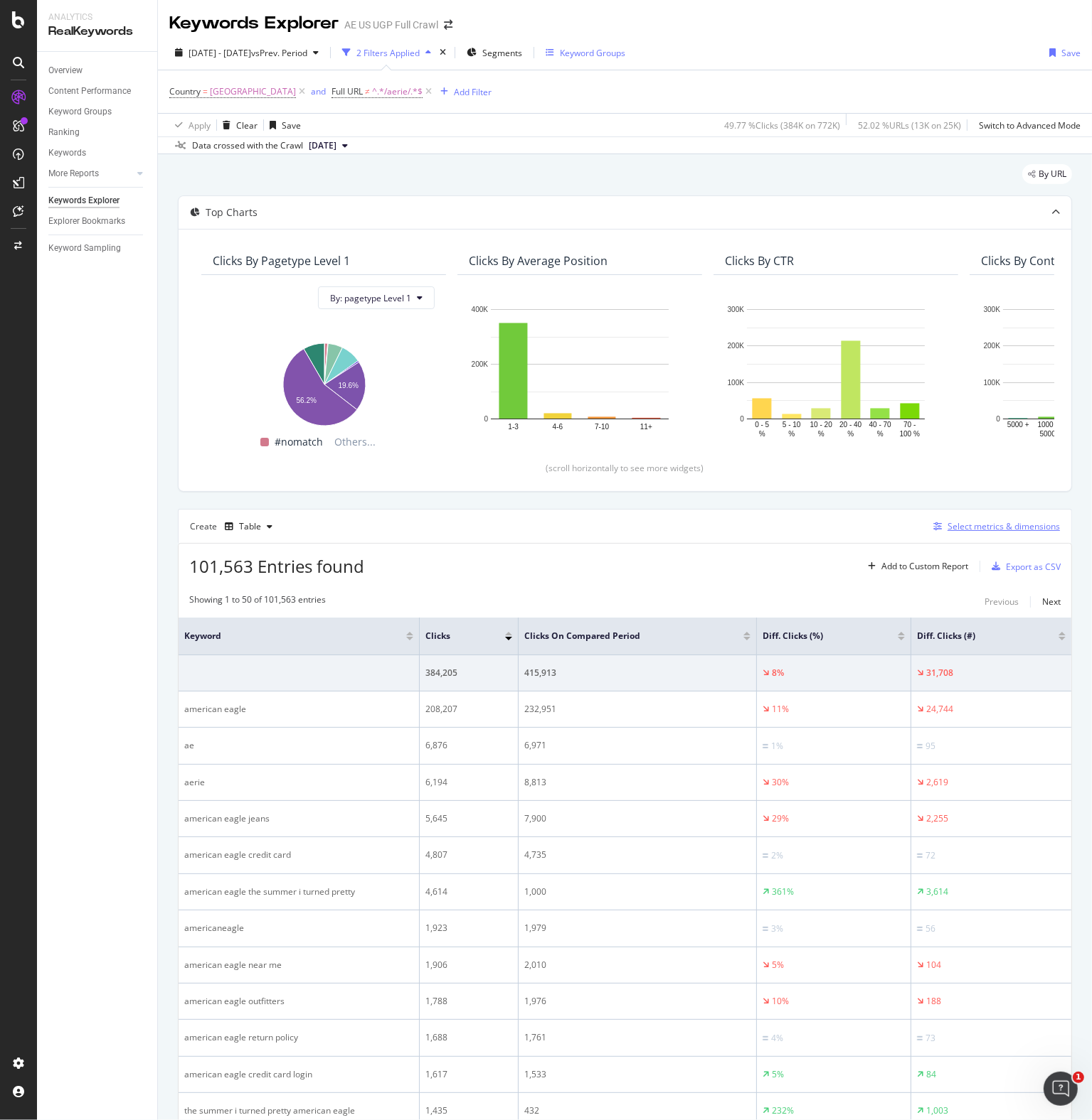
click at [961, 523] on div "Select metrics & dimensions" at bounding box center [1003, 527] width 113 height 12
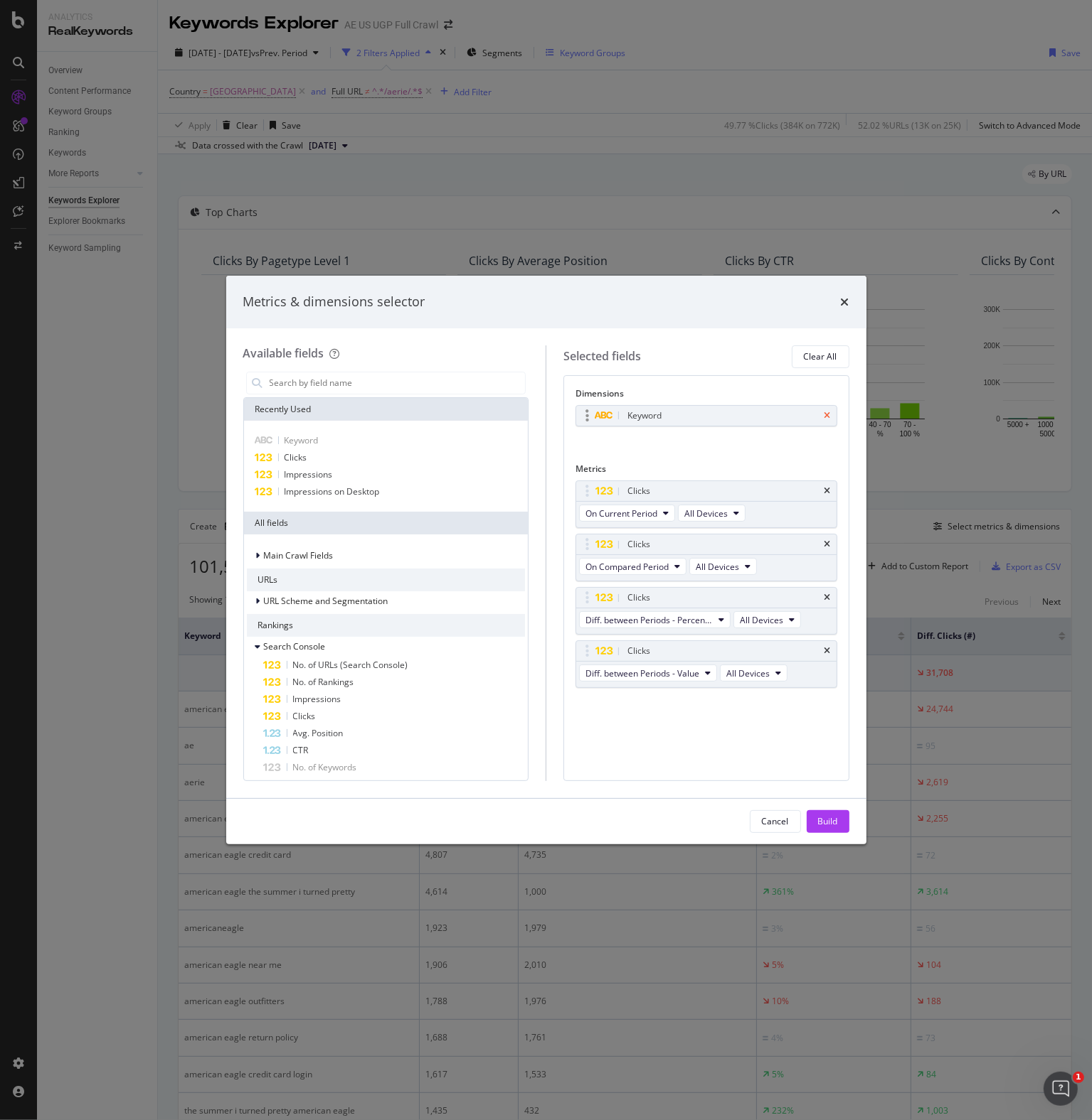
click at [828, 411] on icon "times" at bounding box center [827, 416] width 6 height 9
click at [298, 384] on input "modal" at bounding box center [397, 383] width 258 height 21
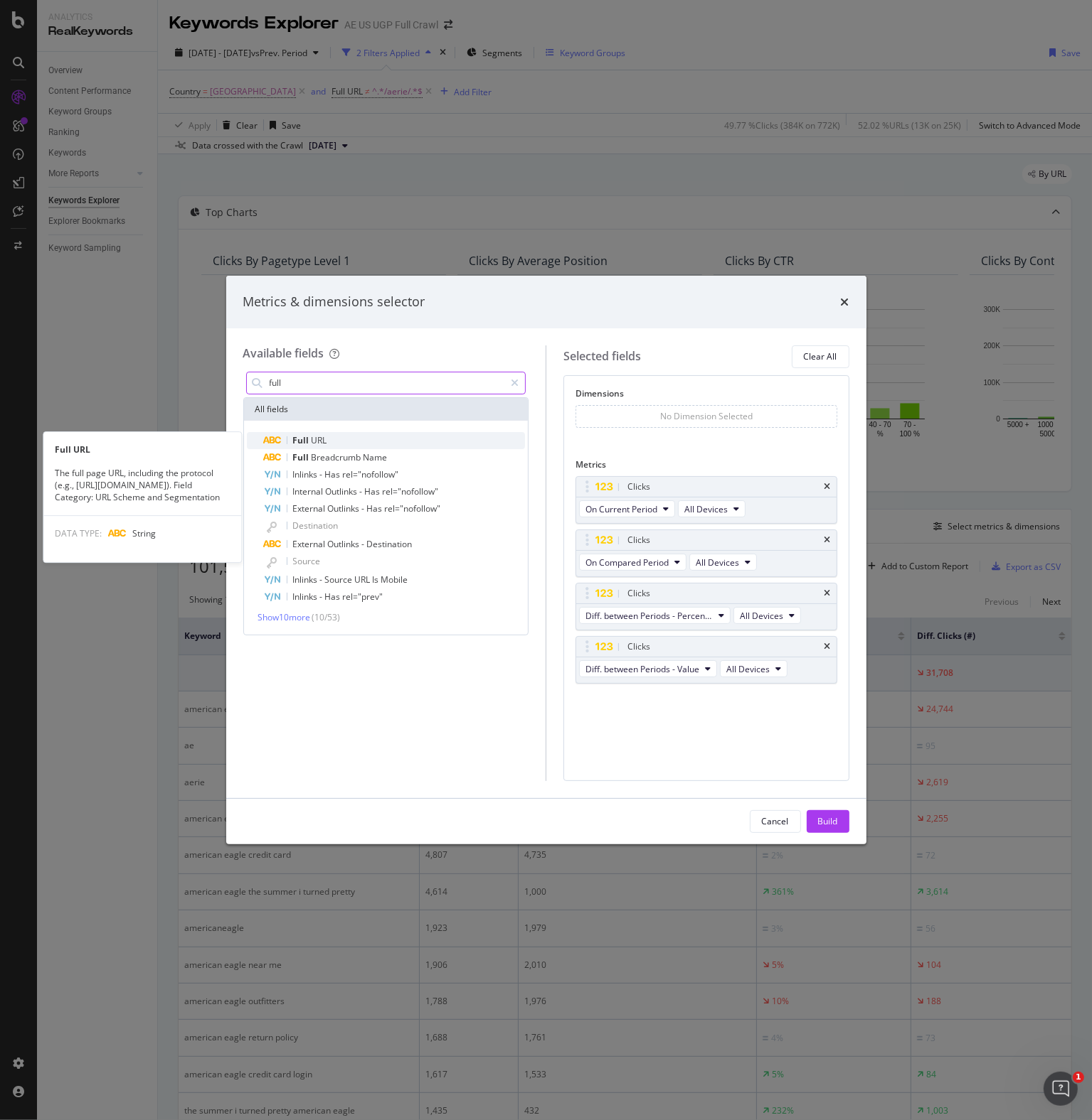
type input "full"
click at [303, 442] on span "Full" at bounding box center [302, 441] width 19 height 12
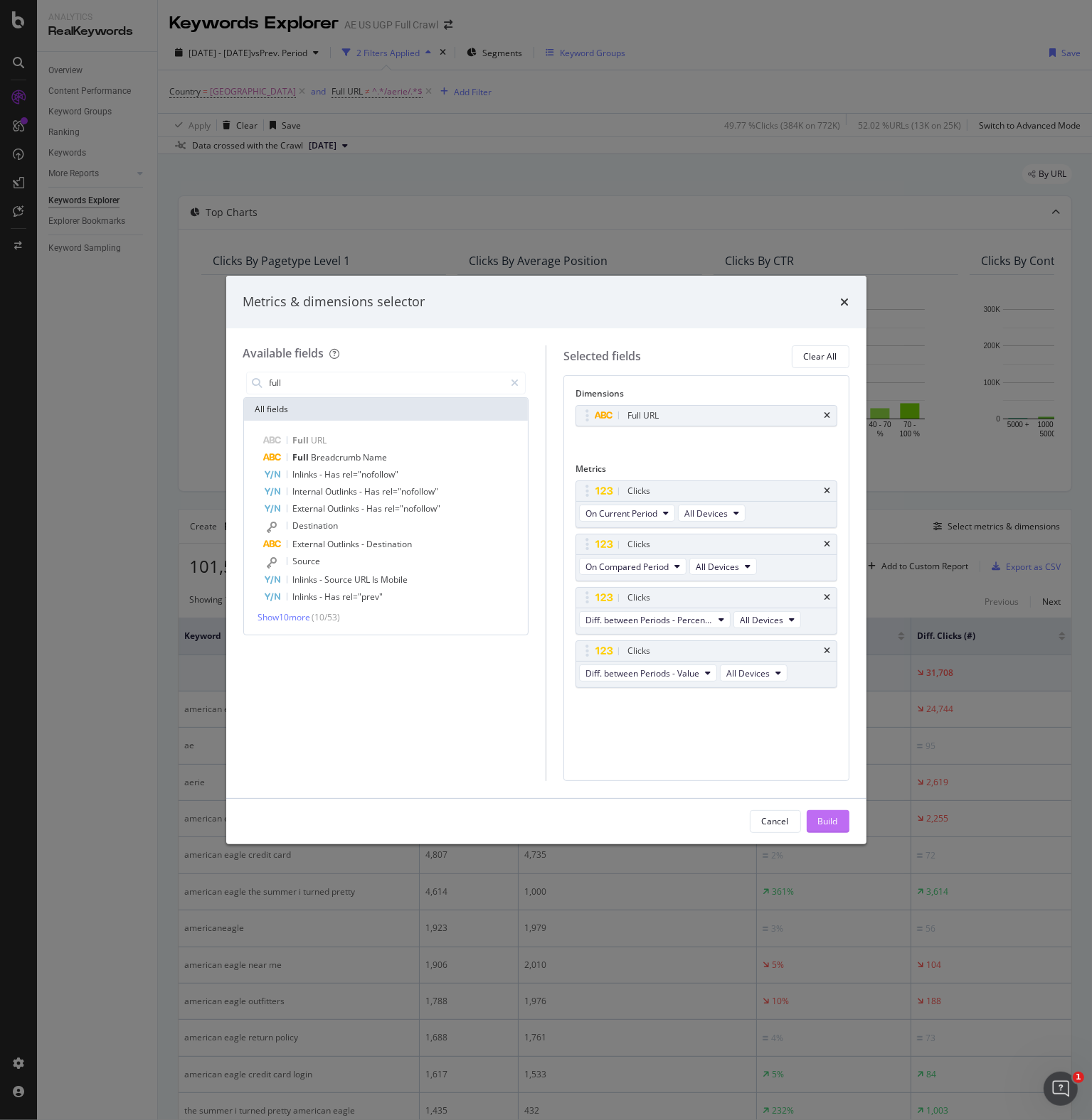
click at [828, 824] on div "Build" at bounding box center [827, 821] width 20 height 12
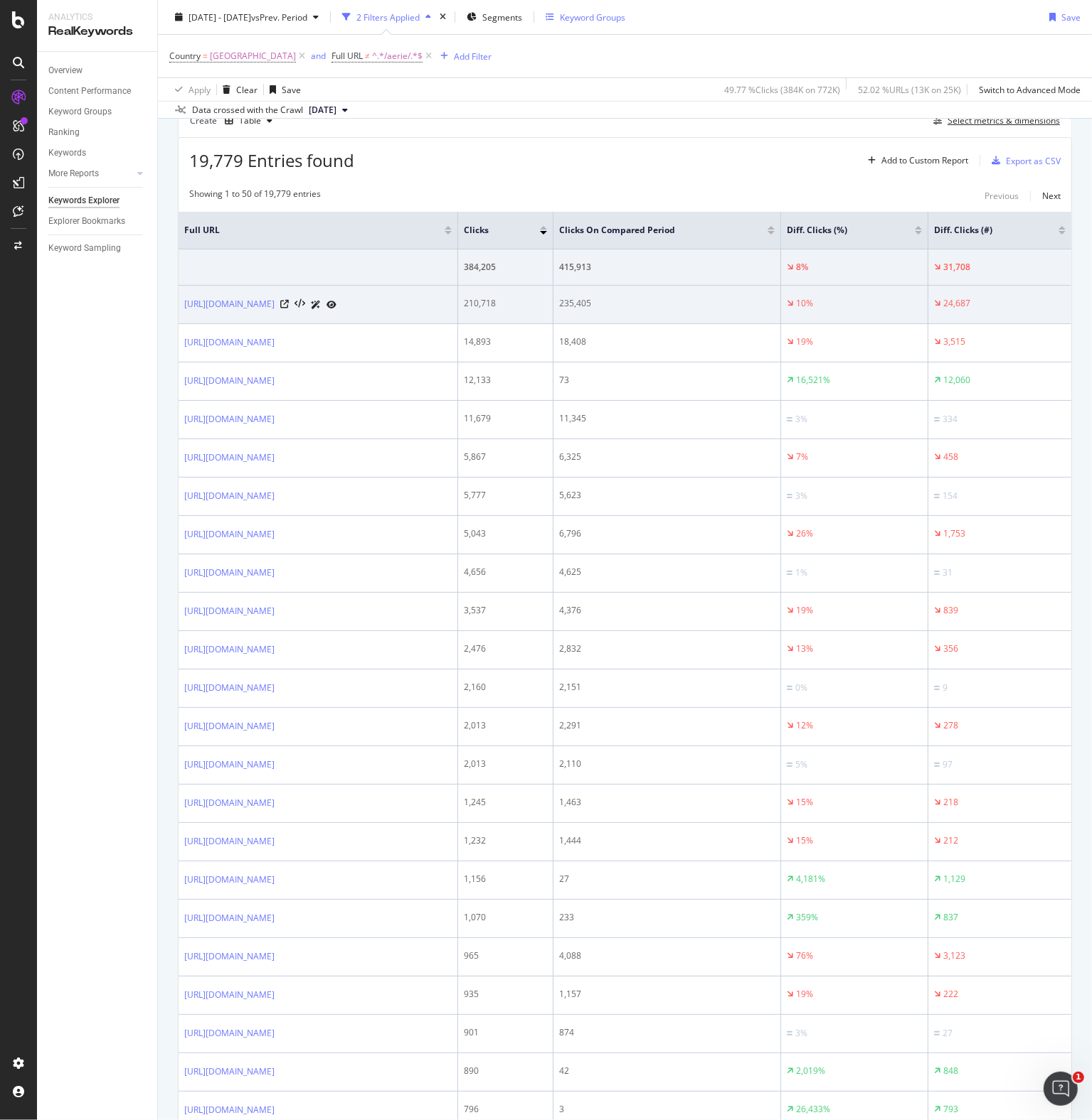
scroll to position [427, 0]
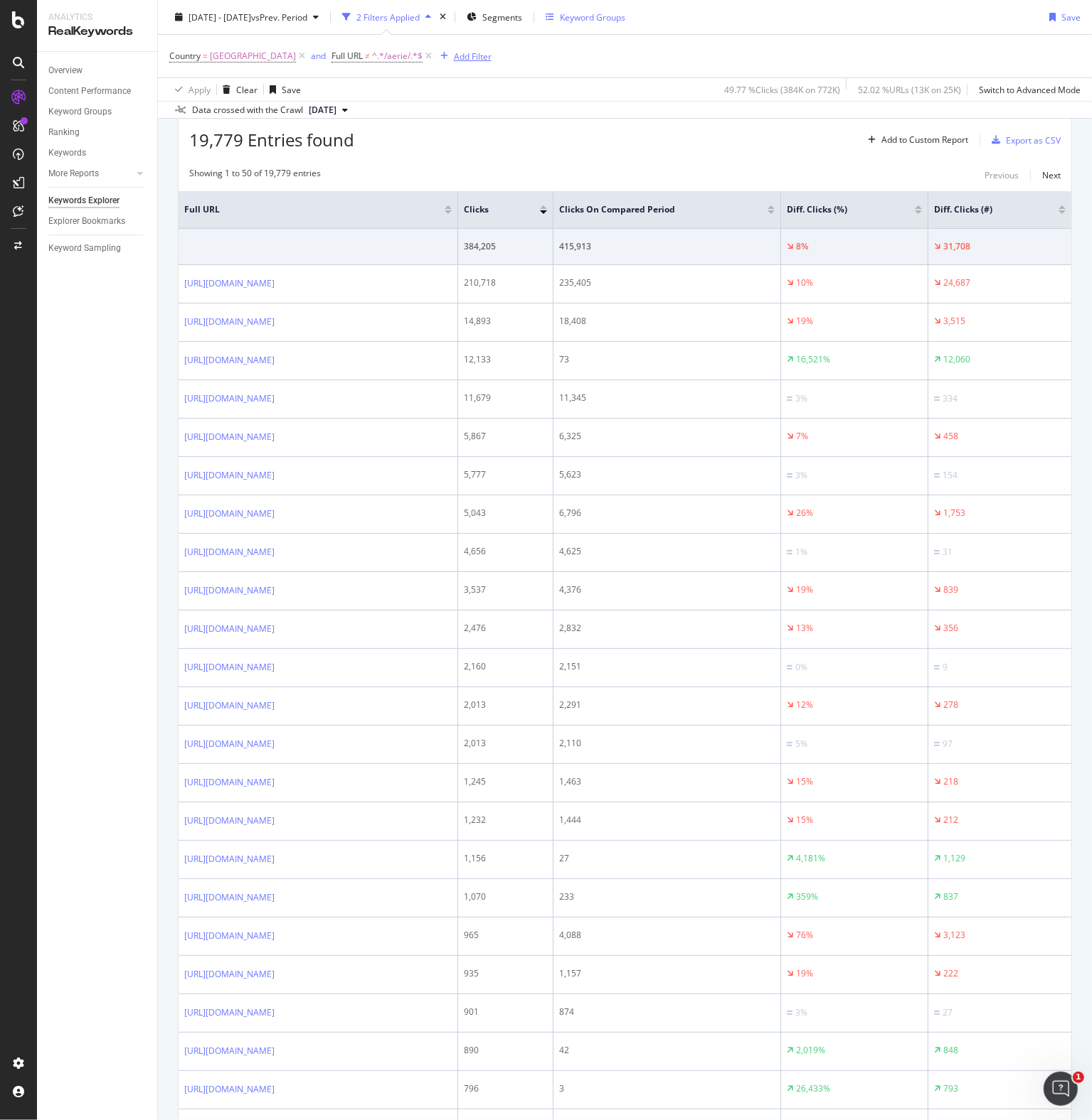
click at [491, 56] on div "Add Filter" at bounding box center [473, 56] width 38 height 12
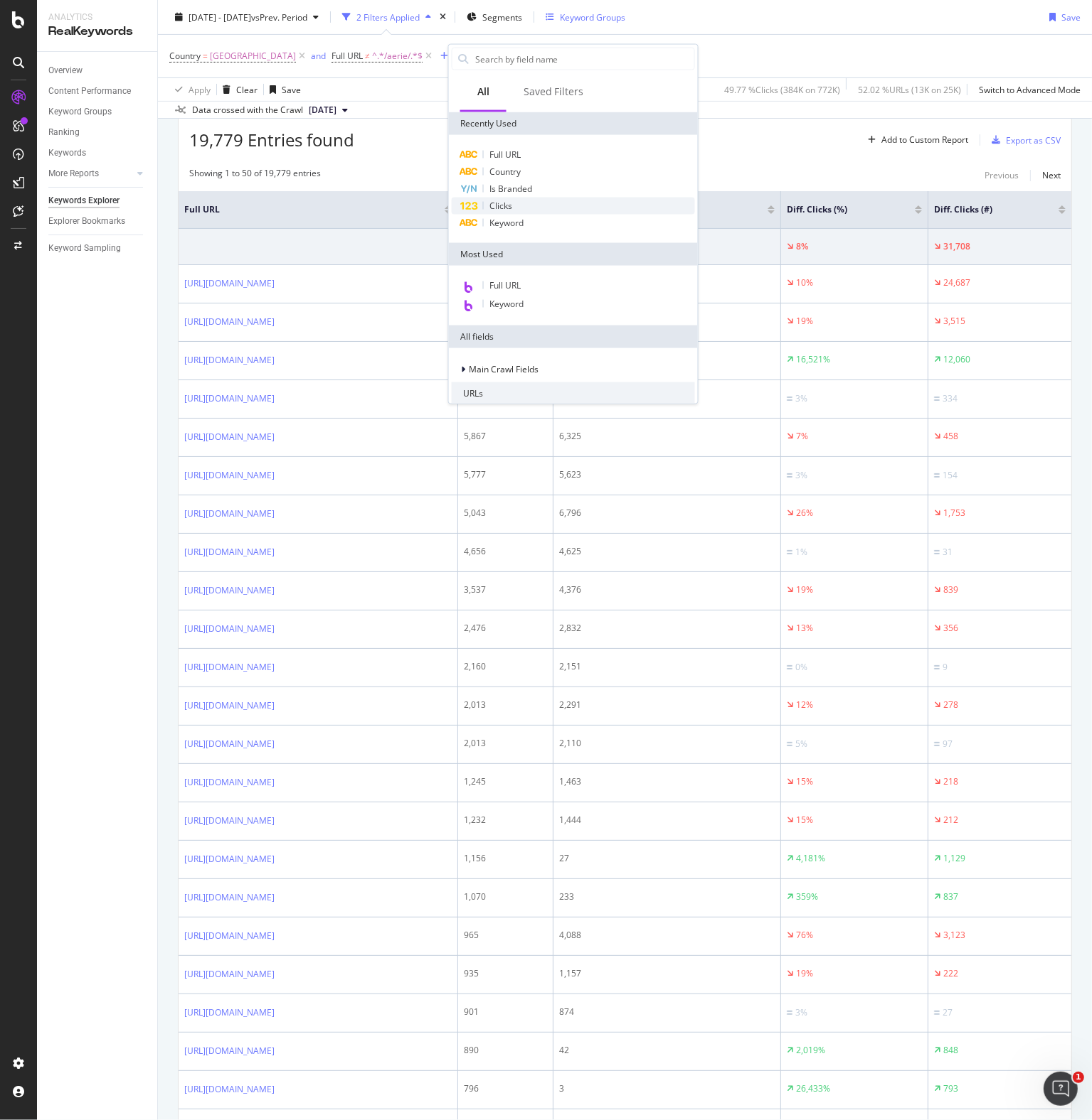
click at [493, 200] on span "Clicks" at bounding box center [500, 206] width 22 height 12
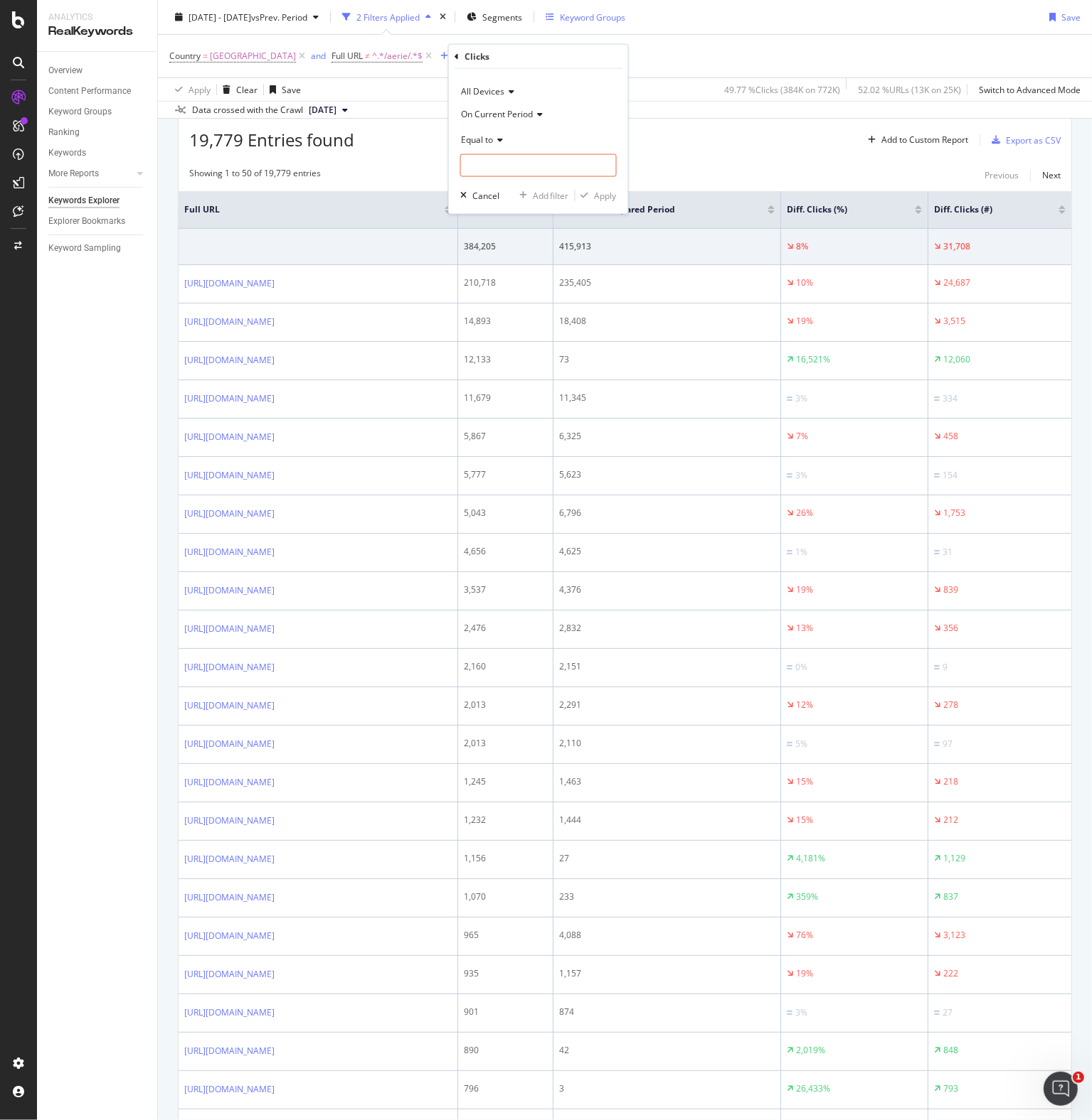
click at [497, 113] on span "On Current Period" at bounding box center [497, 114] width 72 height 12
click at [497, 185] on span "Diff. Between Period - Percentage" at bounding box center [534, 180] width 134 height 12
click at [489, 138] on span "Equal to" at bounding box center [476, 140] width 32 height 12
click at [486, 245] on span "Greater than" at bounding box center [493, 243] width 52 height 12
click at [497, 163] on input "number" at bounding box center [539, 166] width 156 height 22
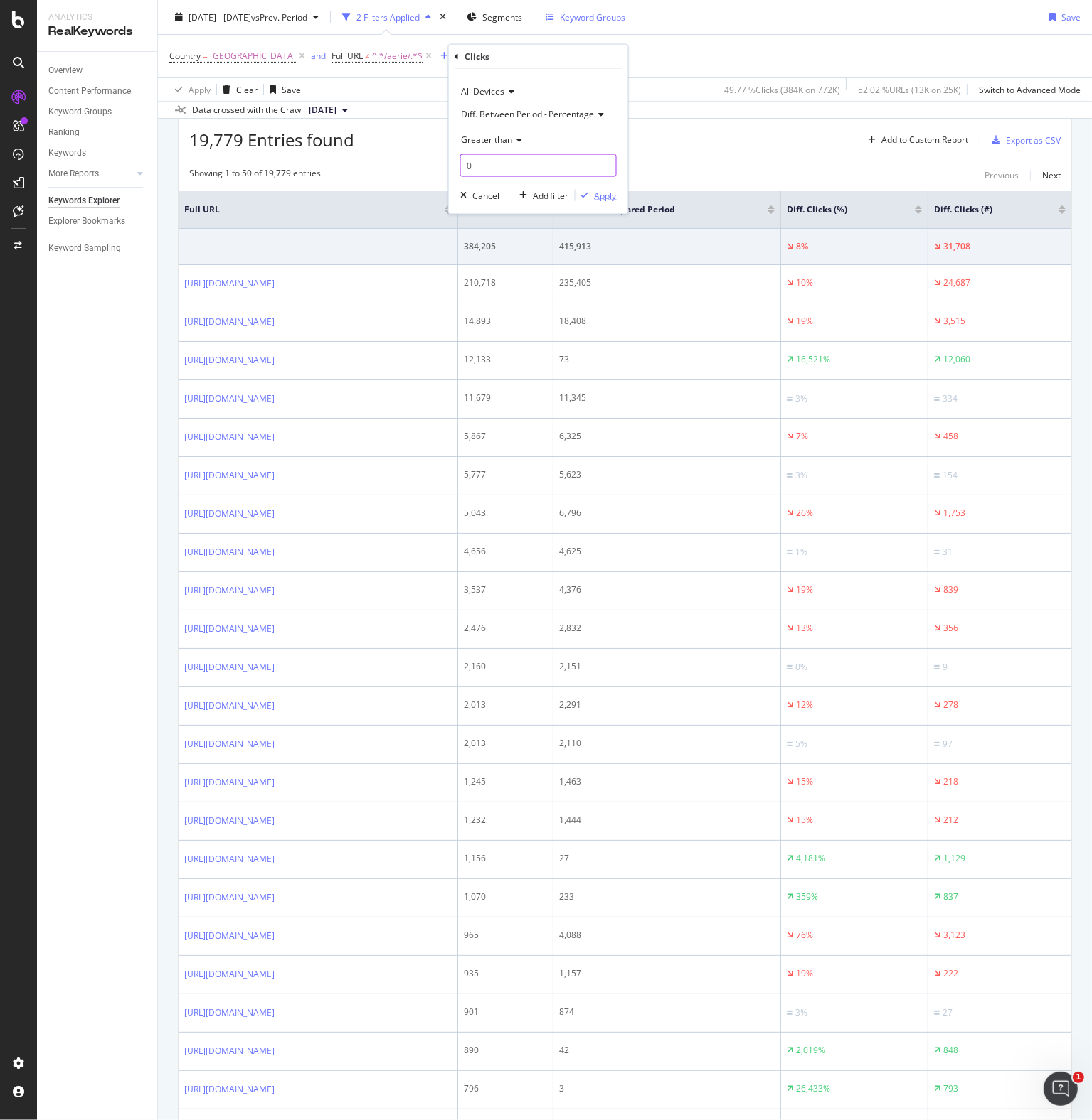
type input "0"
click at [599, 193] on div "Apply" at bounding box center [606, 195] width 22 height 12
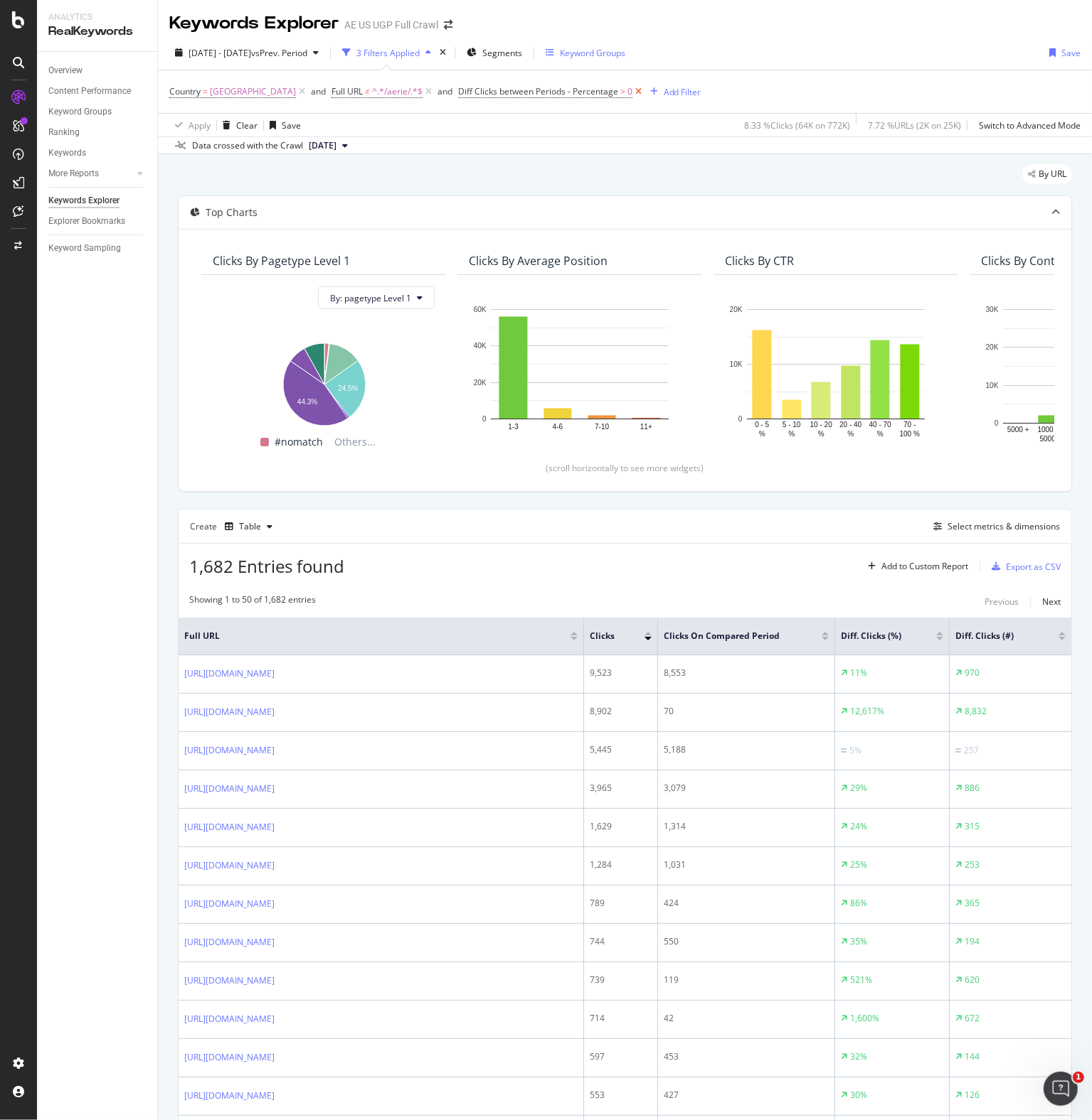
click at [644, 89] on icon at bounding box center [638, 91] width 12 height 15
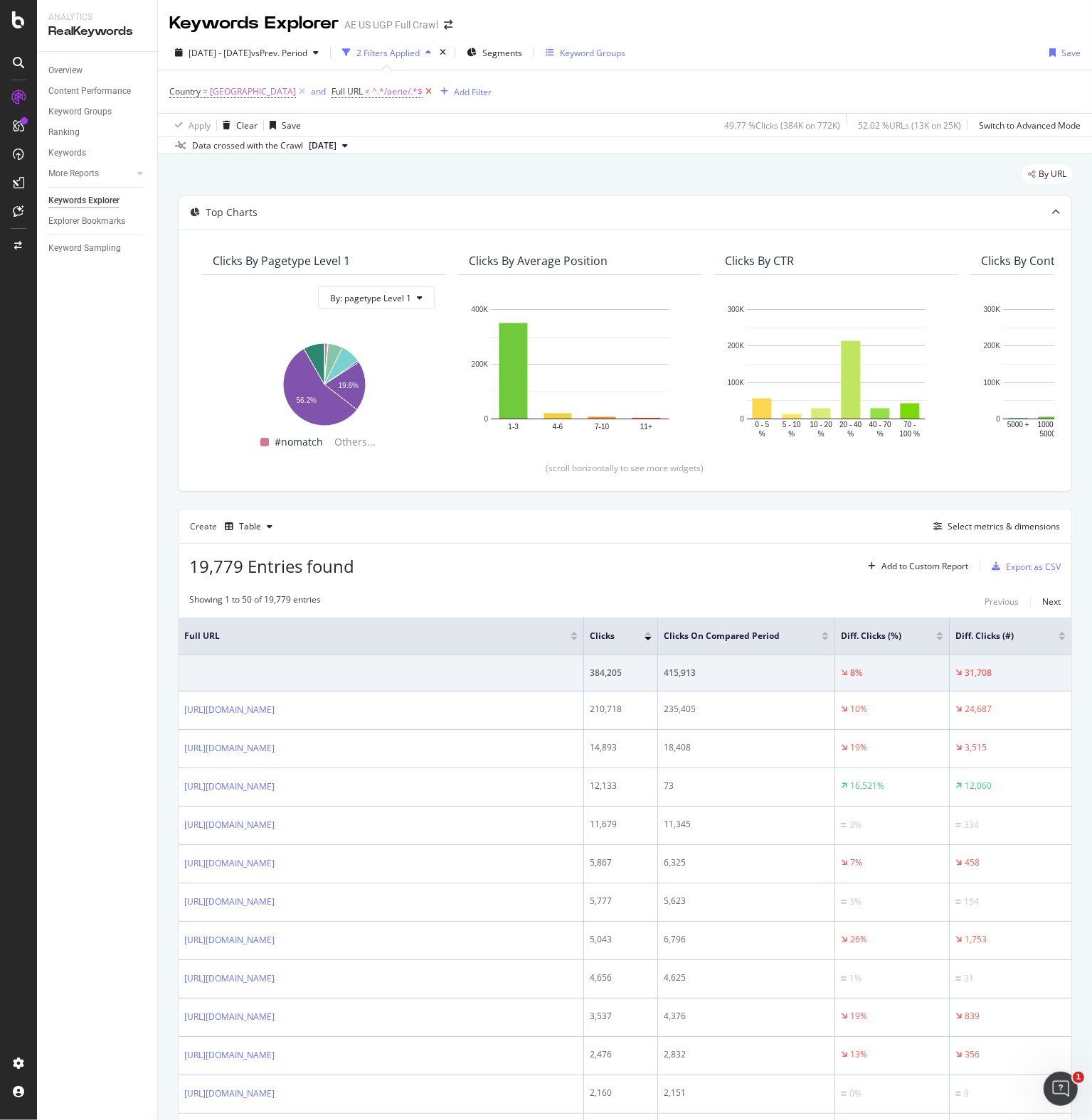
click at [435, 89] on icon at bounding box center [429, 91] width 12 height 15
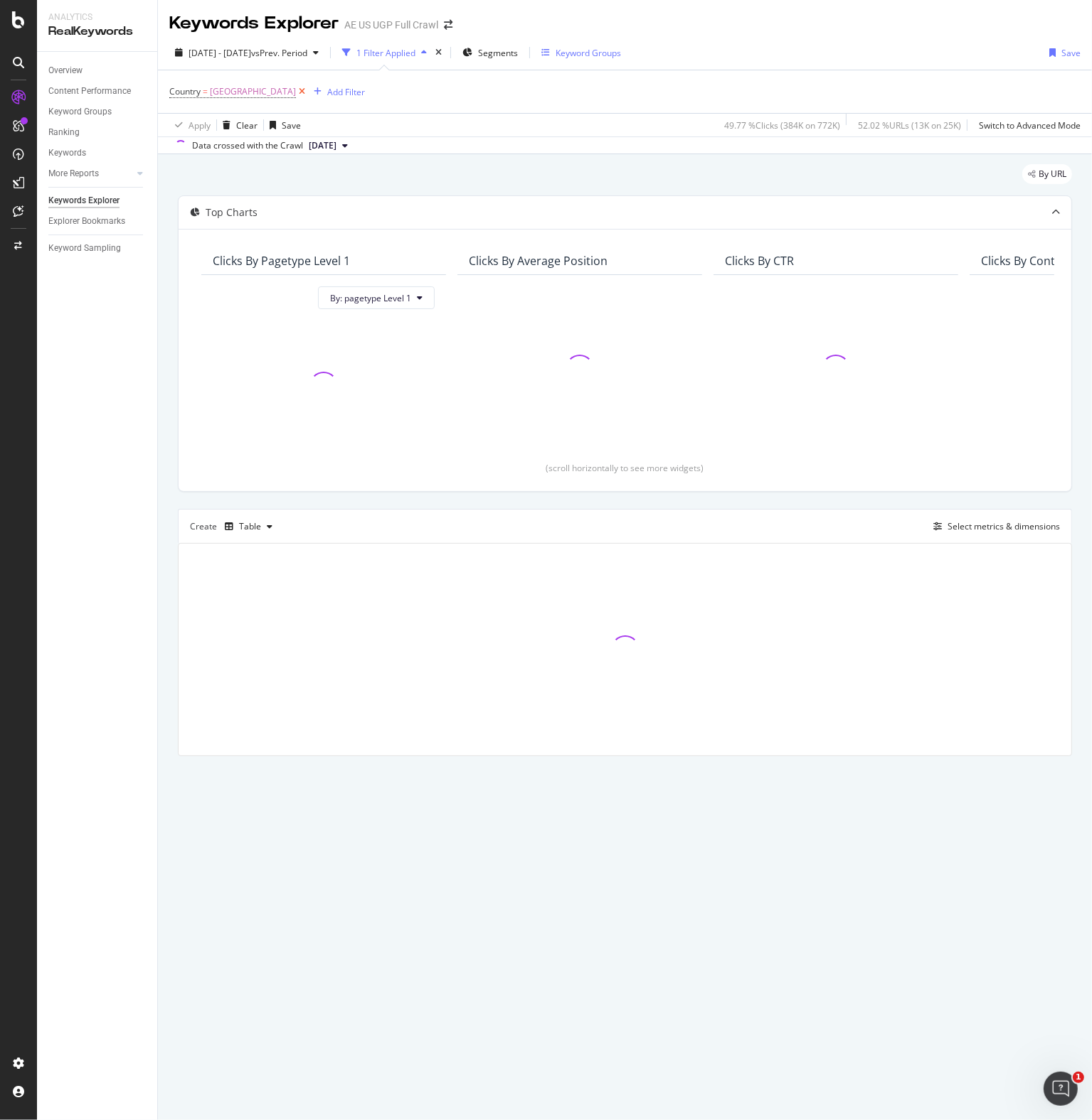
click at [308, 92] on icon at bounding box center [302, 91] width 12 height 15
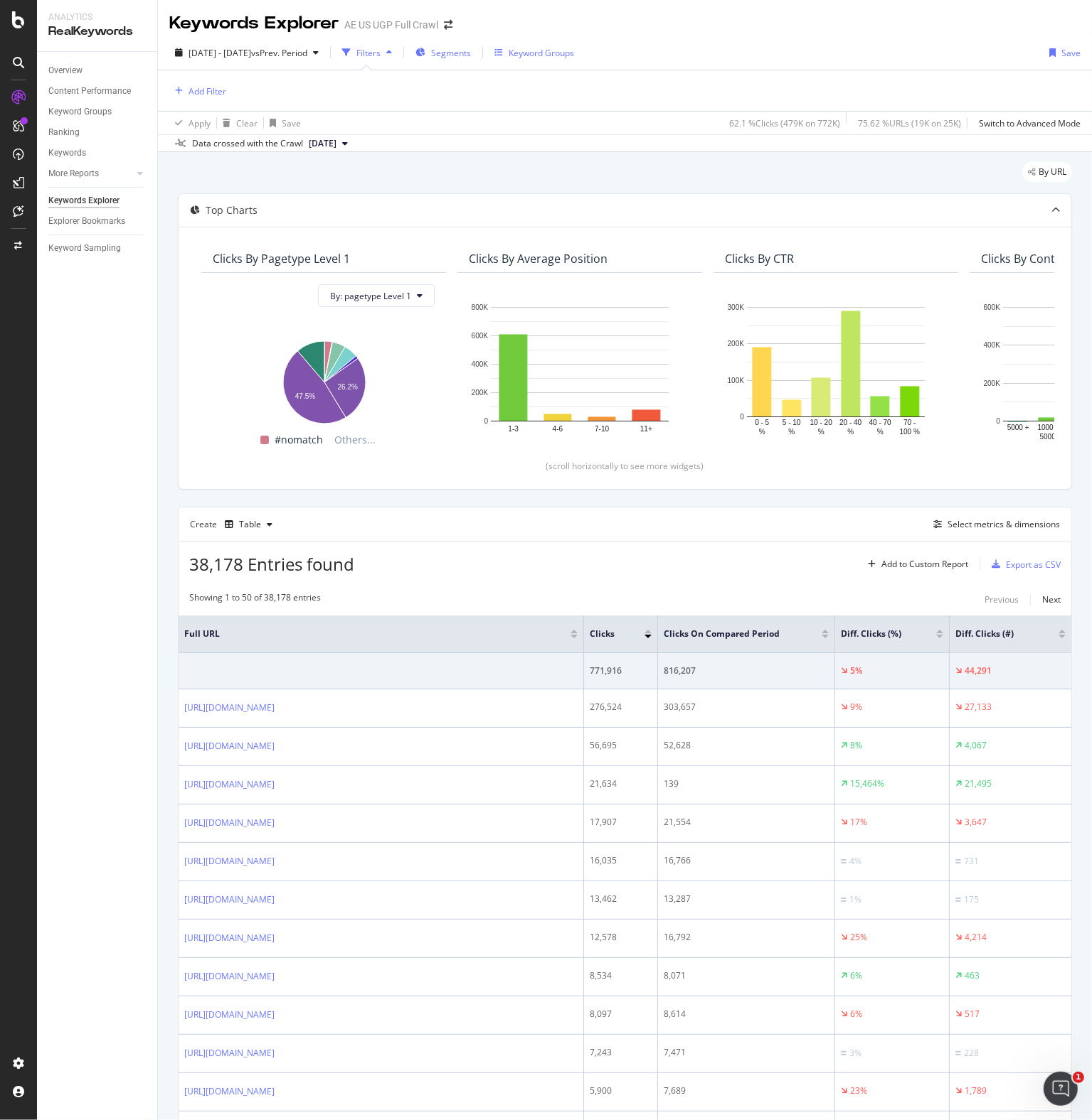
click at [471, 51] on span "Segments" at bounding box center [451, 53] width 40 height 12
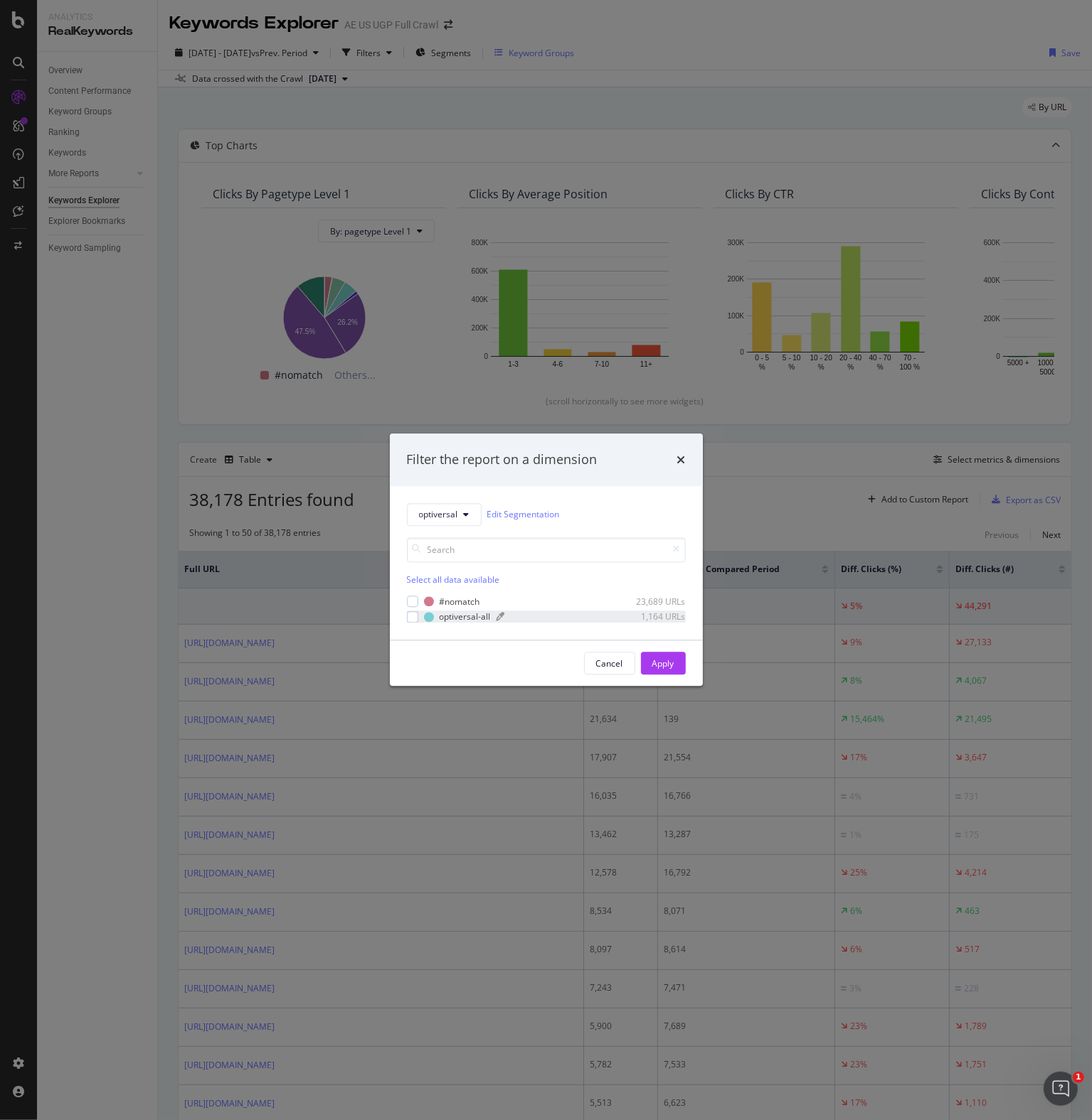
click at [455, 616] on div "optiversal-all" at bounding box center [466, 617] width 52 height 12
click at [658, 663] on div "Apply" at bounding box center [663, 664] width 22 height 12
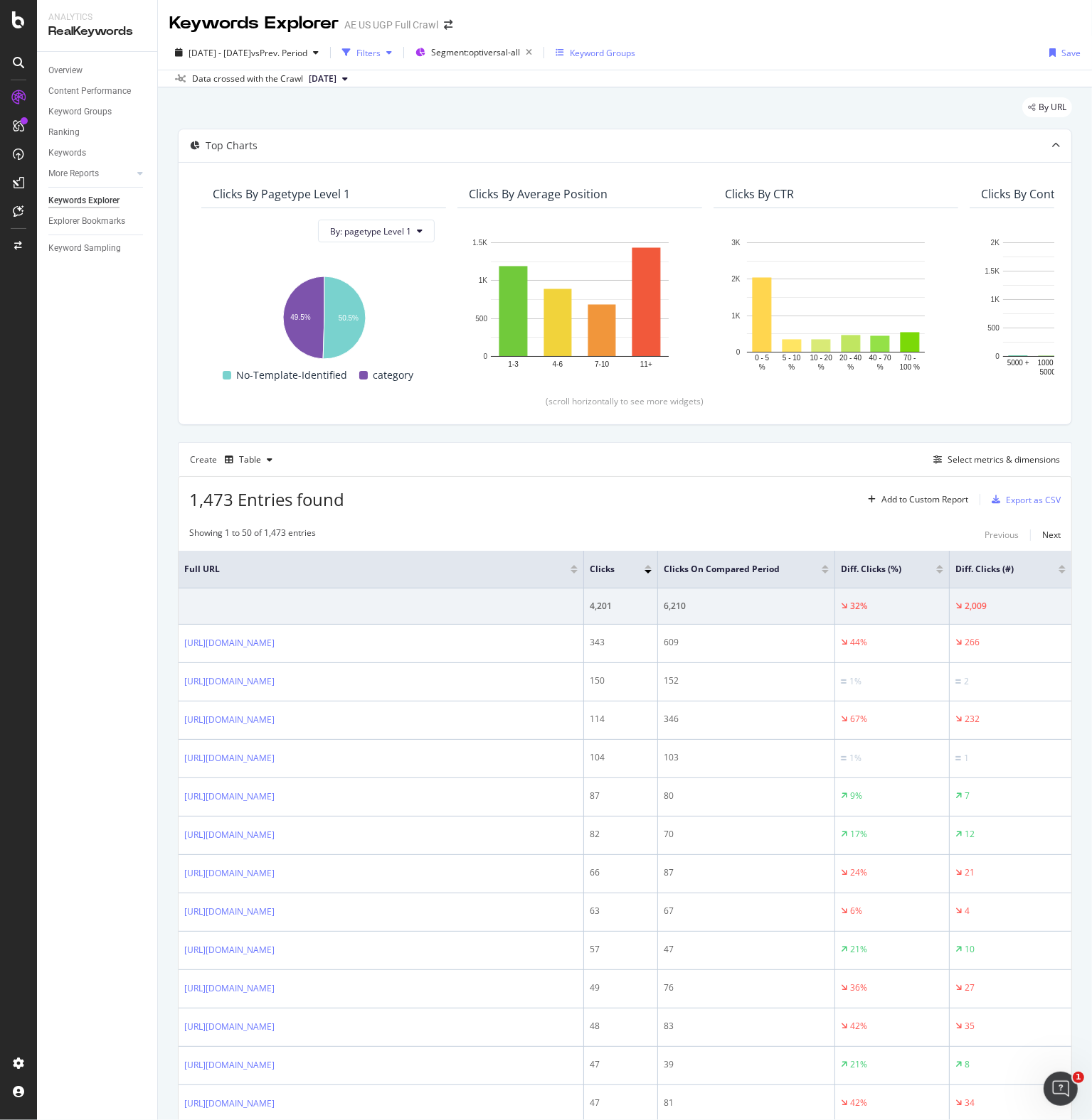
click at [381, 53] on div "Filters" at bounding box center [369, 53] width 24 height 12
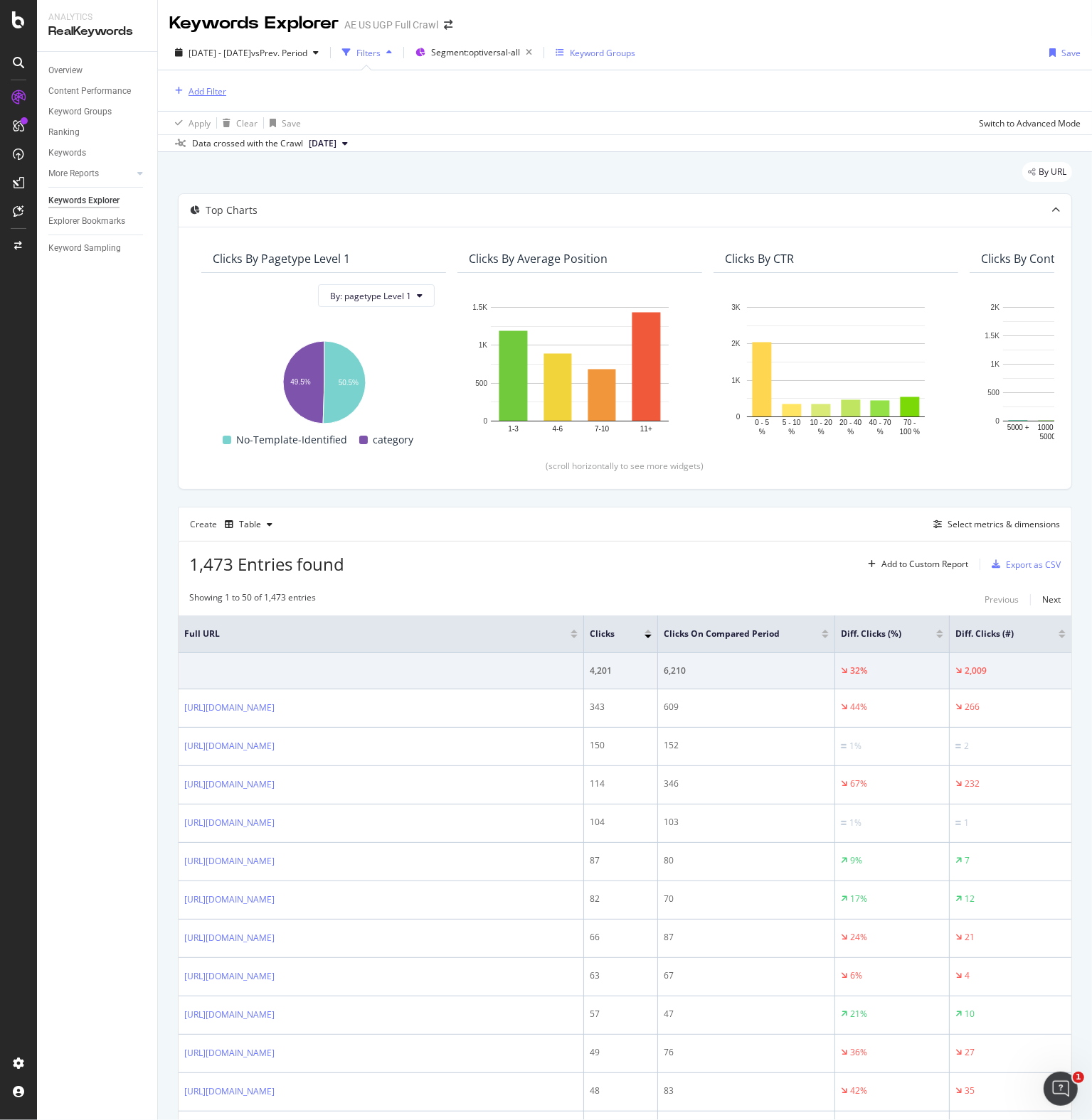
click at [214, 93] on div "Add Filter" at bounding box center [207, 91] width 38 height 12
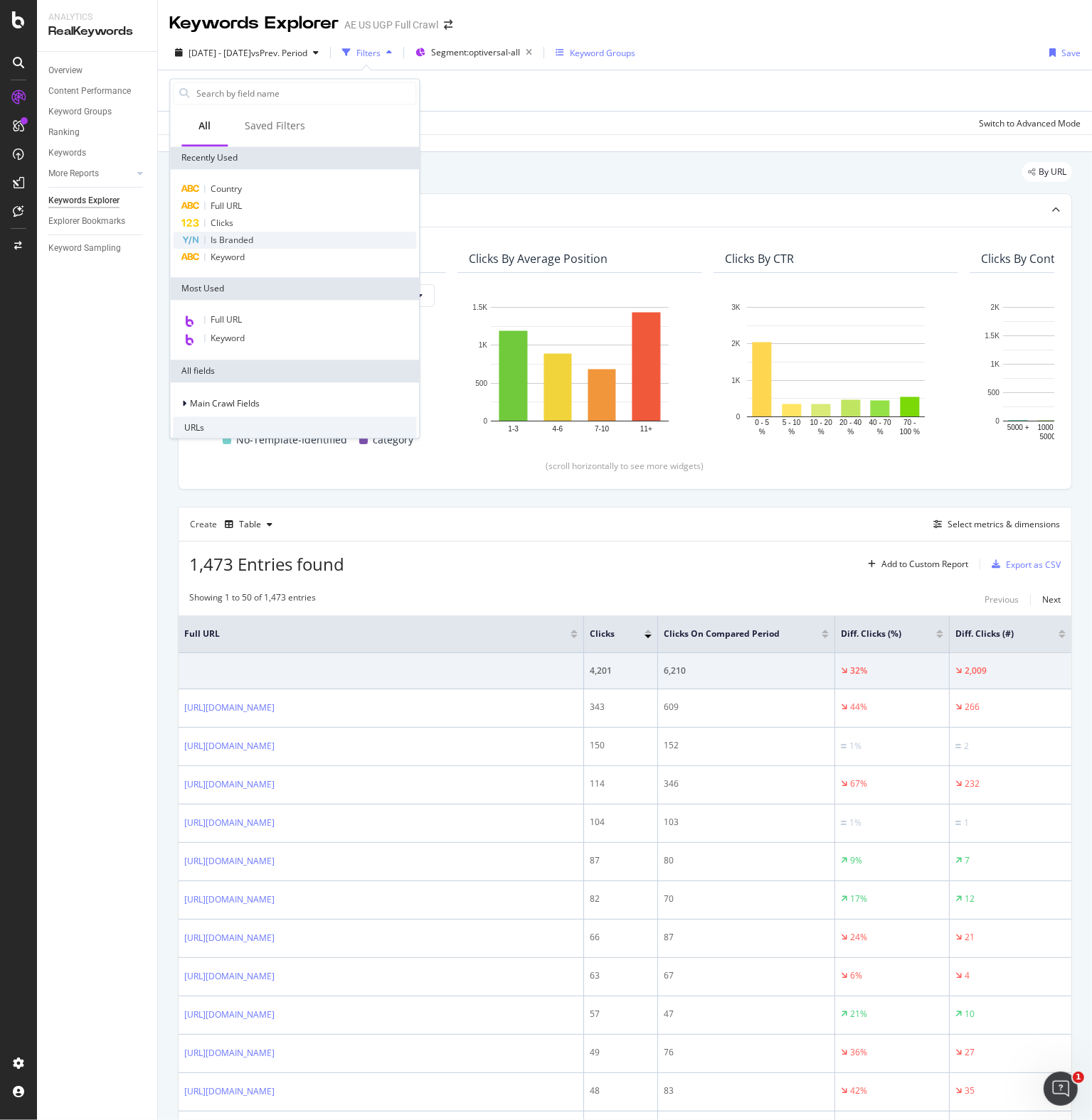
click at [225, 241] on span "Is Branded" at bounding box center [232, 240] width 43 height 12
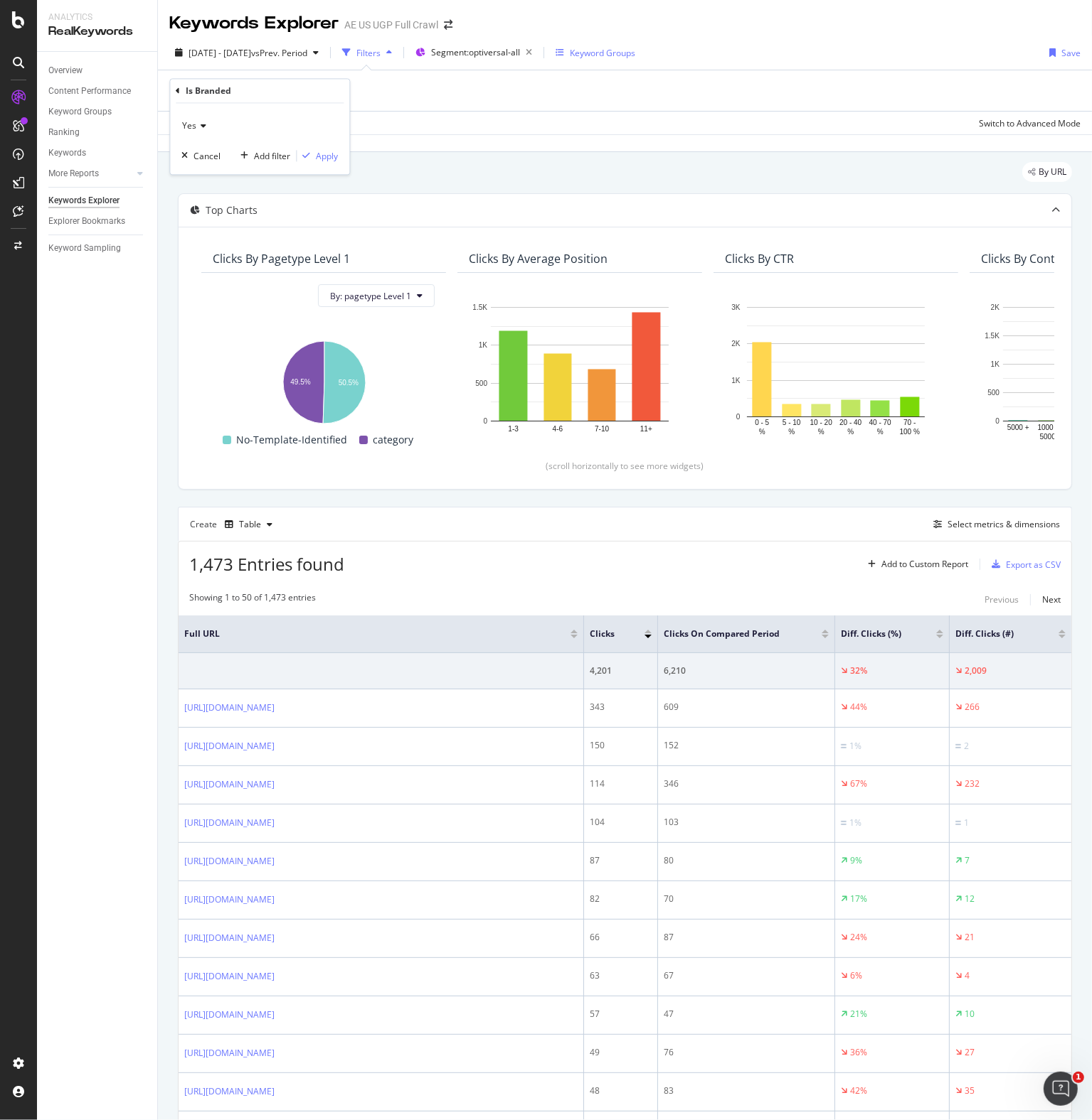
click at [204, 127] on icon at bounding box center [201, 126] width 10 height 9
click at [198, 175] on span "No" at bounding box center [193, 173] width 11 height 12
click at [326, 153] on div "Apply" at bounding box center [326, 156] width 22 height 12
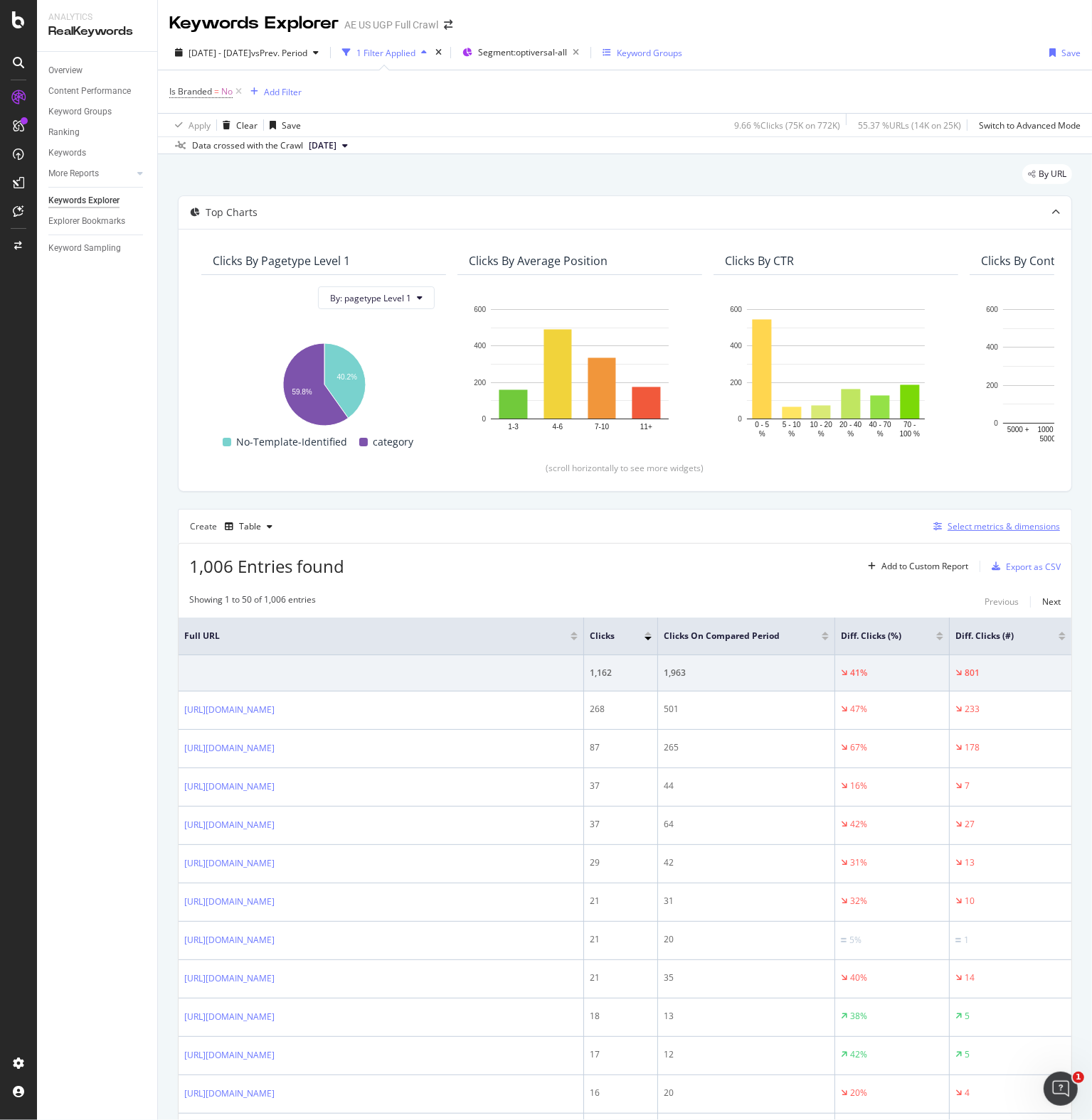
click at [985, 518] on button "Select metrics & dimensions" at bounding box center [993, 527] width 132 height 17
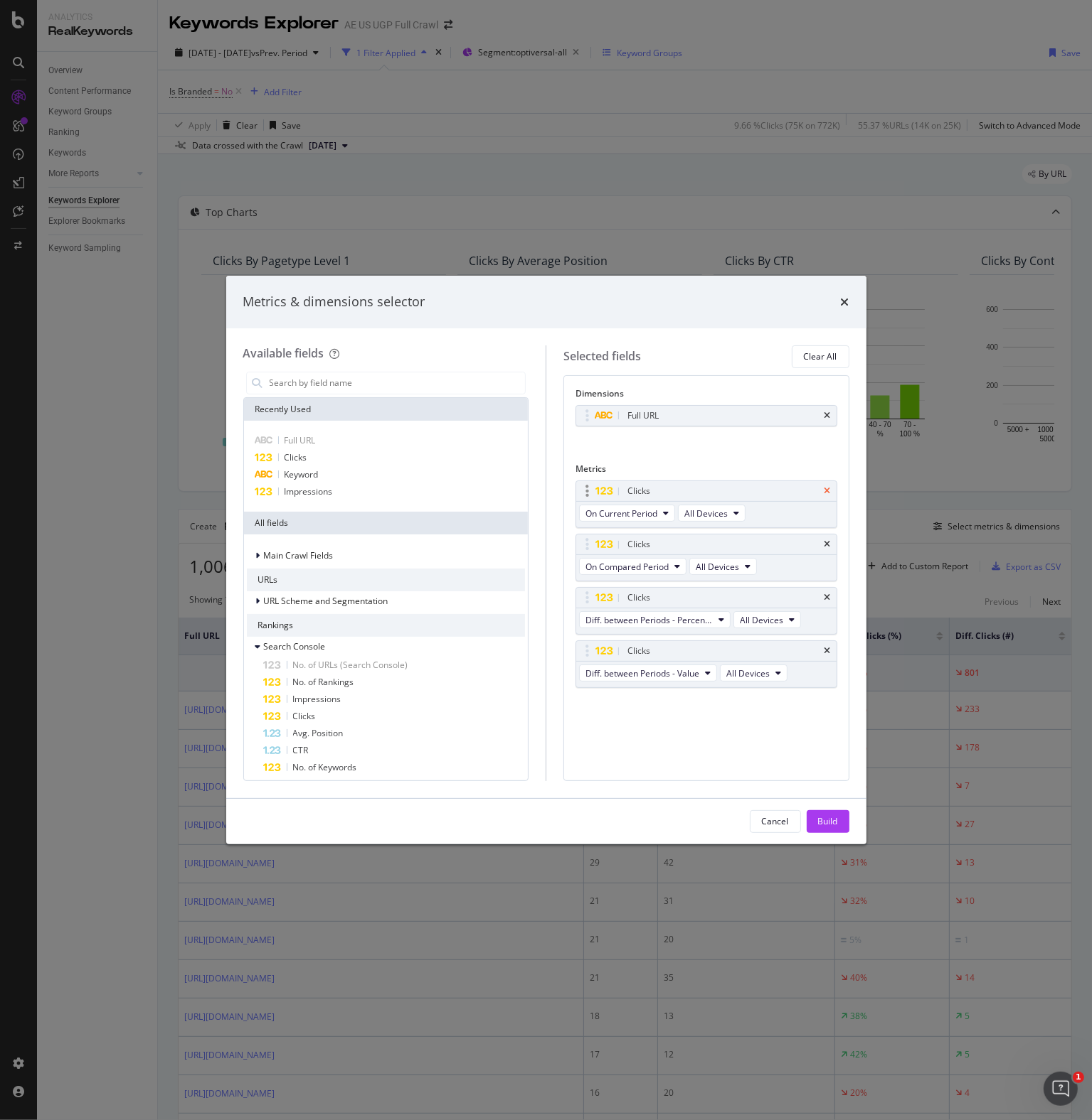
click at [827, 487] on icon "times" at bounding box center [827, 491] width 6 height 9
click at [827, 540] on icon "times" at bounding box center [827, 545] width 6 height 9
click at [827, 593] on icon "times" at bounding box center [827, 598] width 6 height 9
click at [827, 647] on icon "times" at bounding box center [827, 651] width 6 height 9
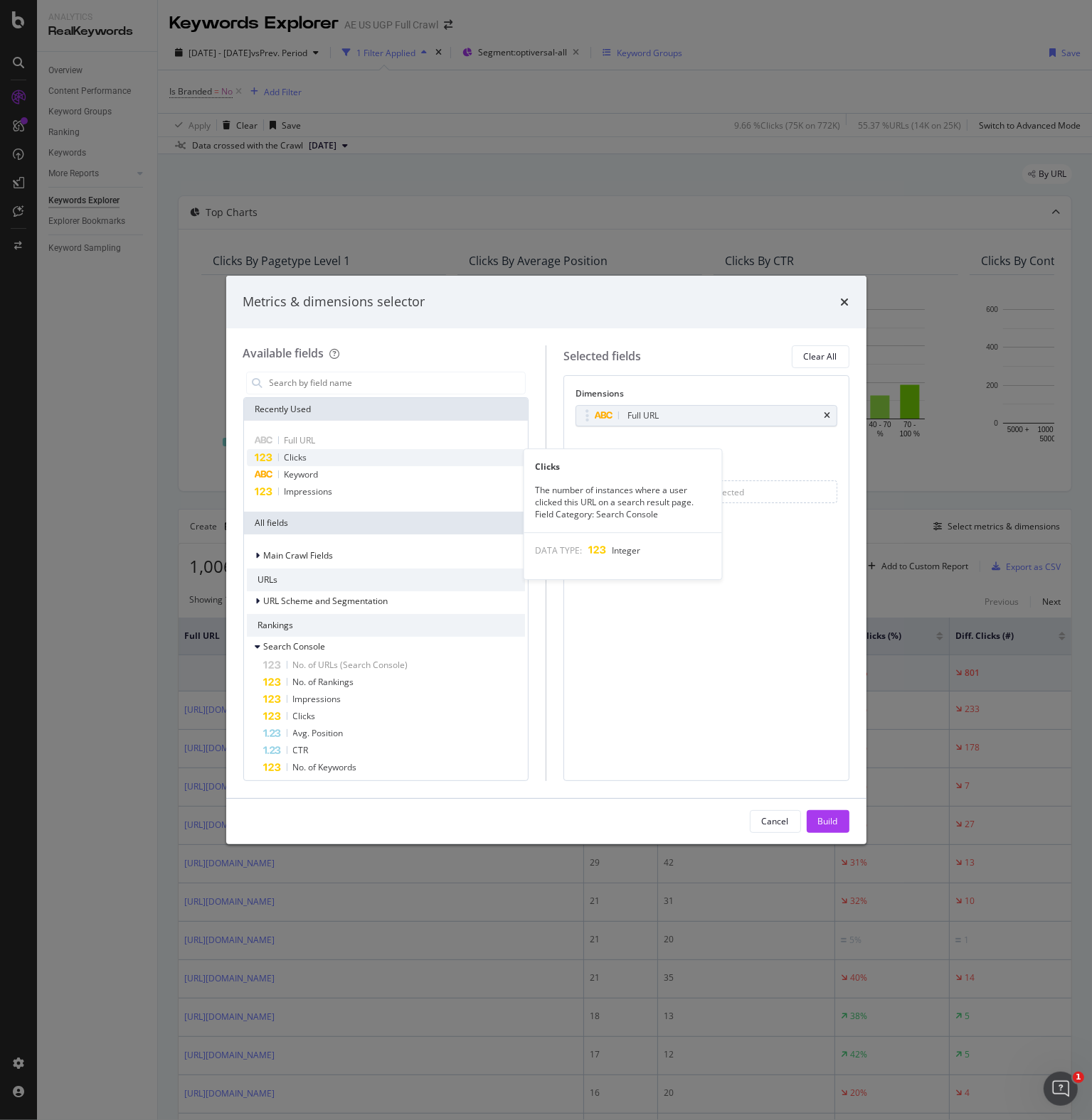
click at [312, 458] on div "Clicks" at bounding box center [386, 458] width 278 height 17
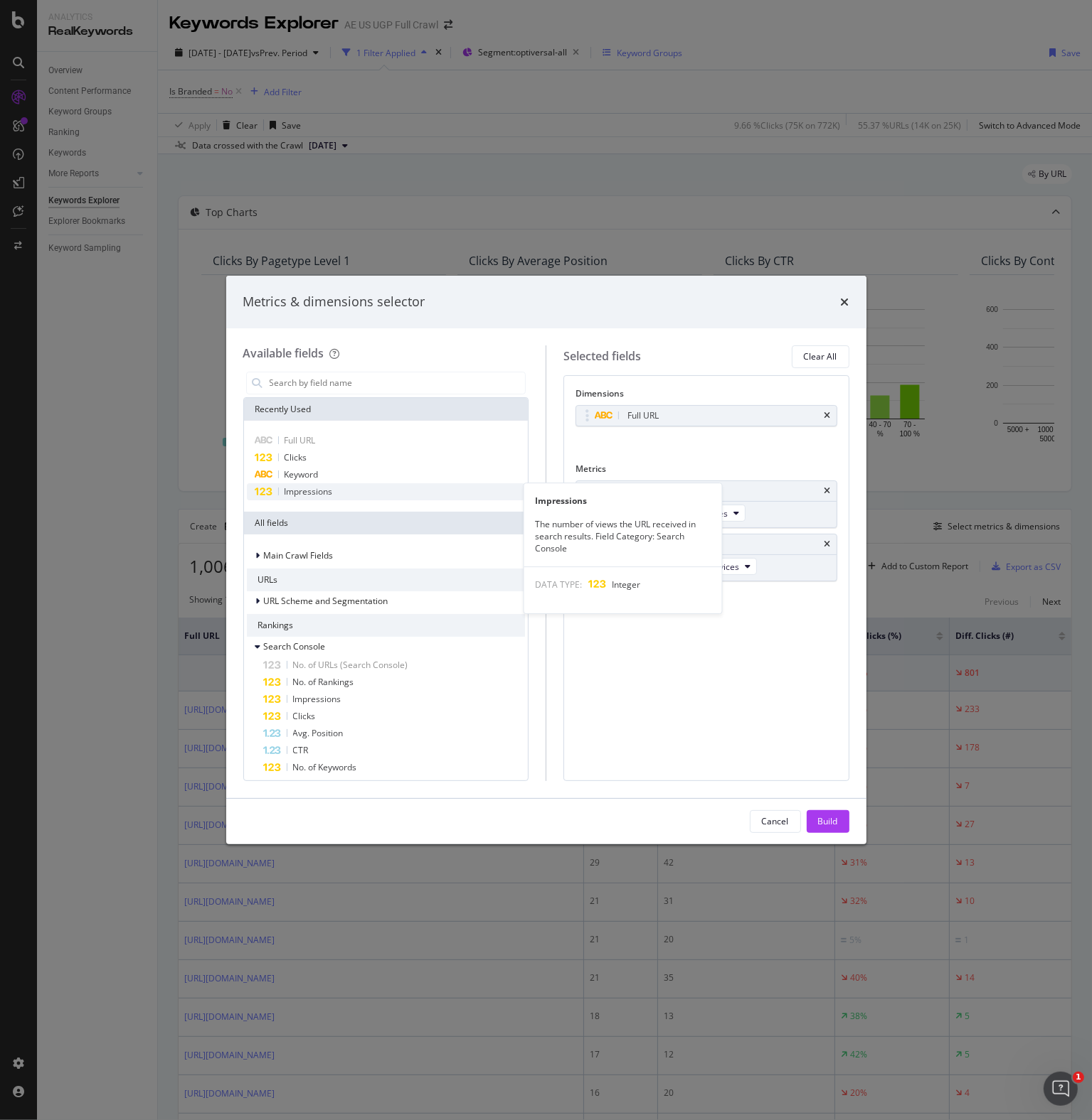
click at [304, 489] on span "Impressions" at bounding box center [308, 491] width 48 height 12
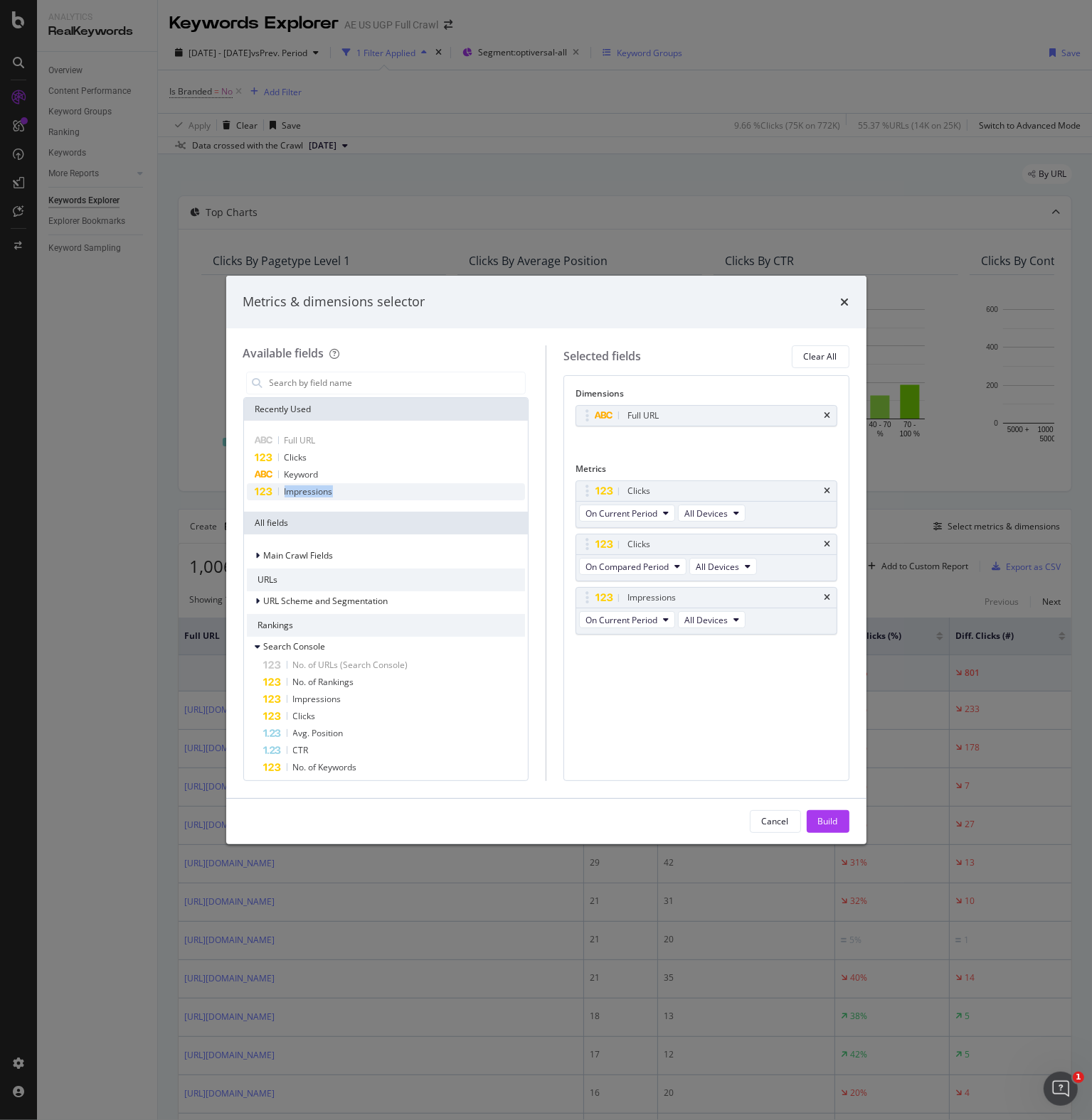
click at [304, 489] on span "Impressions" at bounding box center [308, 491] width 48 height 12
click at [662, 569] on span "On Compared Period" at bounding box center [626, 567] width 83 height 12
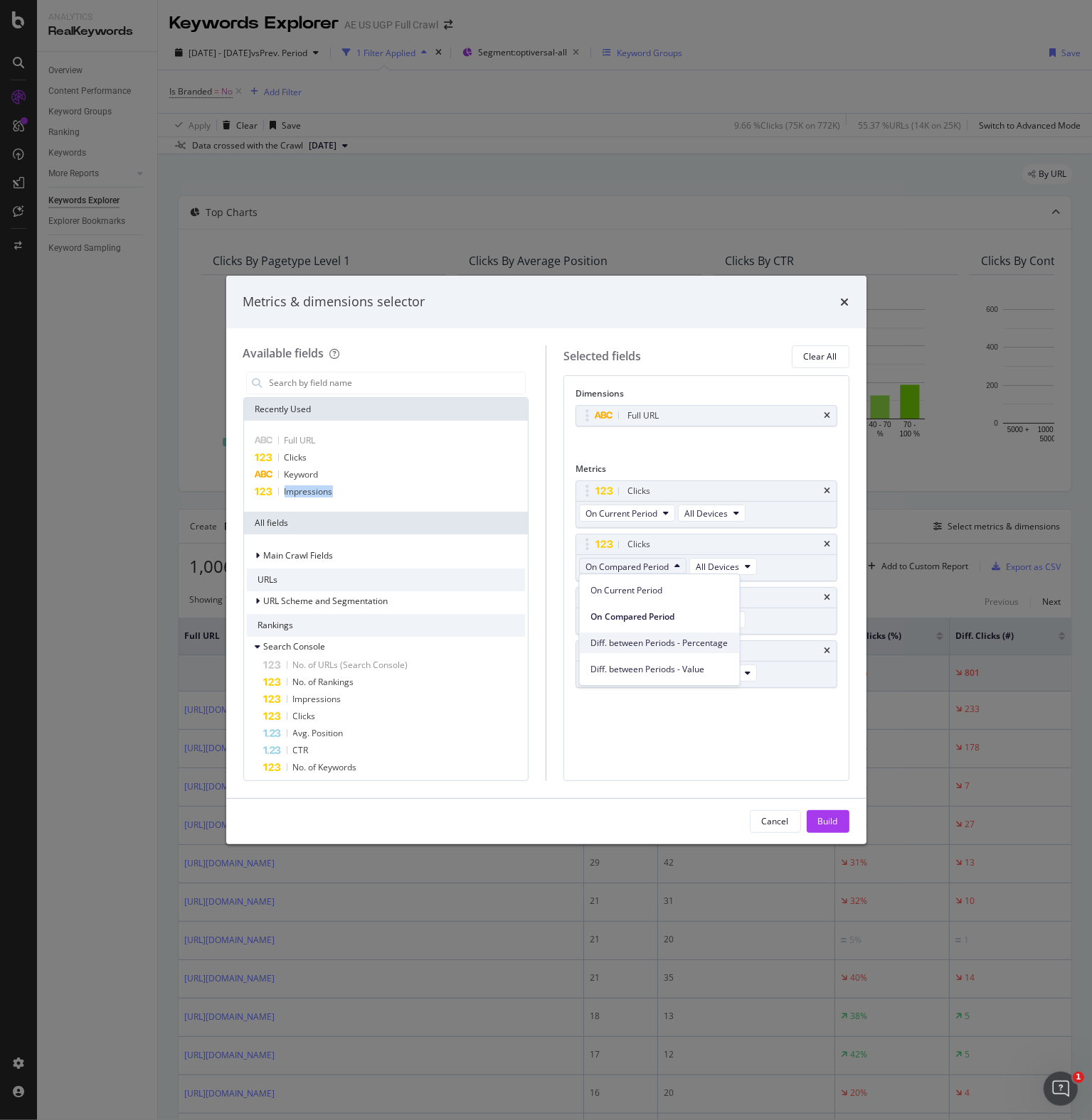
click at [644, 637] on span "Diff. between Periods - Percentage" at bounding box center [660, 643] width 137 height 13
click at [625, 674] on span "On Compared Period" at bounding box center [626, 673] width 83 height 12
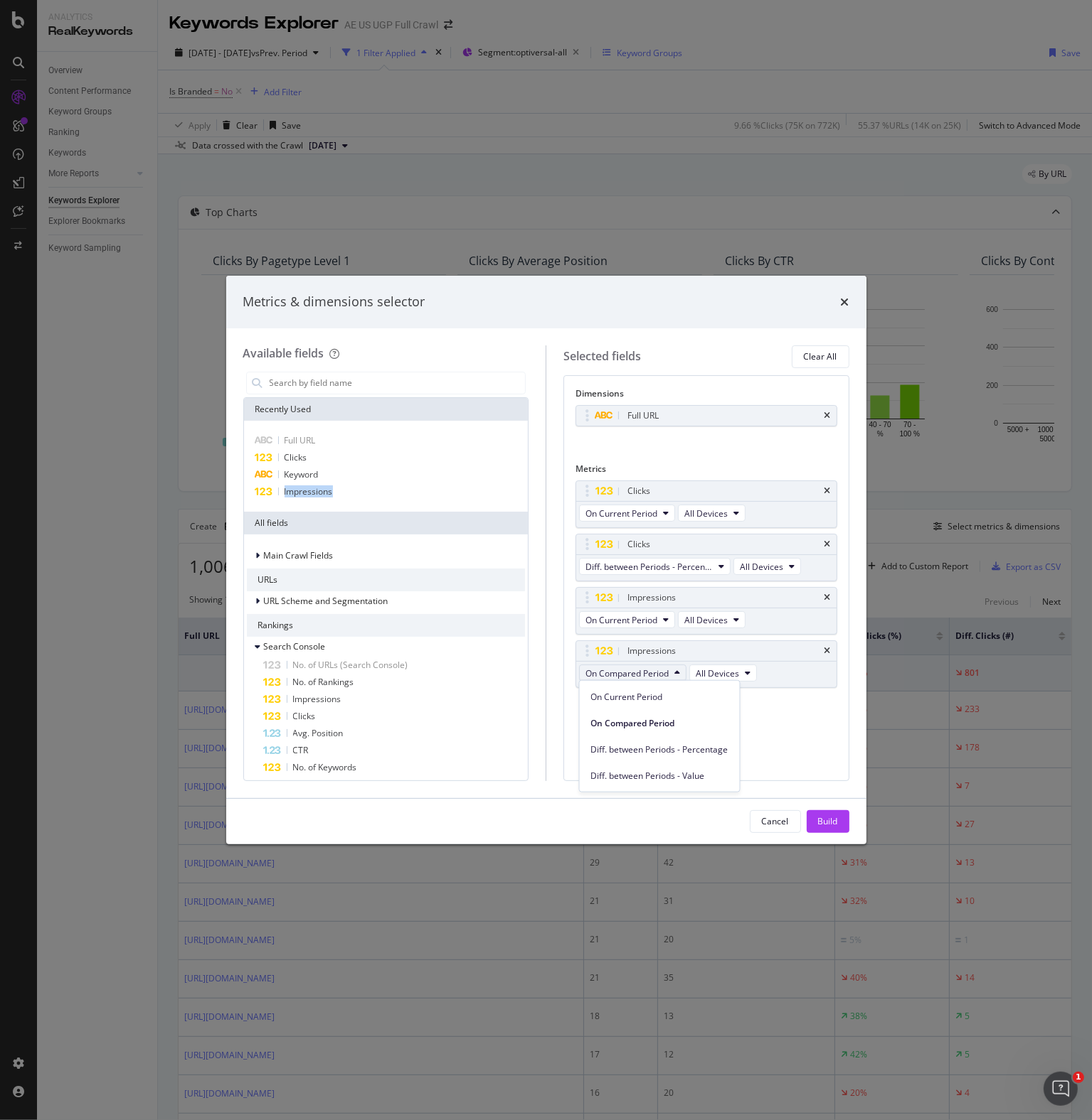
drag, startPoint x: 623, startPoint y: 753, endPoint x: 745, endPoint y: 776, distance: 124.1
click at [623, 752] on span "Diff. between Periods - Percentage" at bounding box center [660, 749] width 137 height 13
click at [832, 822] on div "Build" at bounding box center [827, 821] width 20 height 12
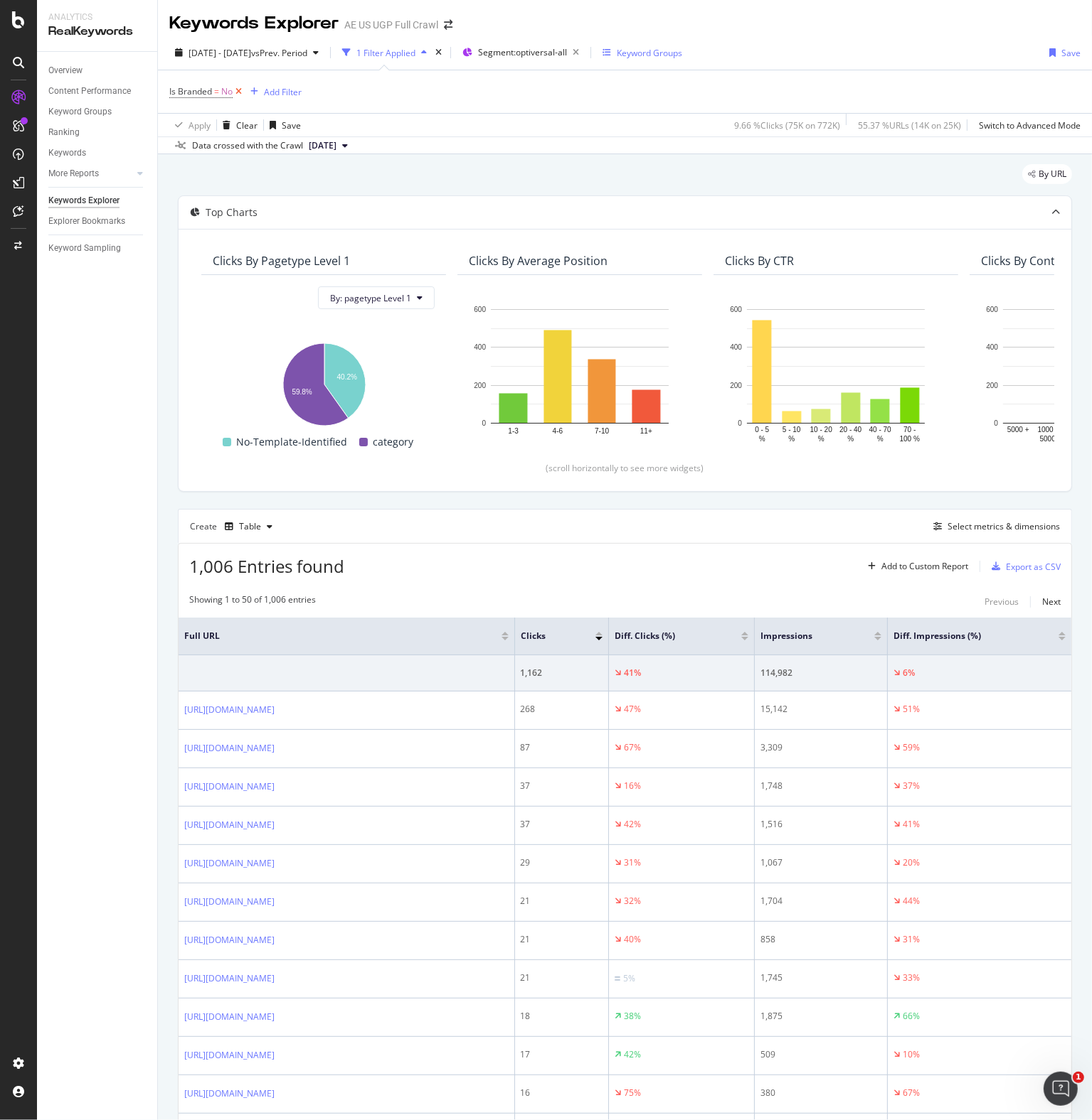
click at [237, 93] on icon at bounding box center [239, 91] width 12 height 15
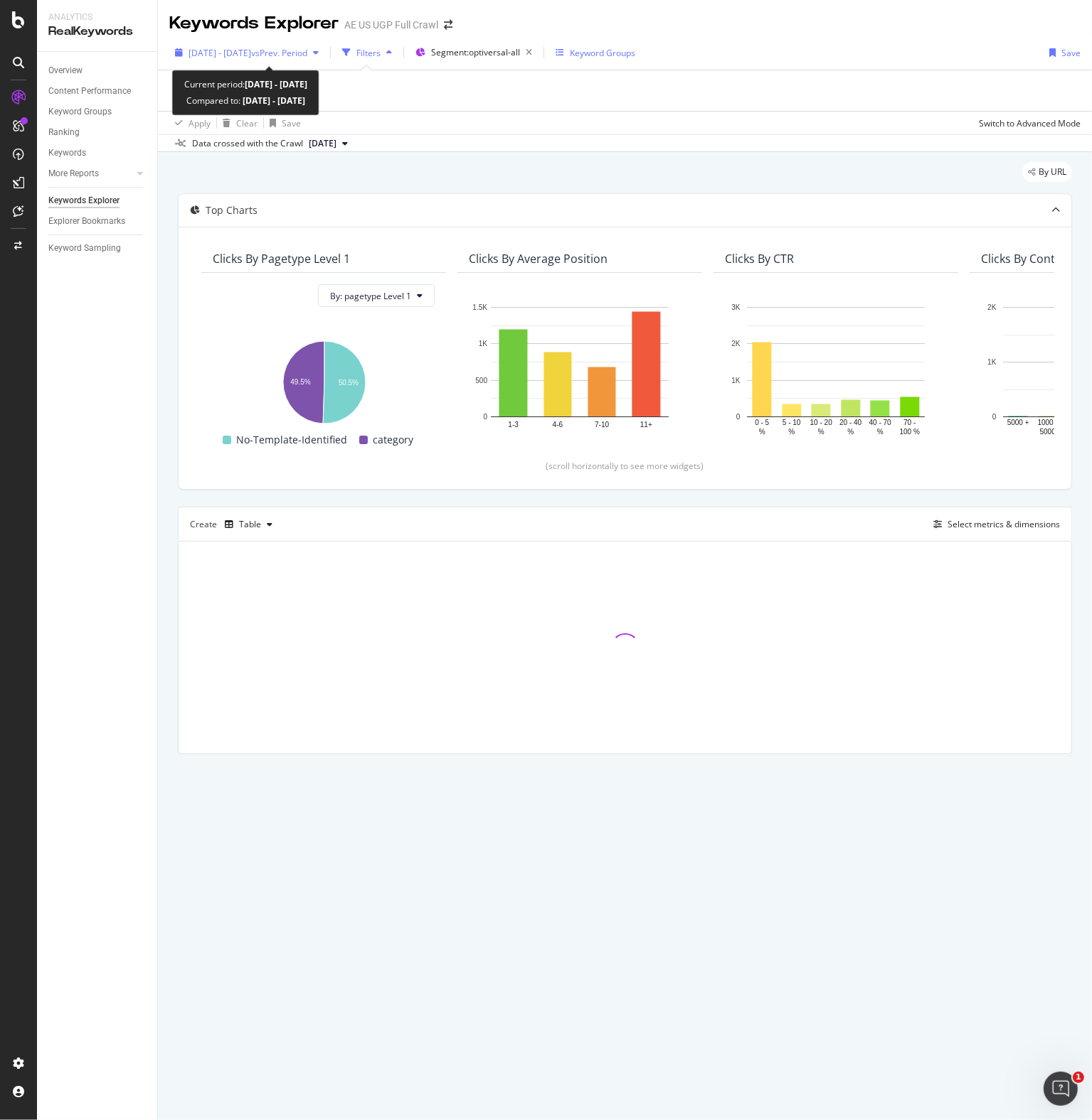
click at [308, 53] on span "vs Prev. Period" at bounding box center [278, 53] width 56 height 12
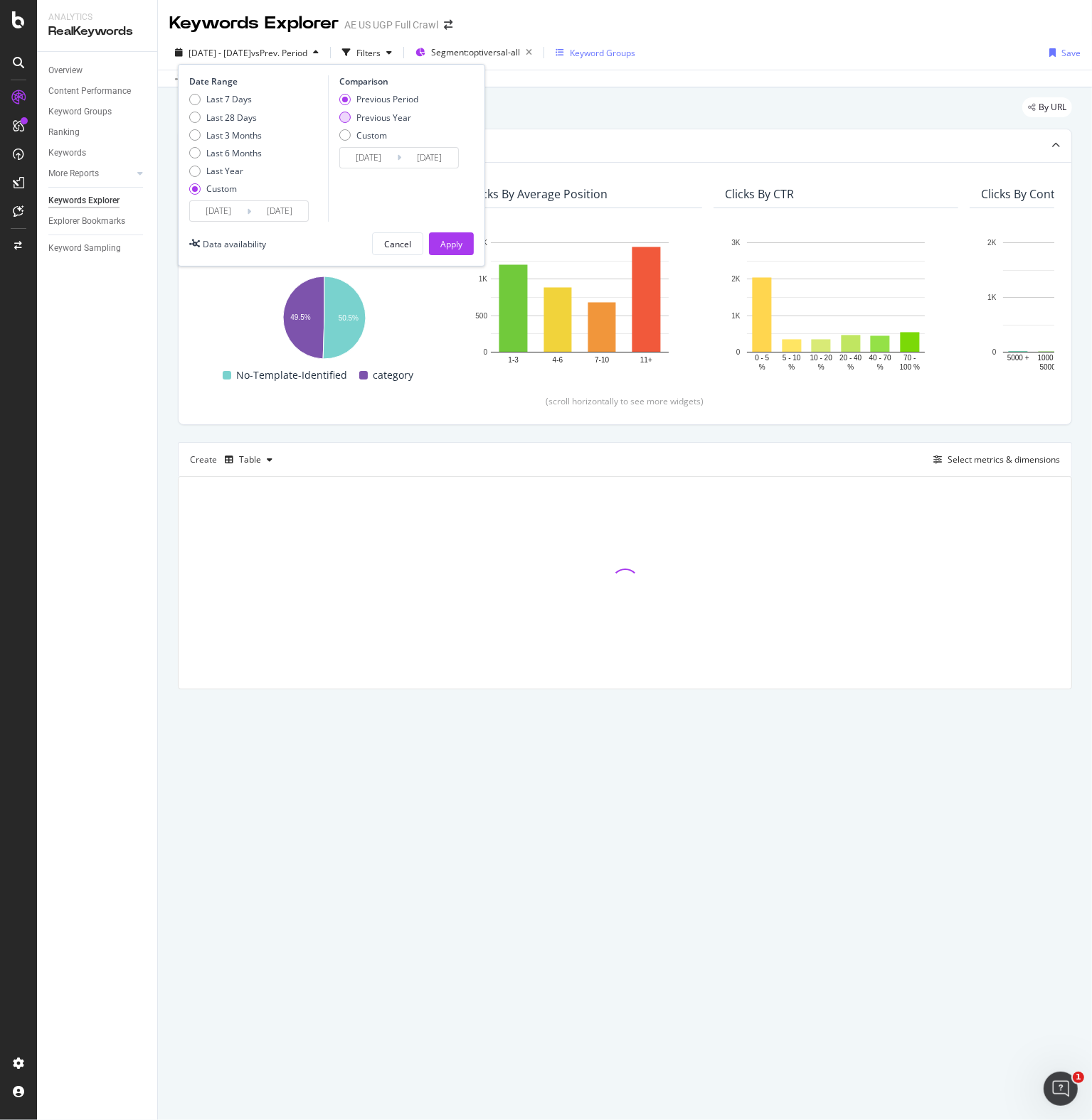
click at [383, 118] on div "Previous Year" at bounding box center [384, 118] width 55 height 12
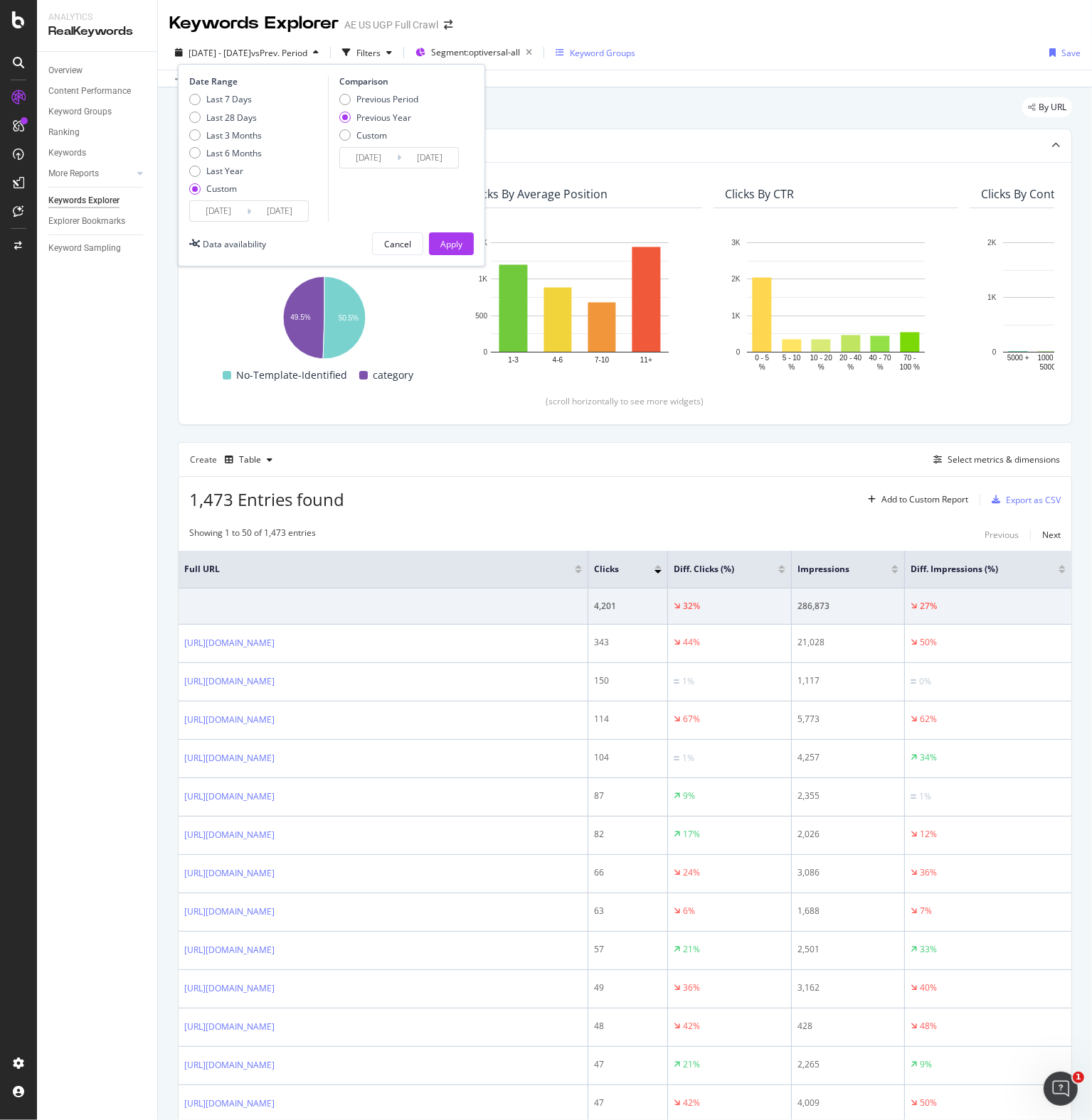
type input "[DATE]"
click at [465, 243] on button "Apply" at bounding box center [451, 244] width 45 height 22
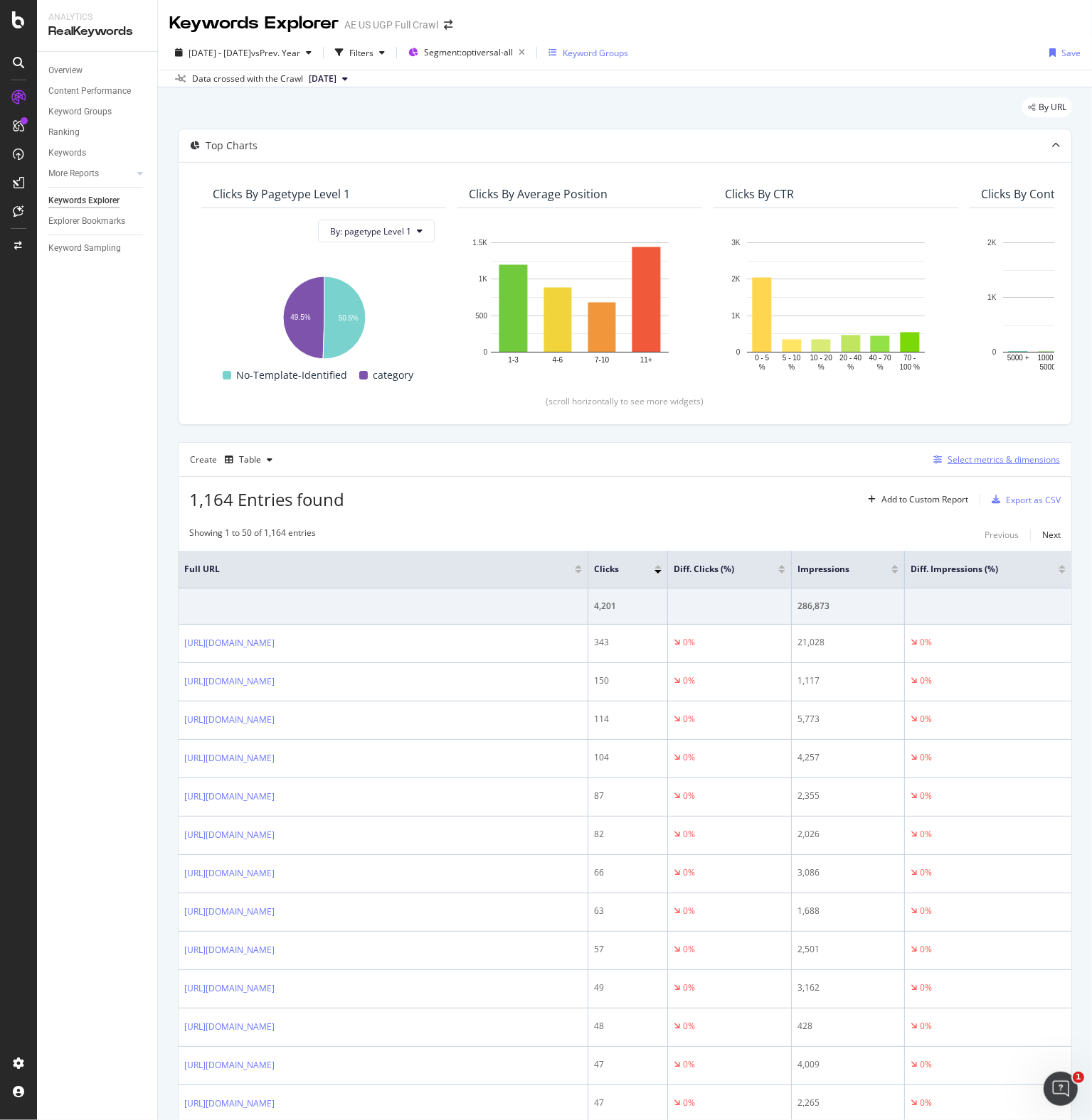
click at [968, 460] on div "Select metrics & dimensions" at bounding box center [1003, 460] width 113 height 12
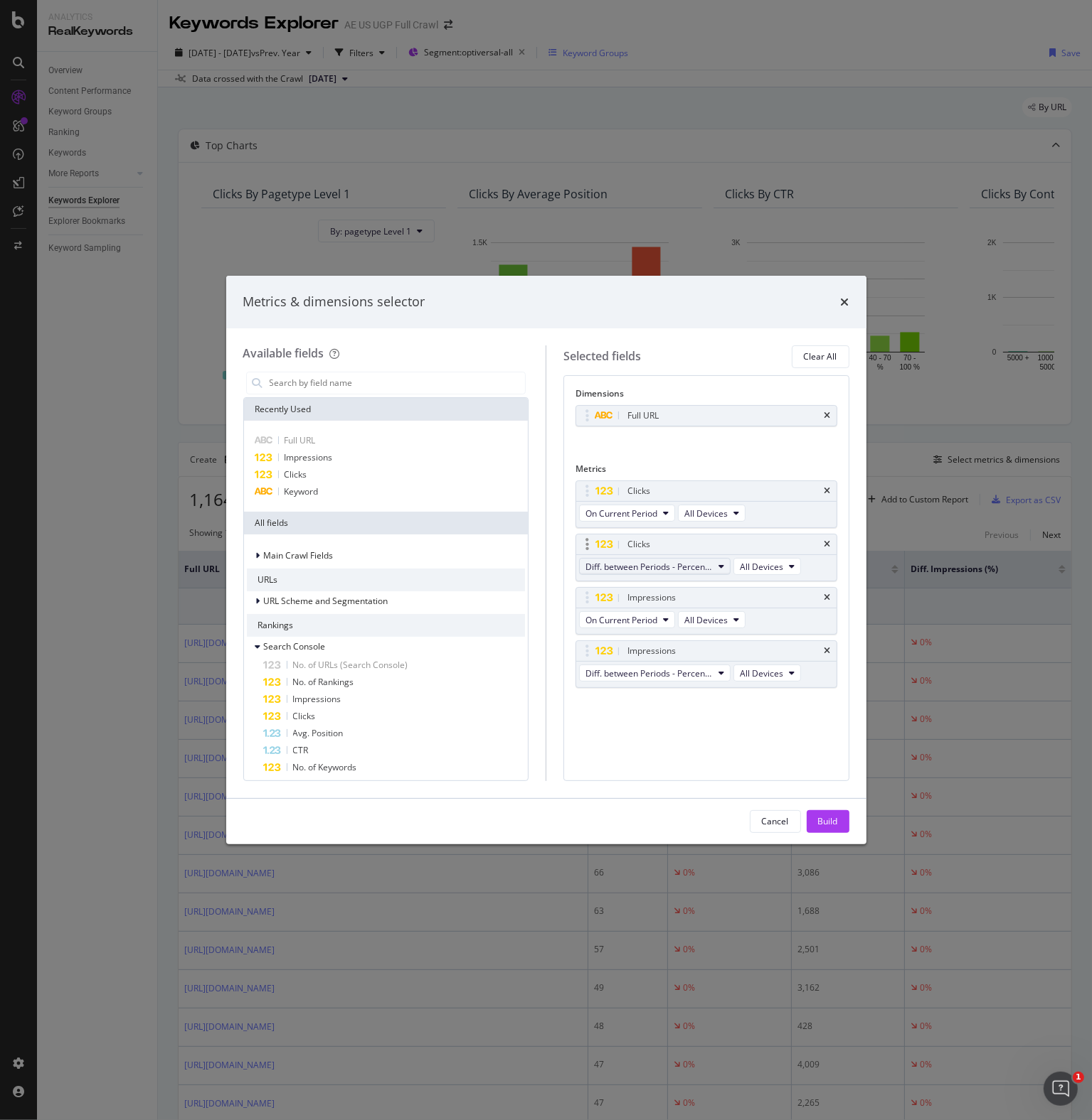
click at [674, 566] on span "Diff. between Periods - Percentage" at bounding box center [649, 567] width 127 height 12
click at [642, 625] on div "On Compared Period" at bounding box center [662, 617] width 164 height 21
click at [644, 673] on span "Diff. between Periods - Percentage" at bounding box center [649, 673] width 127 height 12
click at [627, 721] on span "On Compared Period" at bounding box center [662, 722] width 142 height 13
click at [831, 820] on div "Build" at bounding box center [827, 821] width 20 height 12
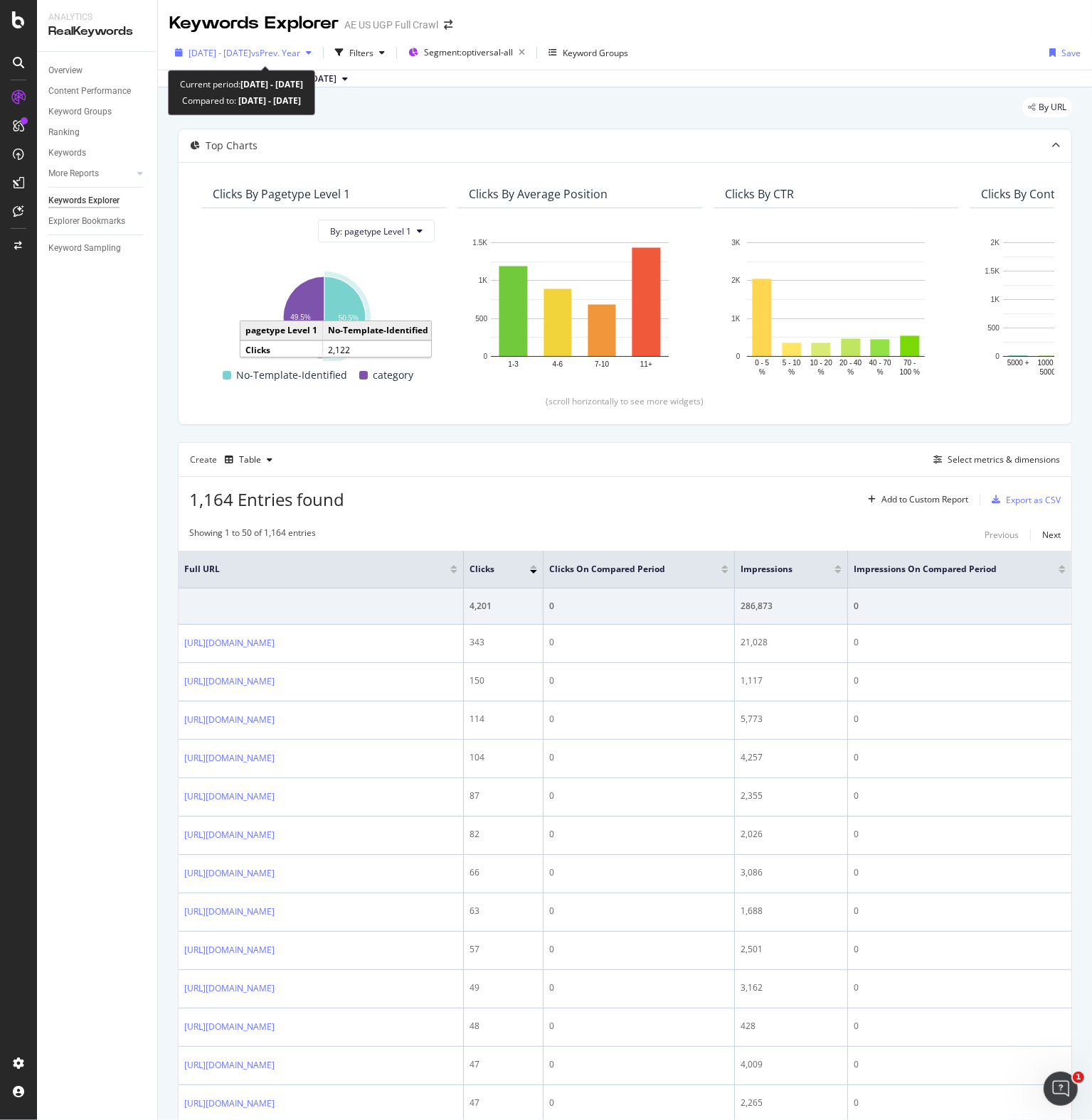
click at [239, 56] on span "[DATE] - [DATE]" at bounding box center [219, 53] width 63 height 12
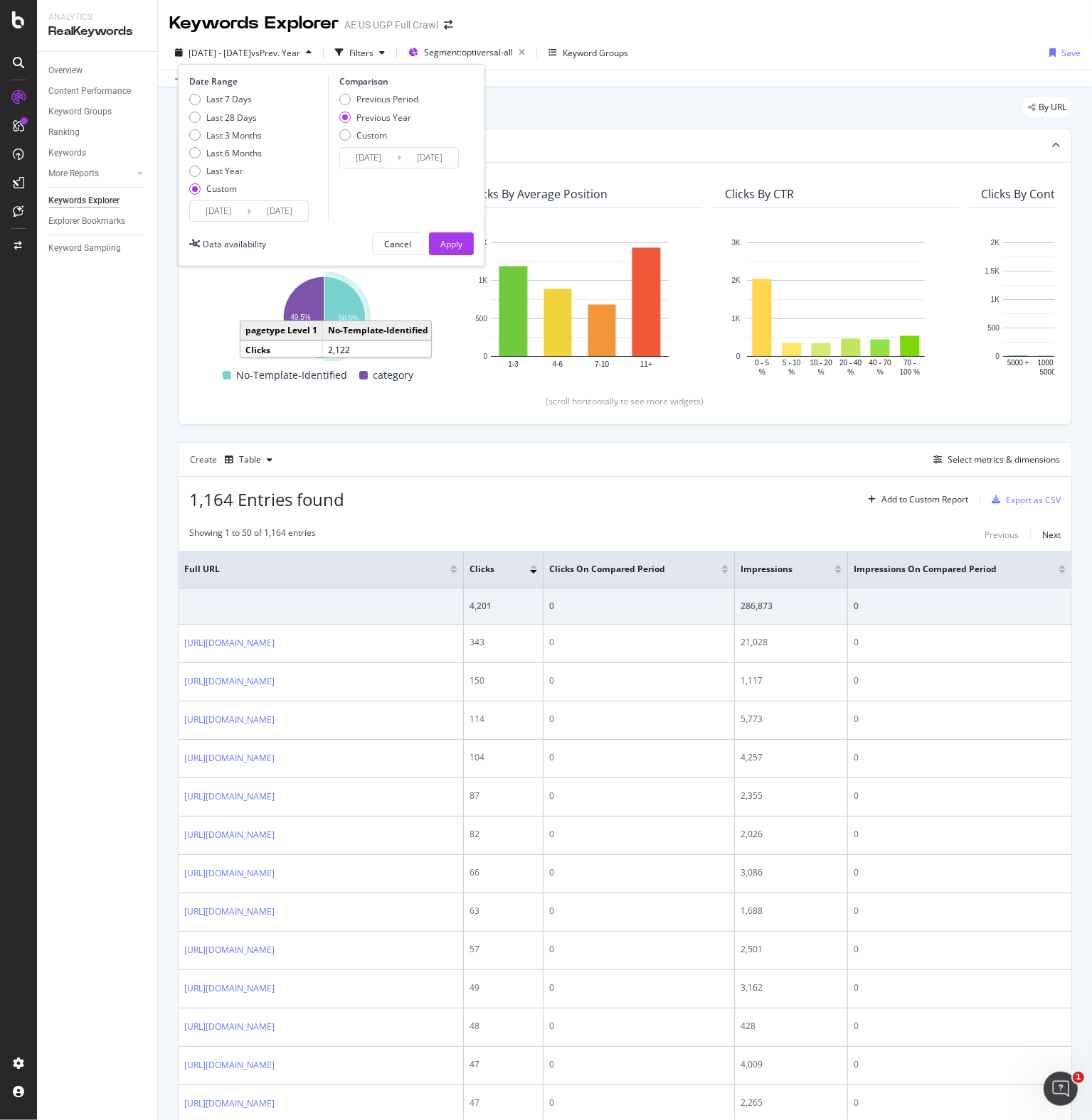
click at [220, 211] on input "[DATE]" at bounding box center [218, 210] width 57 height 20
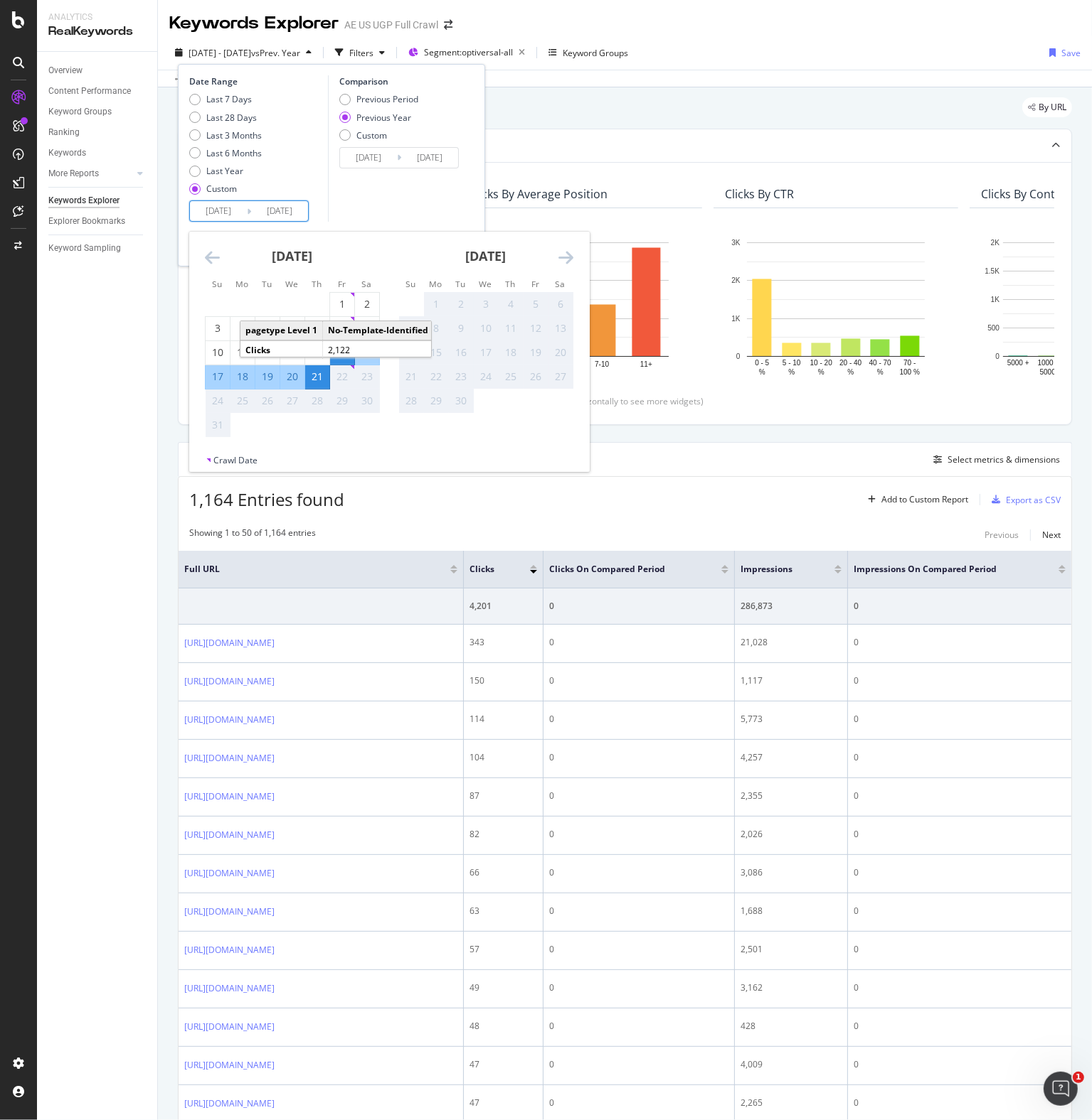
click at [210, 252] on icon "Move backward to switch to the previous month." at bounding box center [211, 258] width 15 height 17
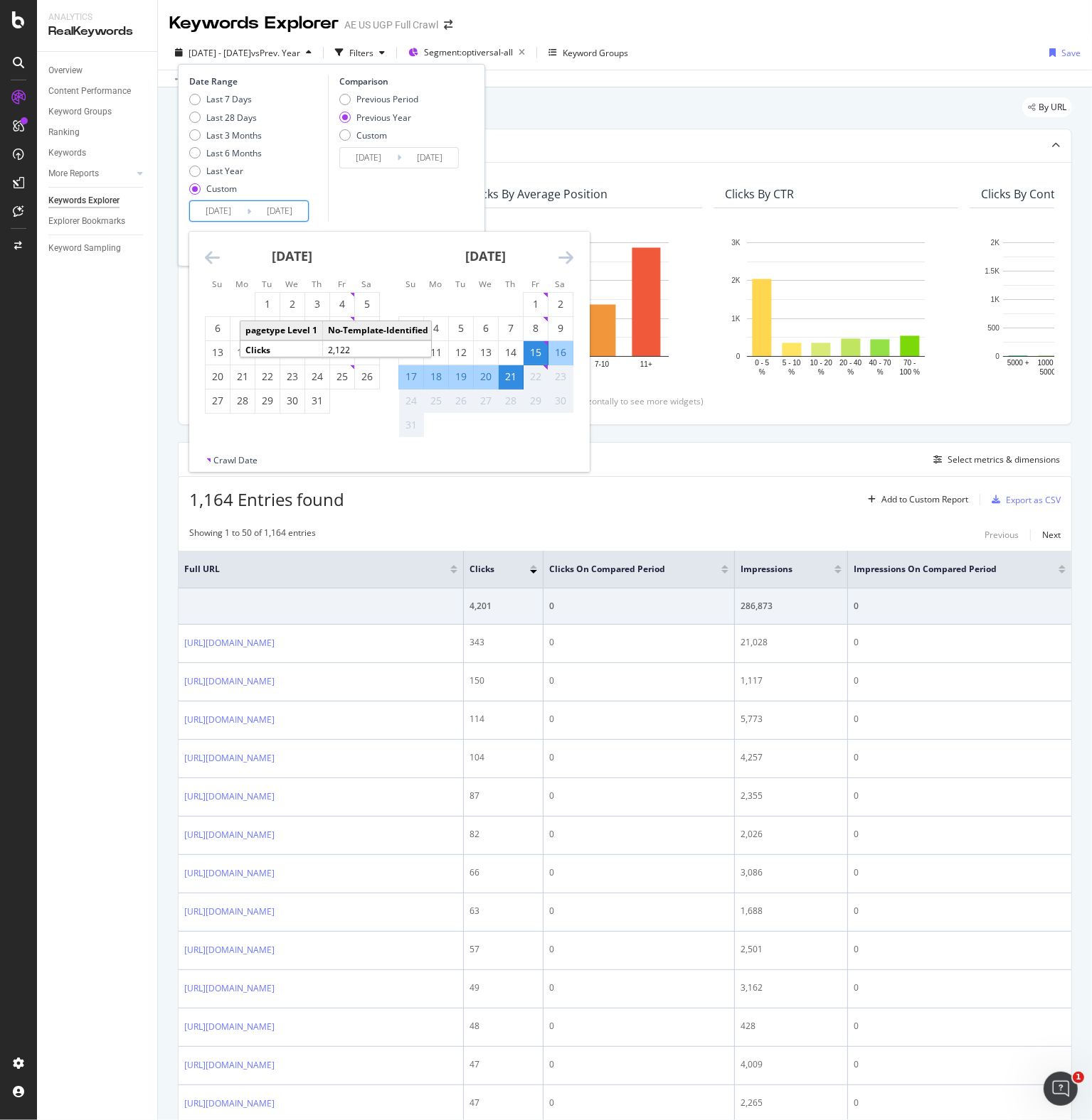
click at [210, 252] on icon "Move backward to switch to the previous month." at bounding box center [211, 258] width 15 height 17
click at [209, 252] on icon "Move backward to switch to the previous month." at bounding box center [211, 258] width 15 height 17
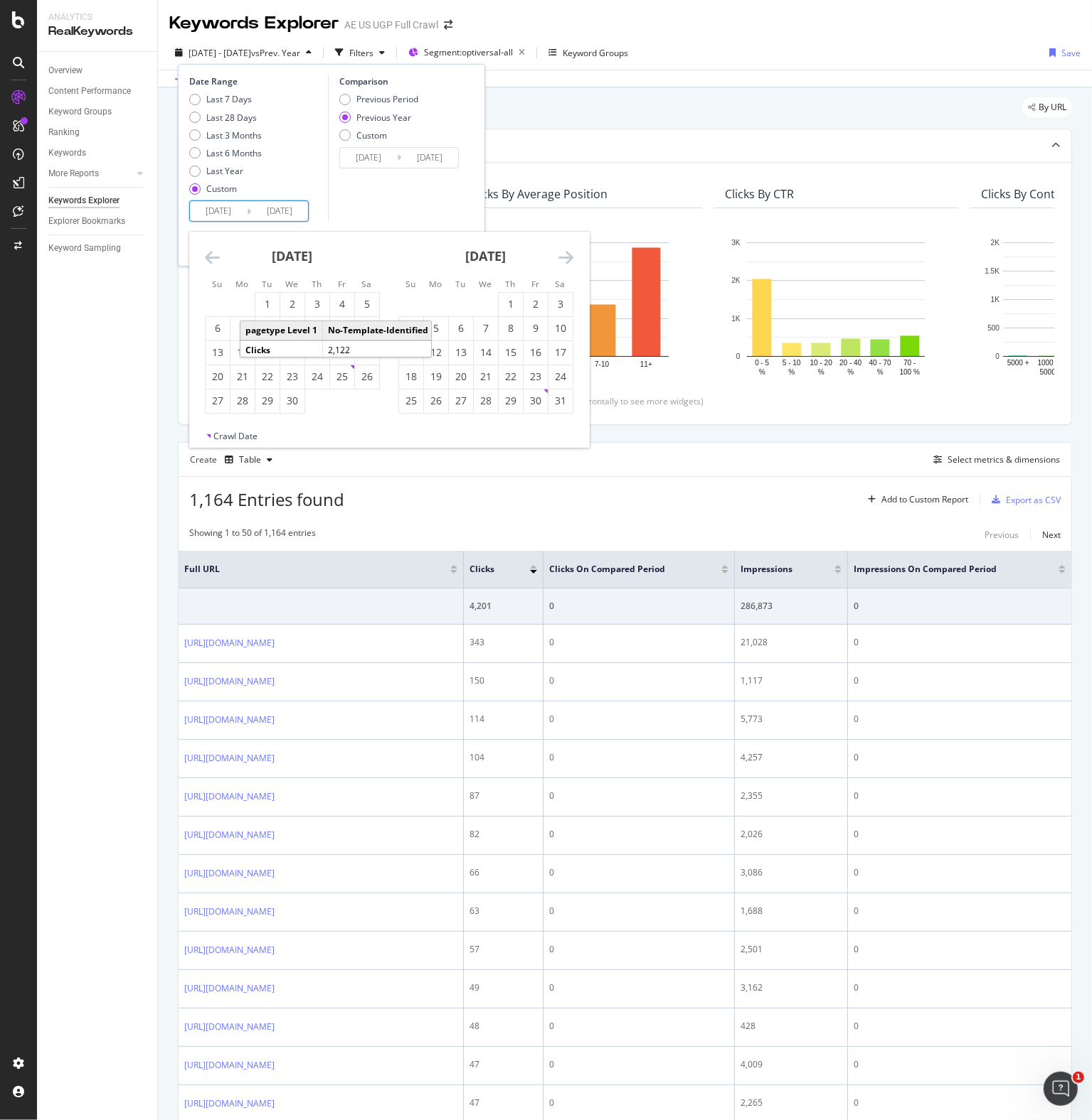
click at [209, 252] on icon "Move backward to switch to the previous month." at bounding box center [211, 258] width 15 height 17
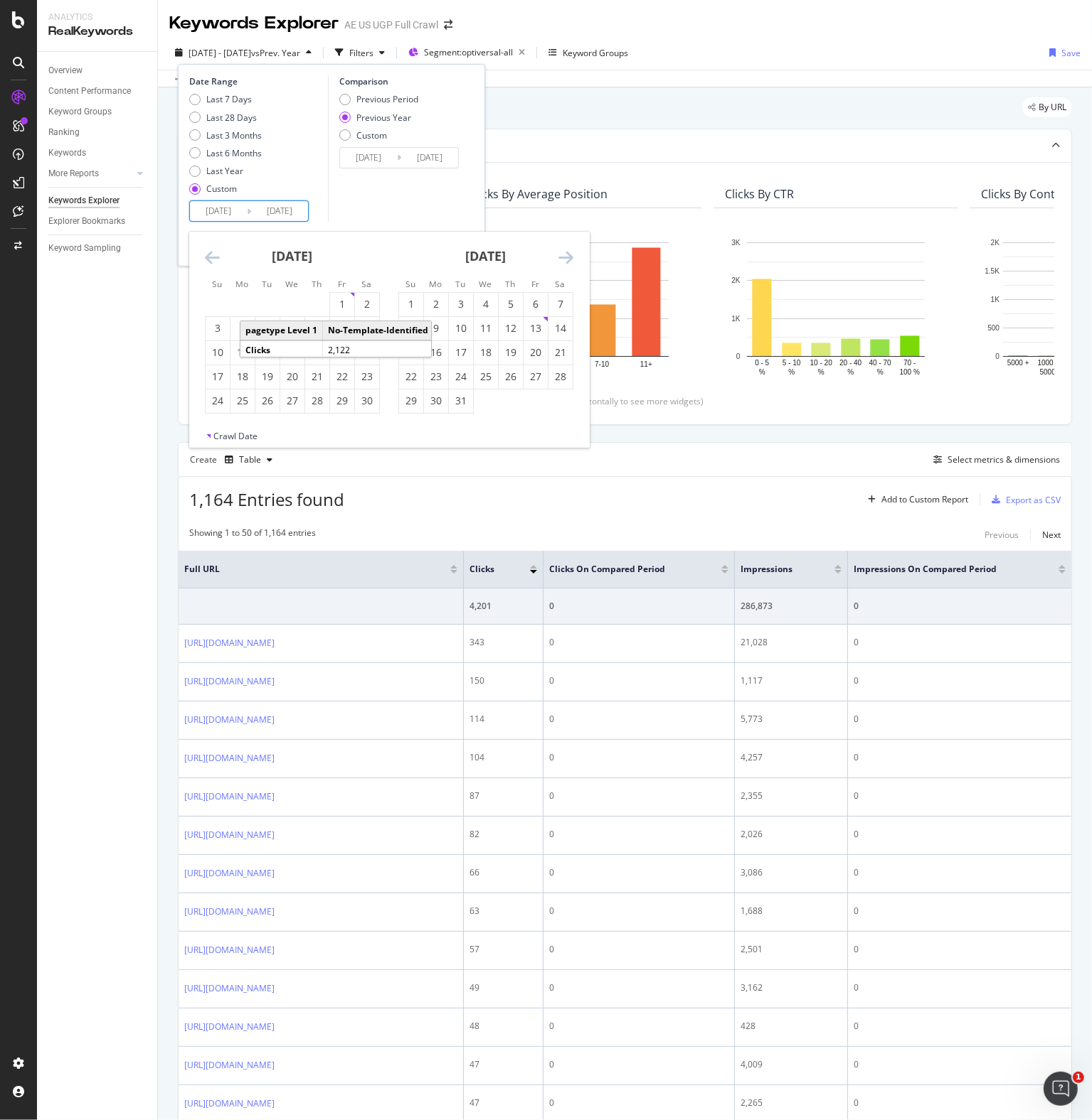
click at [209, 252] on icon "Move backward to switch to the previous month." at bounding box center [211, 258] width 15 height 17
click at [567, 255] on icon "Move forward to switch to the next month." at bounding box center [565, 258] width 15 height 17
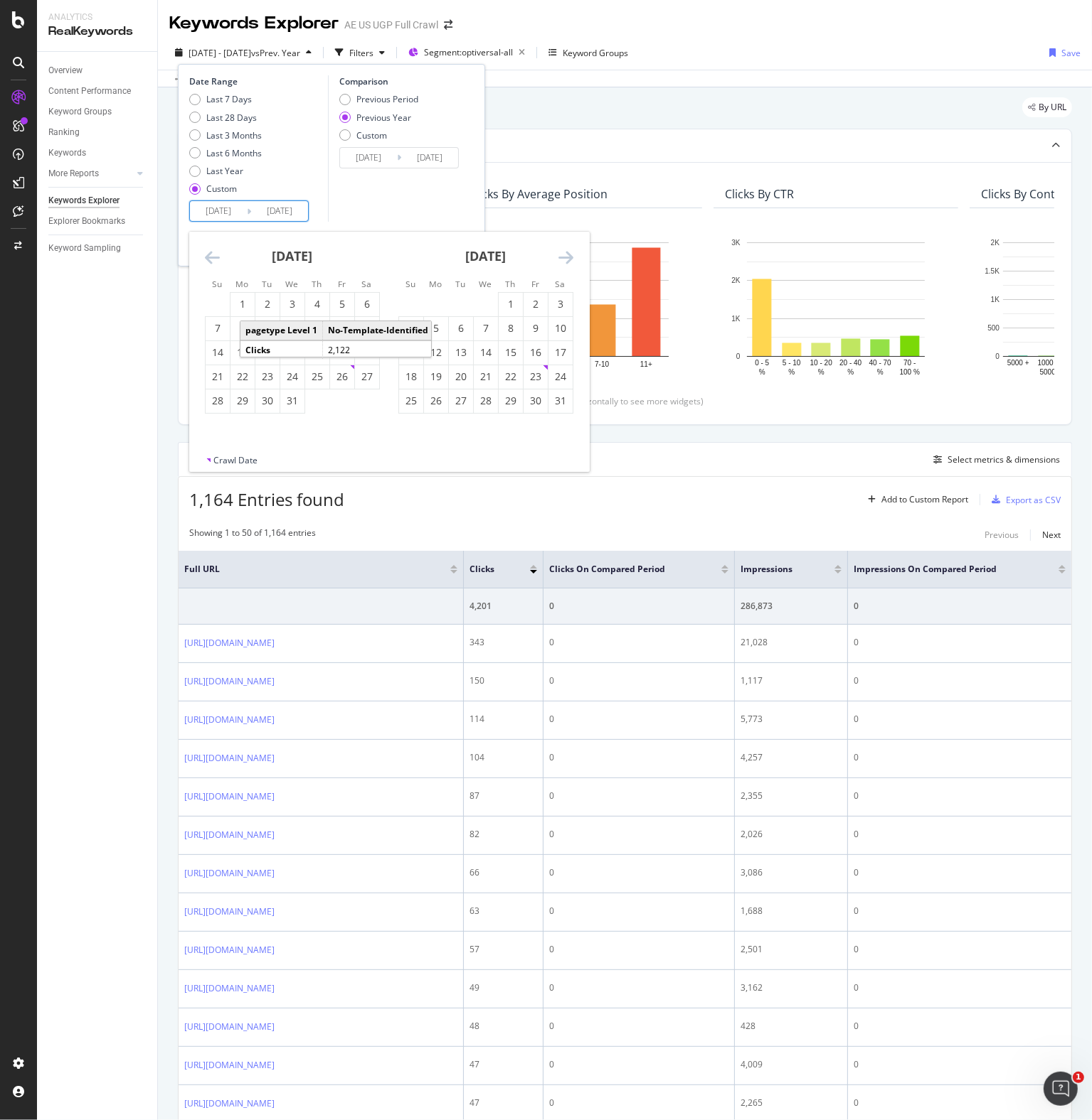
click at [566, 255] on icon "Move forward to switch to the next month." at bounding box center [565, 258] width 15 height 17
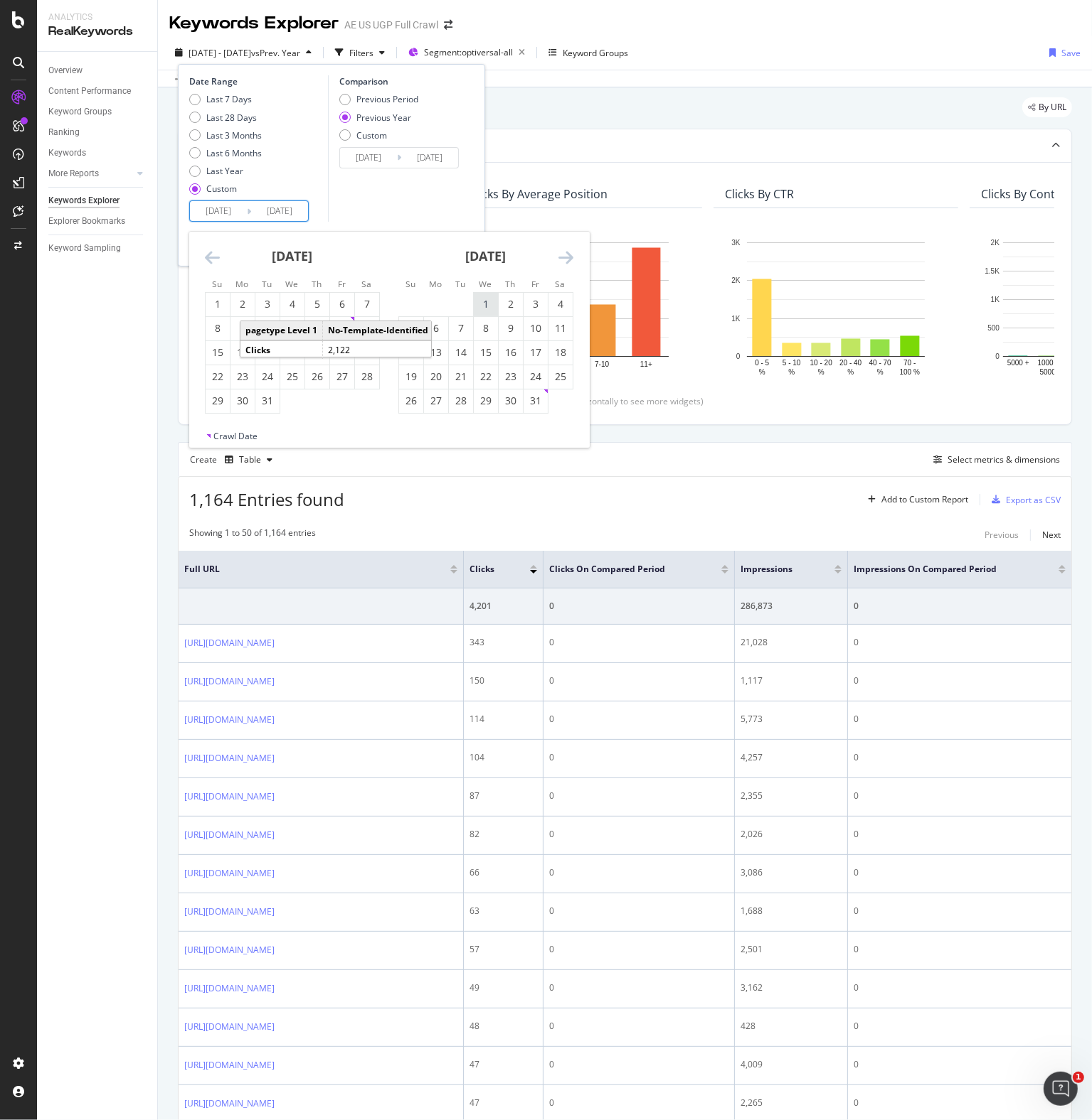
click at [484, 307] on div "1" at bounding box center [485, 304] width 24 height 15
type input "2025/01/01"
type input "2024/01/03"
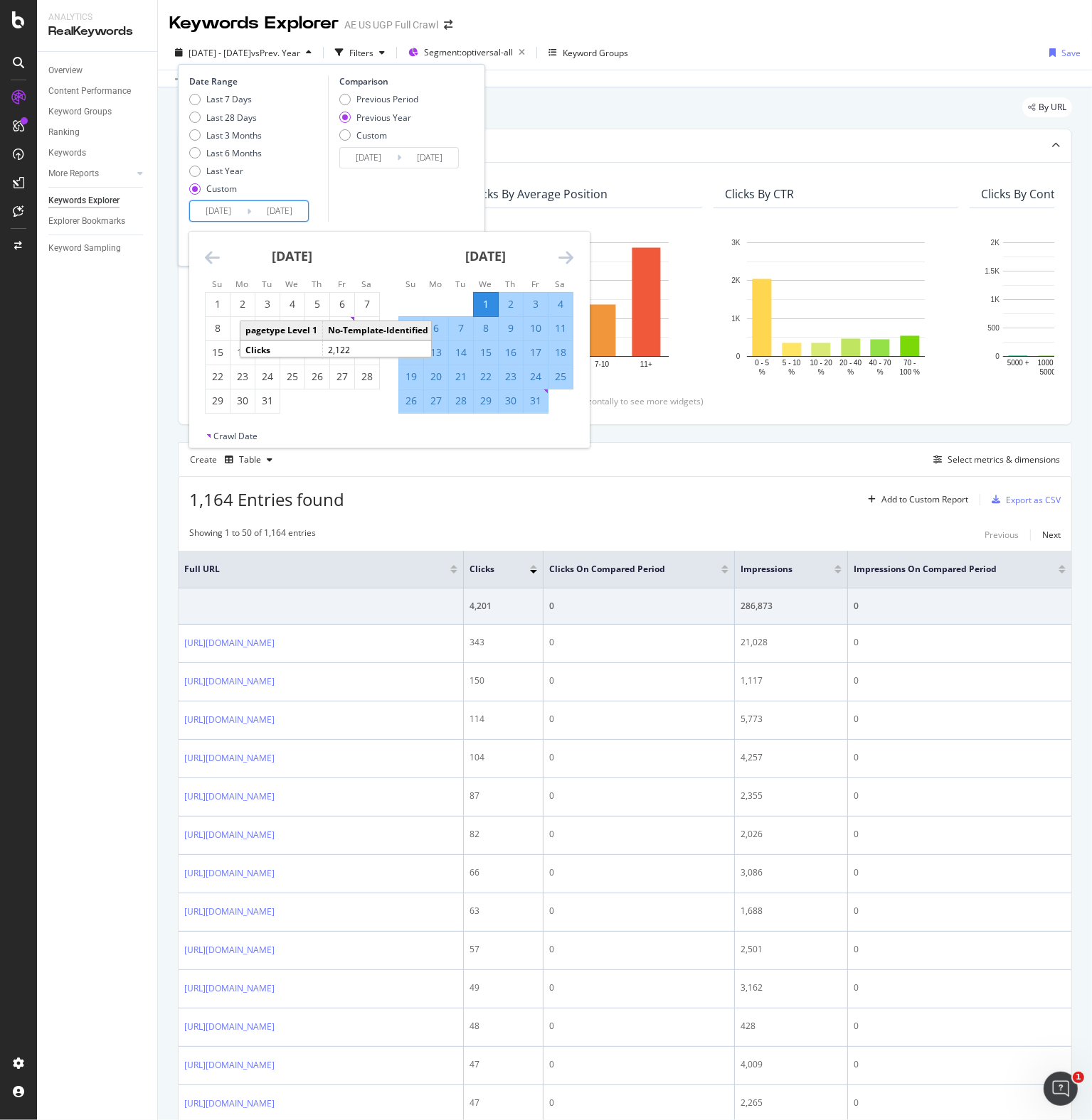
click at [402, 198] on div "Comparison Previous Period Previous Year Custom 2024/01/03 Navigate forward to …" at bounding box center [395, 149] width 135 height 147
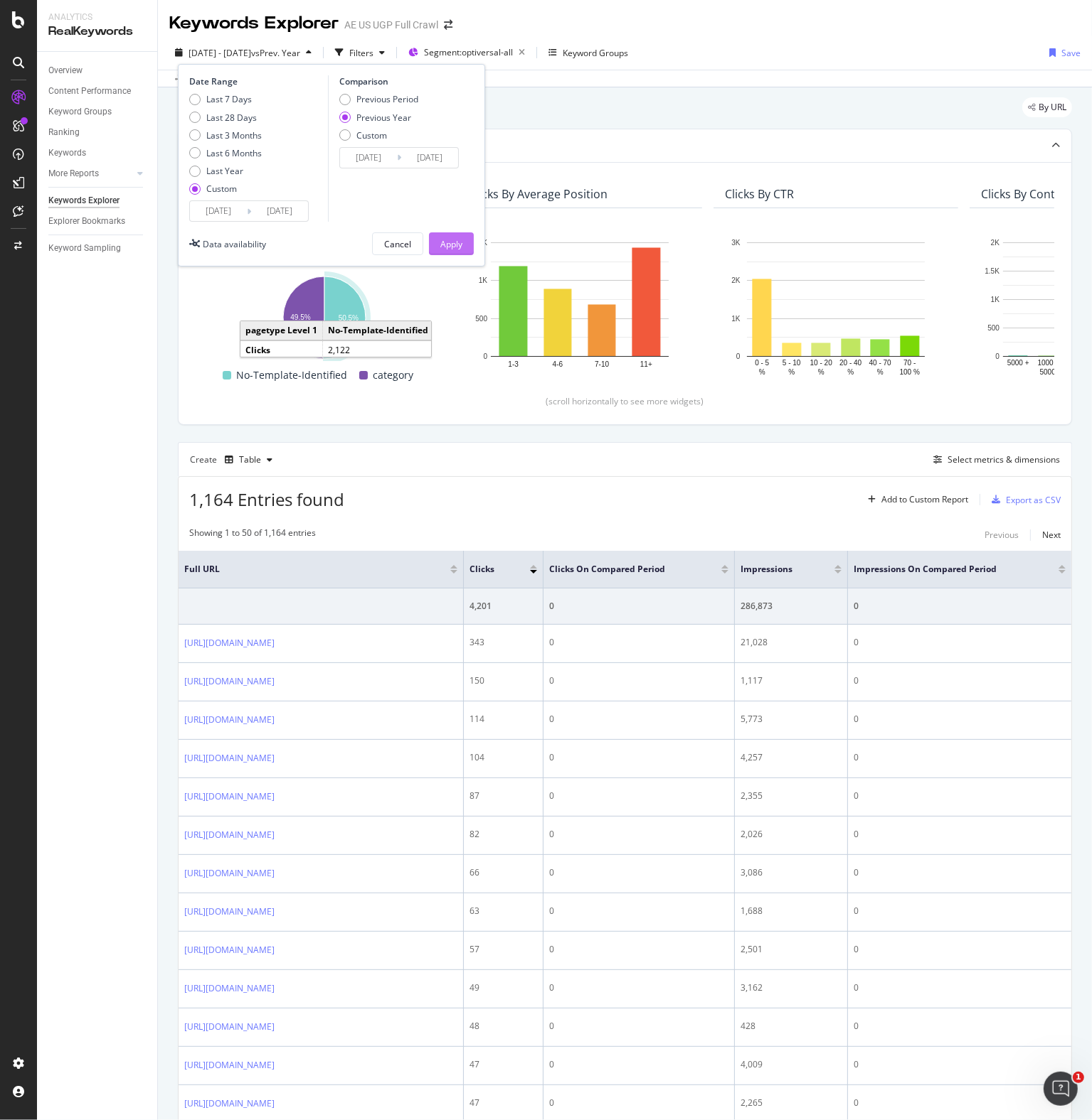
click at [443, 240] on div "Apply" at bounding box center [451, 244] width 22 height 12
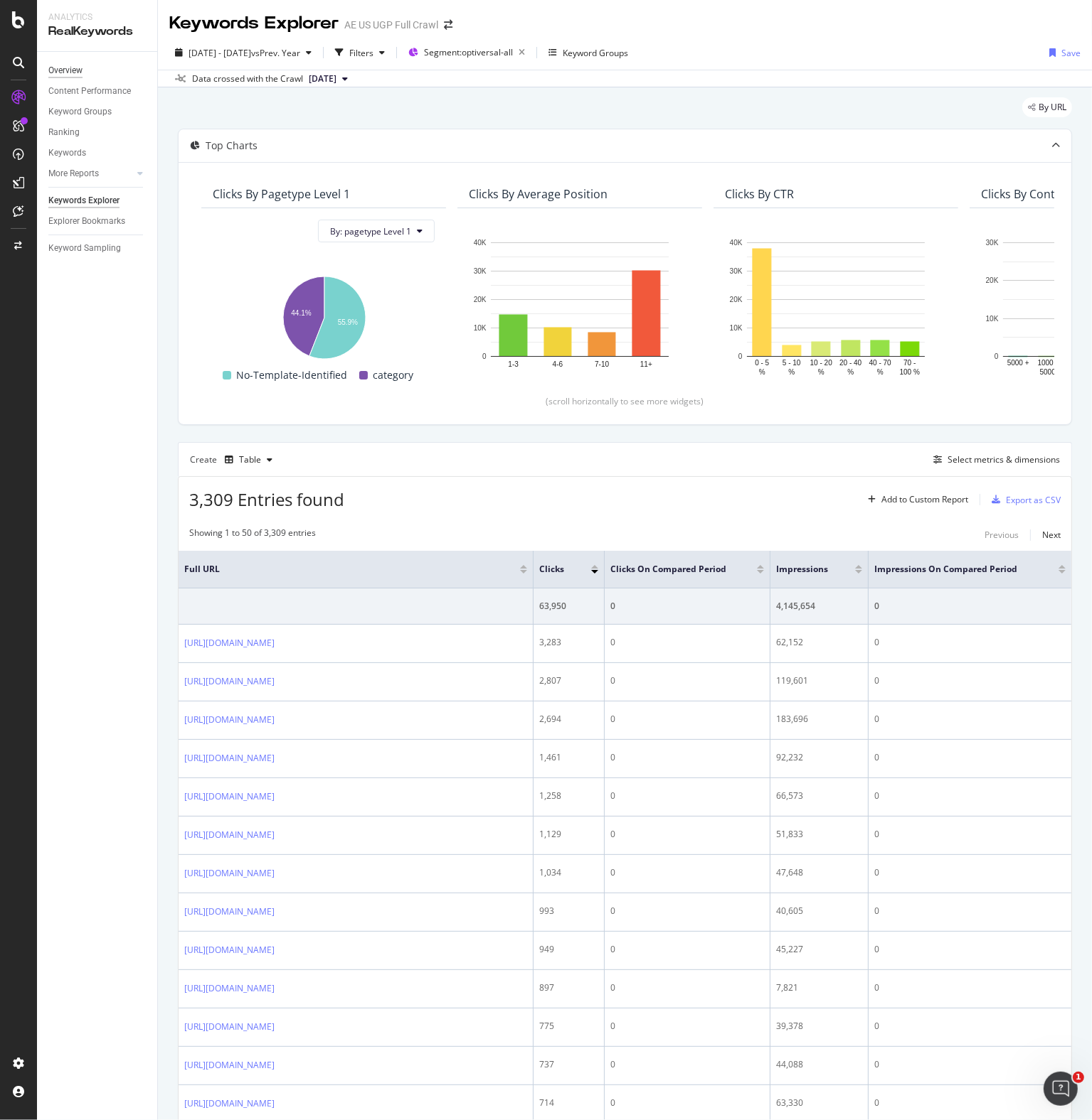
click at [65, 70] on div "Overview" at bounding box center [65, 70] width 34 height 15
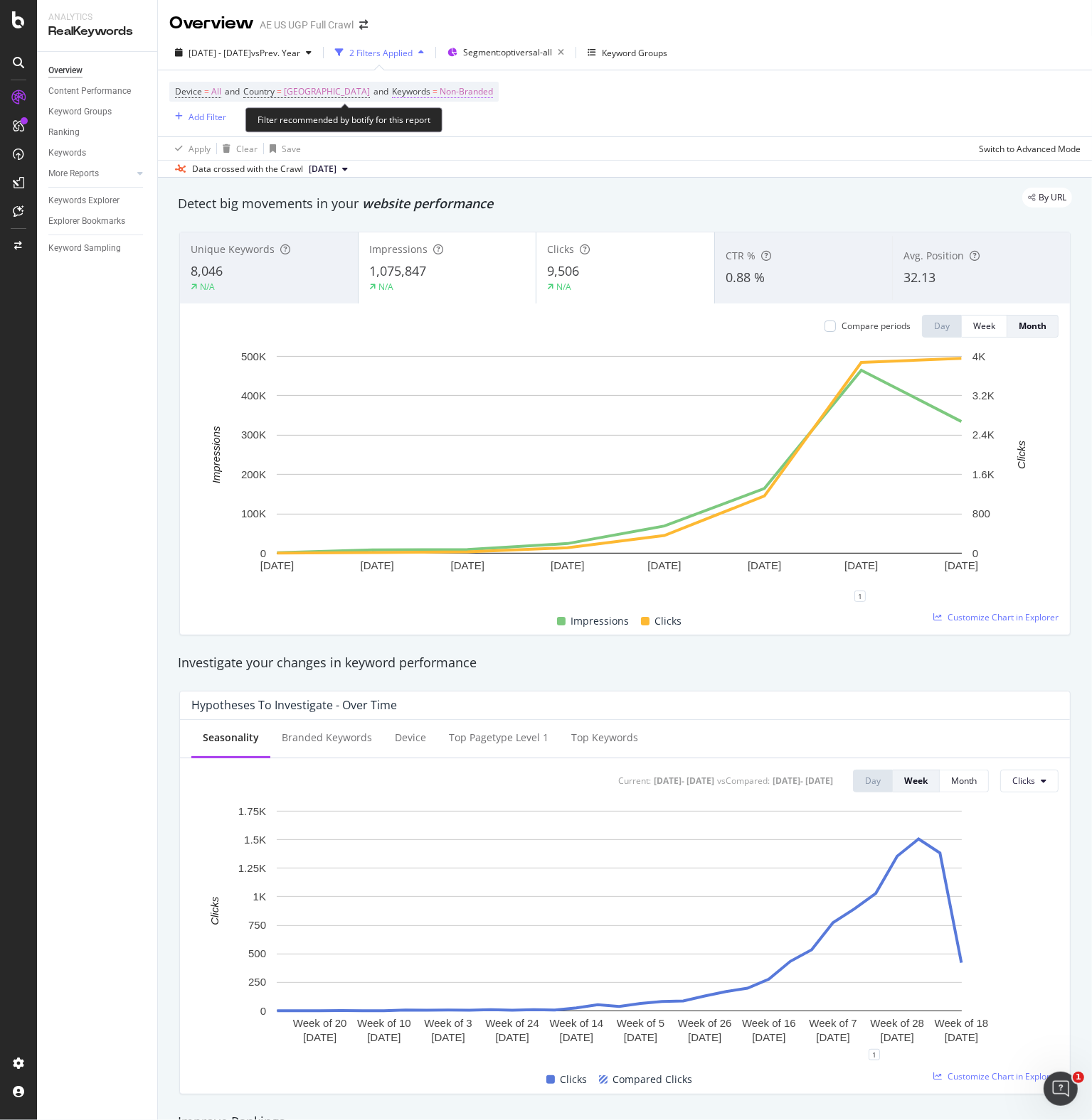
click at [467, 90] on span "Non-Branded" at bounding box center [467, 91] width 53 height 20
click at [464, 125] on span "Non-Branded" at bounding box center [454, 125] width 59 height 12
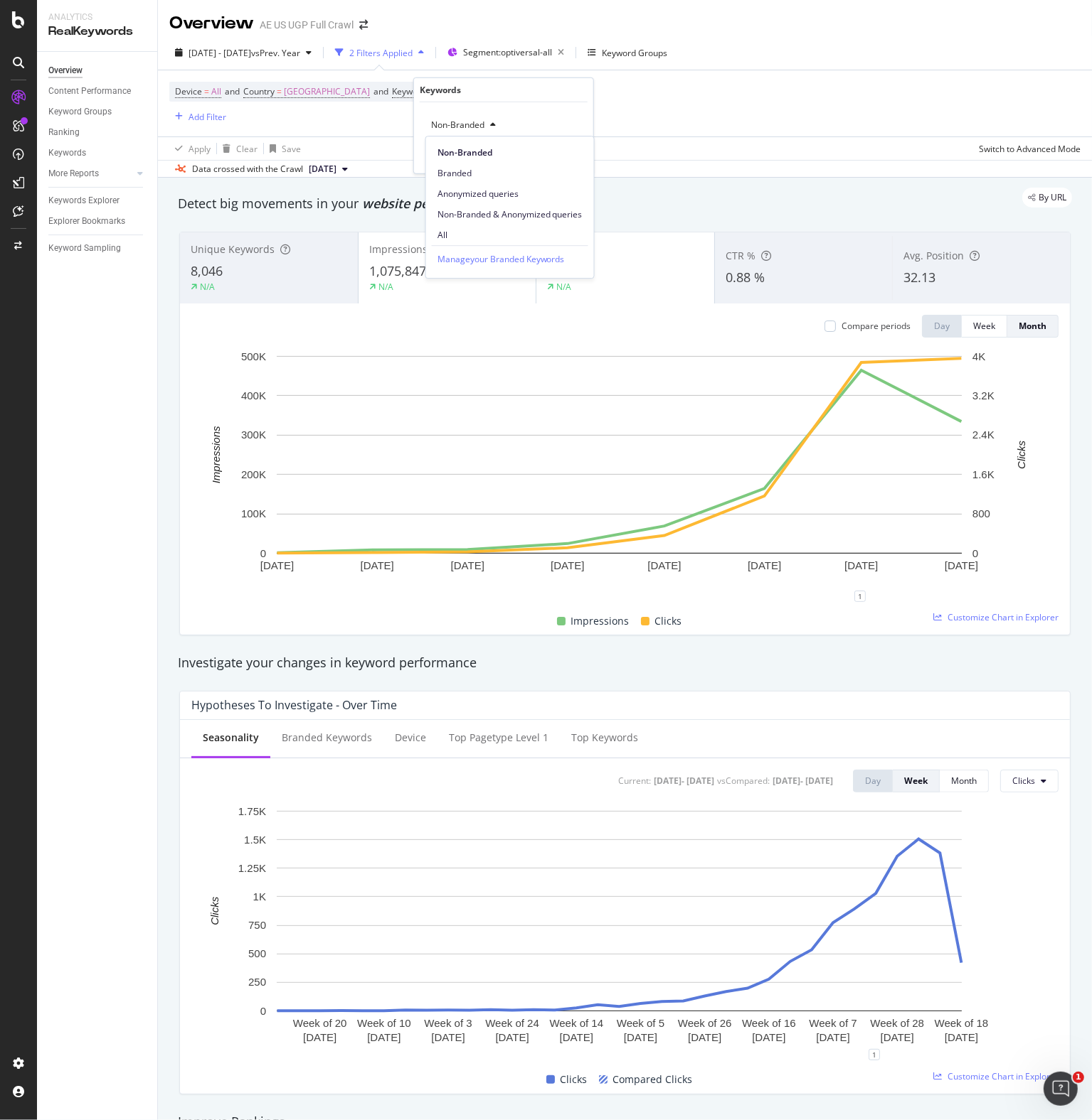
click at [447, 238] on span "All" at bounding box center [509, 235] width 145 height 13
click at [571, 151] on div "Apply" at bounding box center [570, 155] width 22 height 12
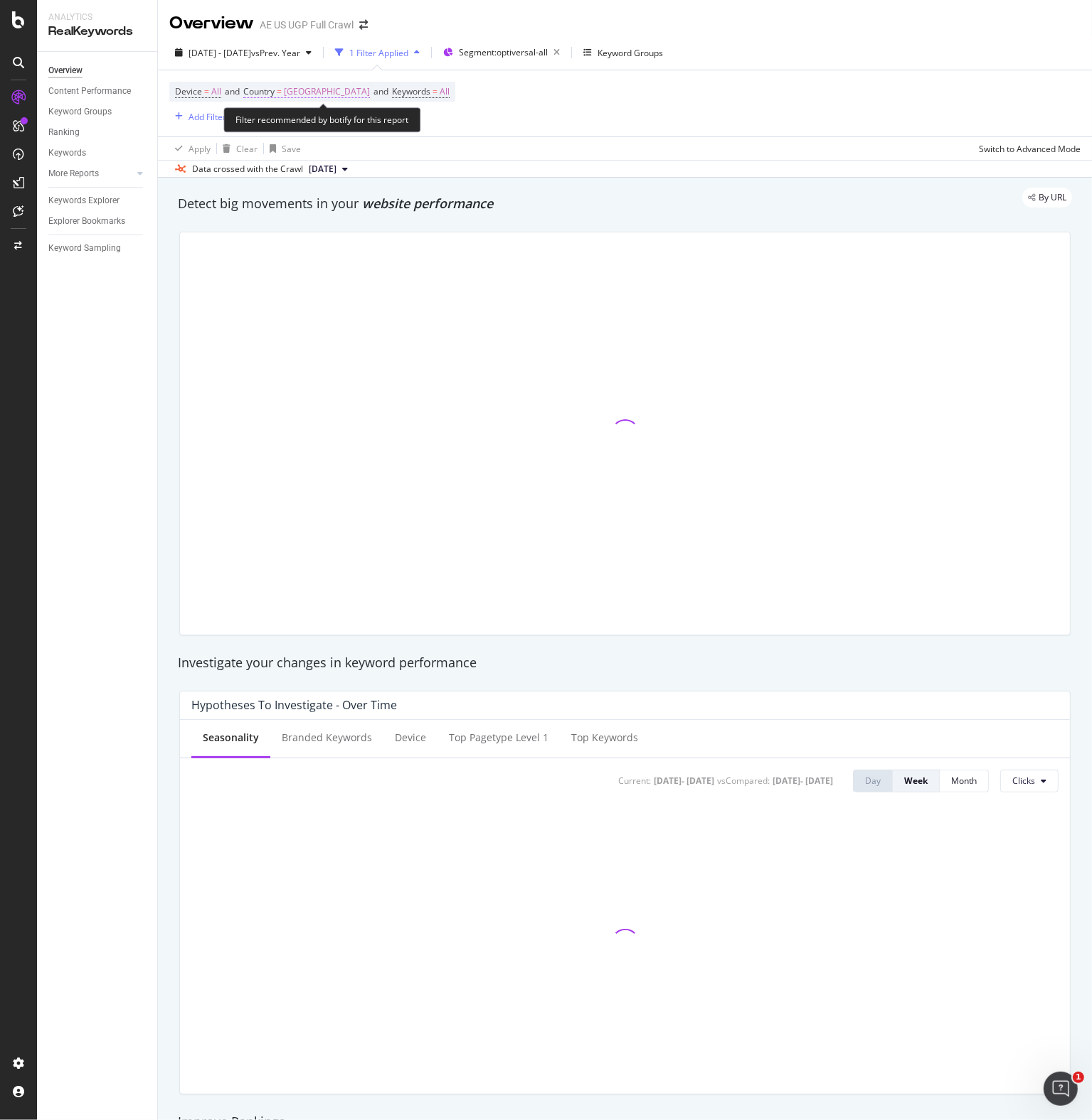
click at [320, 88] on span "[GEOGRAPHIC_DATA]" at bounding box center [326, 91] width 86 height 20
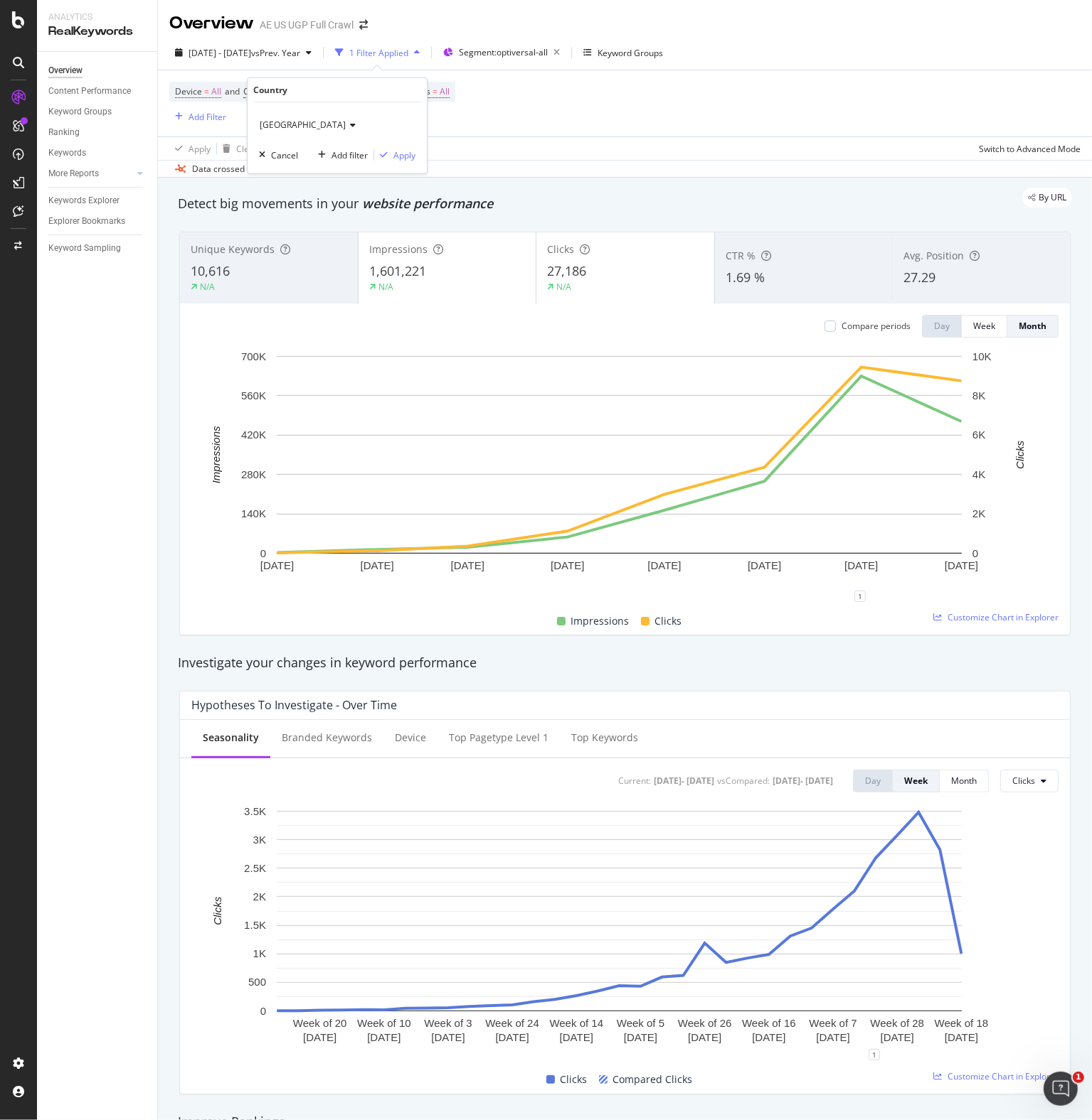
click at [308, 125] on span "[GEOGRAPHIC_DATA]" at bounding box center [302, 125] width 86 height 12
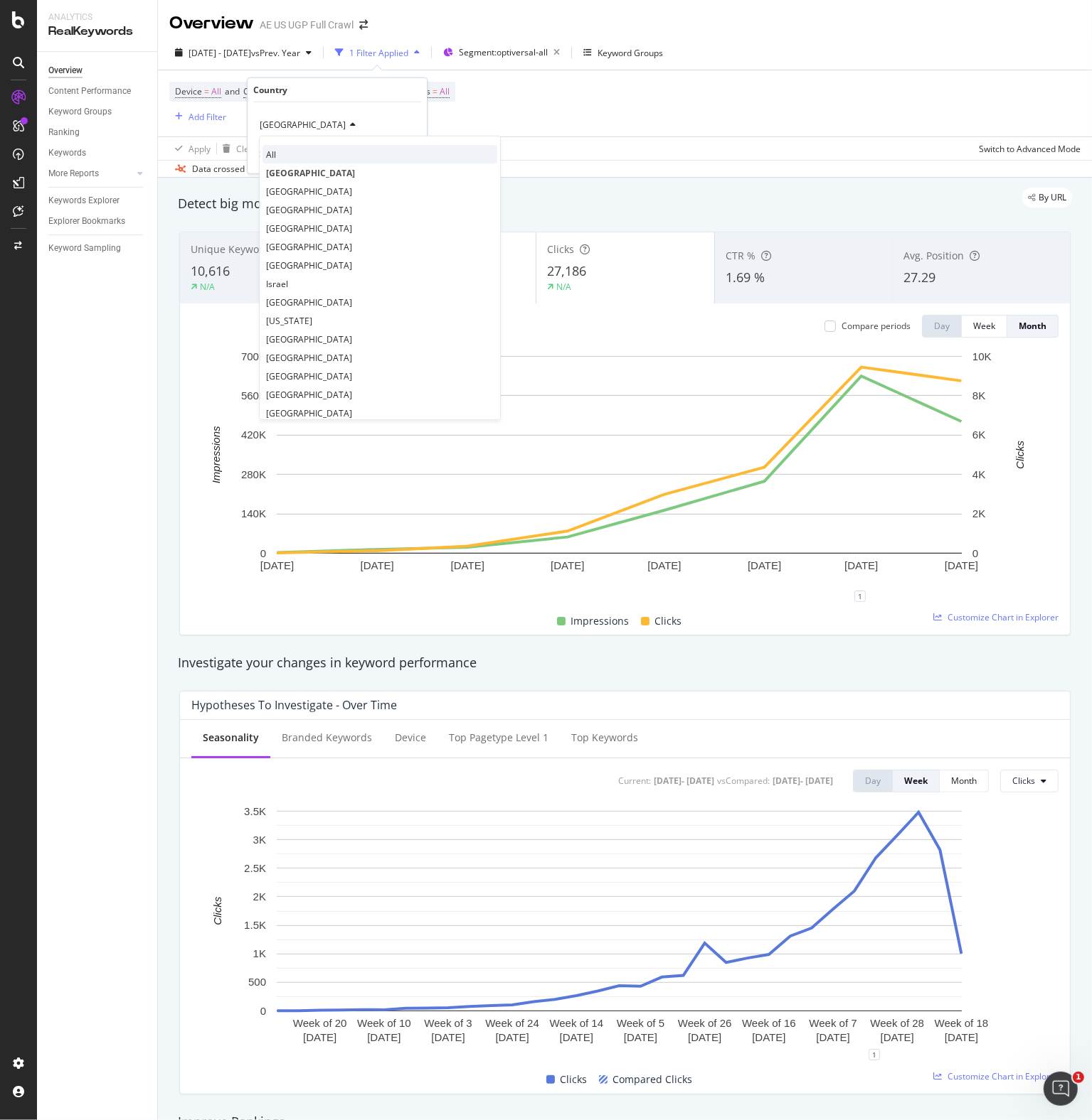
click at [269, 152] on span "All" at bounding box center [271, 154] width 10 height 12
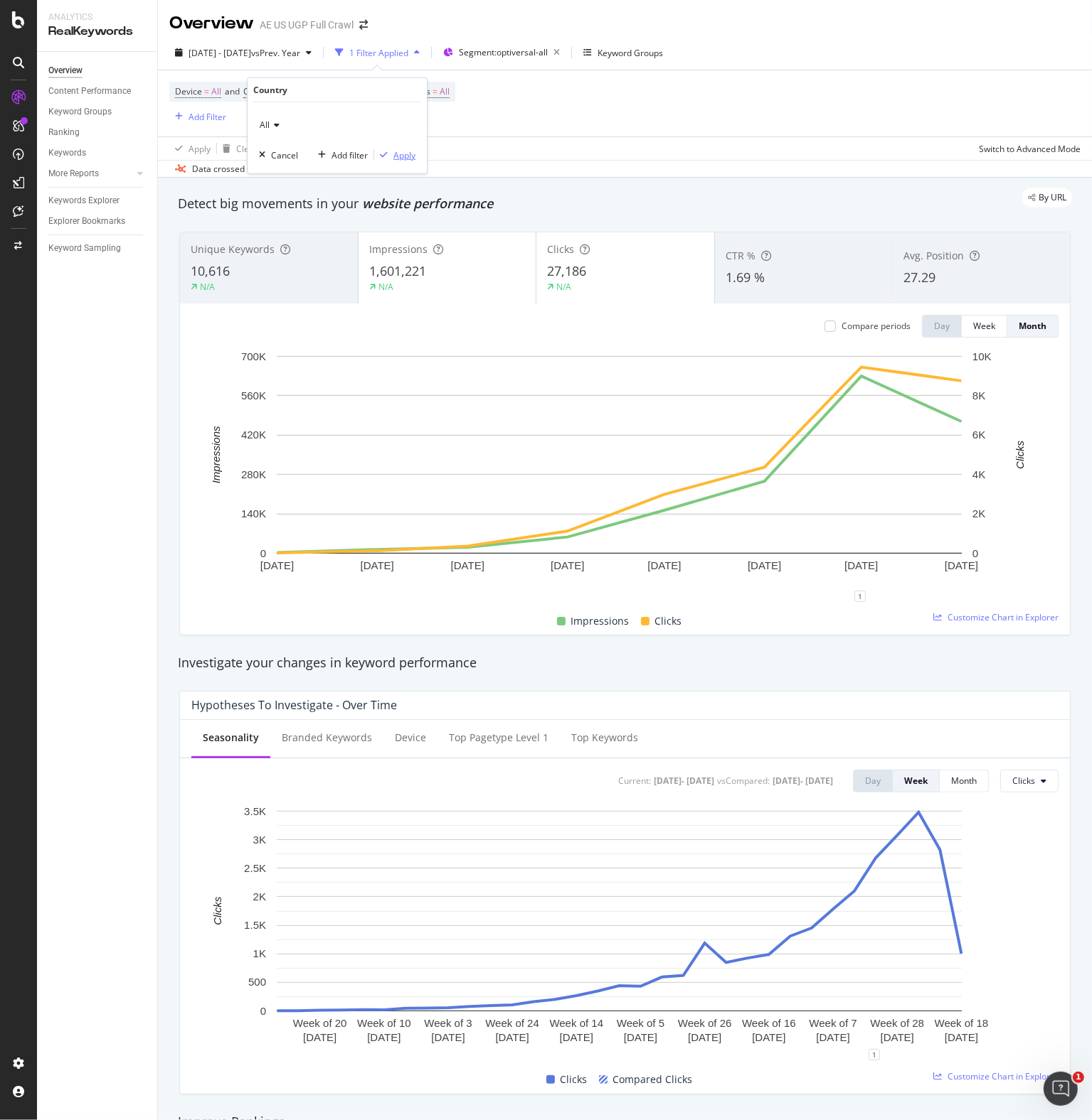
drag, startPoint x: 393, startPoint y: 150, endPoint x: 608, endPoint y: 140, distance: 215.2
click at [393, 149] on div "Apply" at bounding box center [394, 155] width 41 height 13
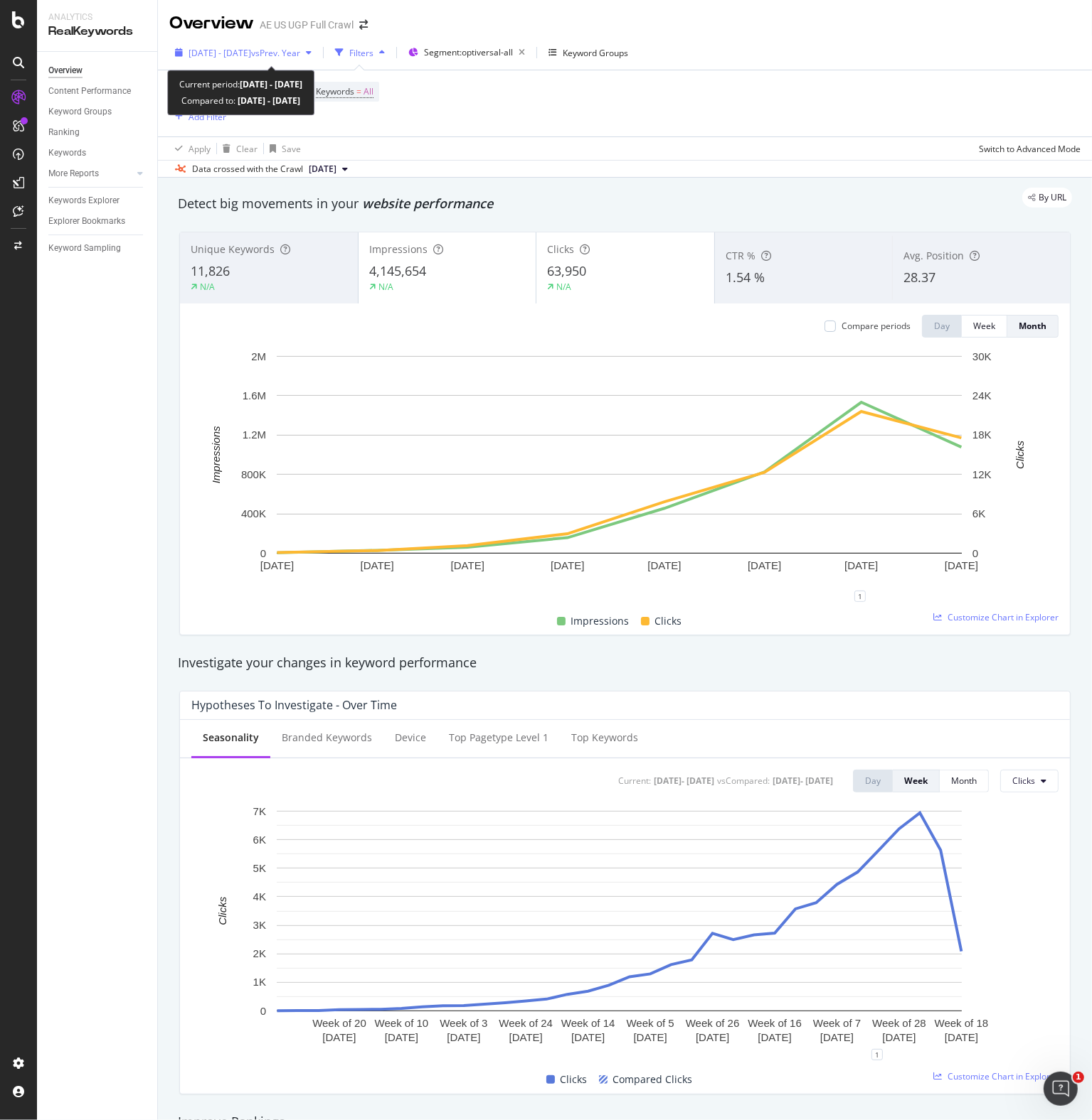
click at [300, 52] on span "vs Prev. Year" at bounding box center [275, 53] width 49 height 12
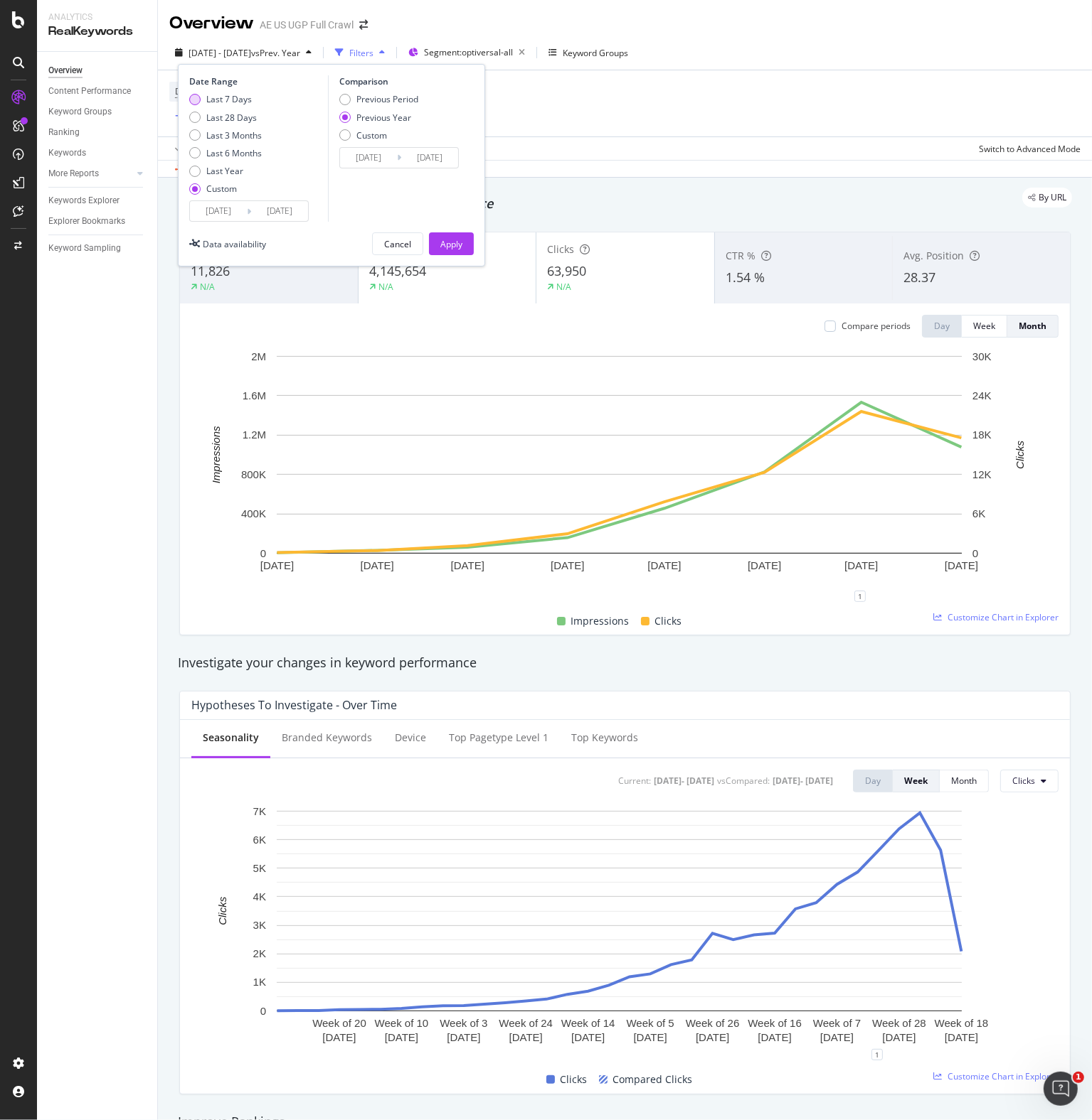
click at [235, 97] on div "Last 7 Days" at bounding box center [229, 99] width 46 height 12
type input "[DATE]"
click at [212, 210] on input "[DATE]" at bounding box center [218, 210] width 57 height 20
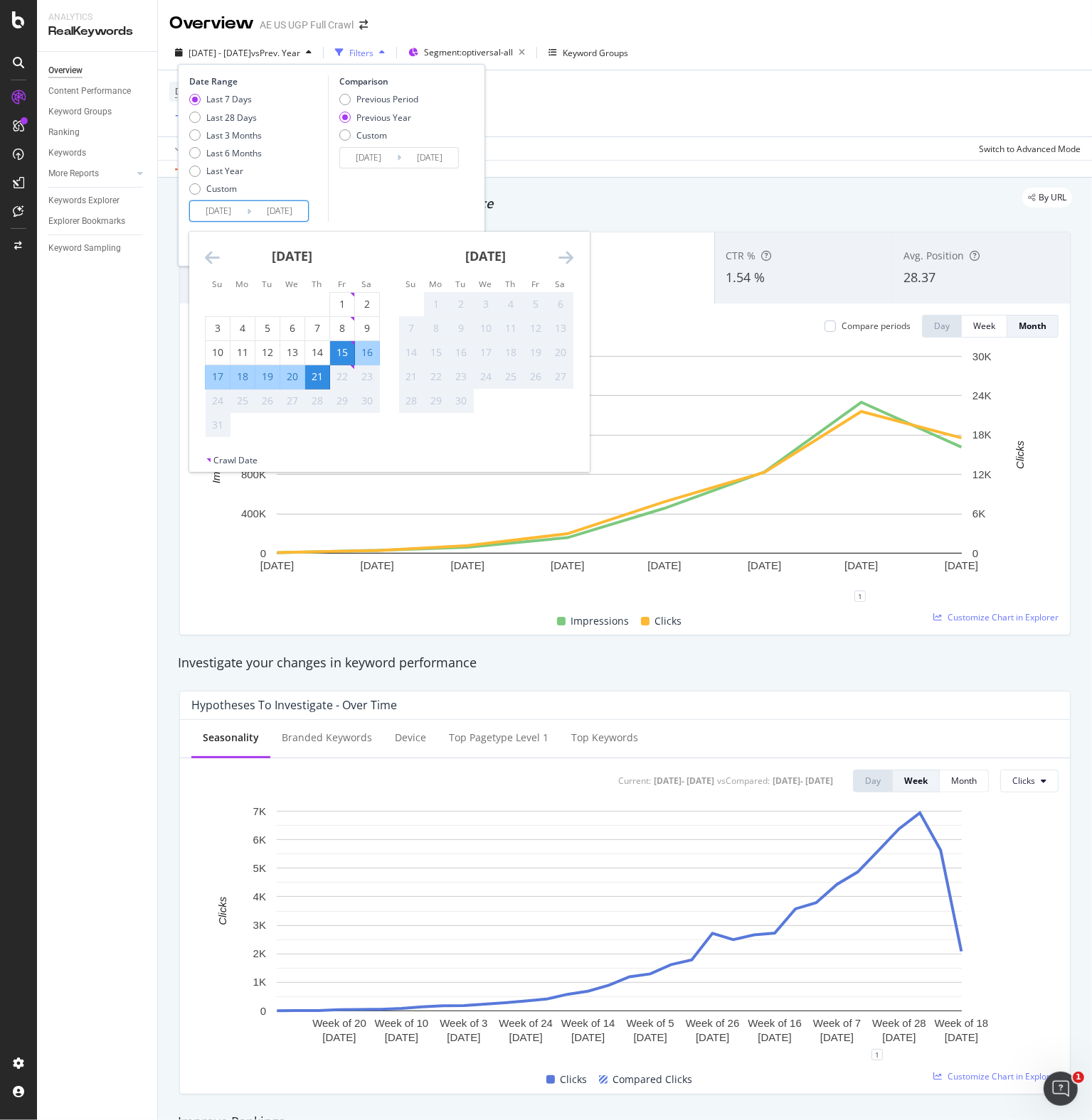
click at [347, 353] on div "15" at bounding box center [342, 352] width 24 height 15
click at [320, 375] on div "21" at bounding box center [317, 376] width 24 height 15
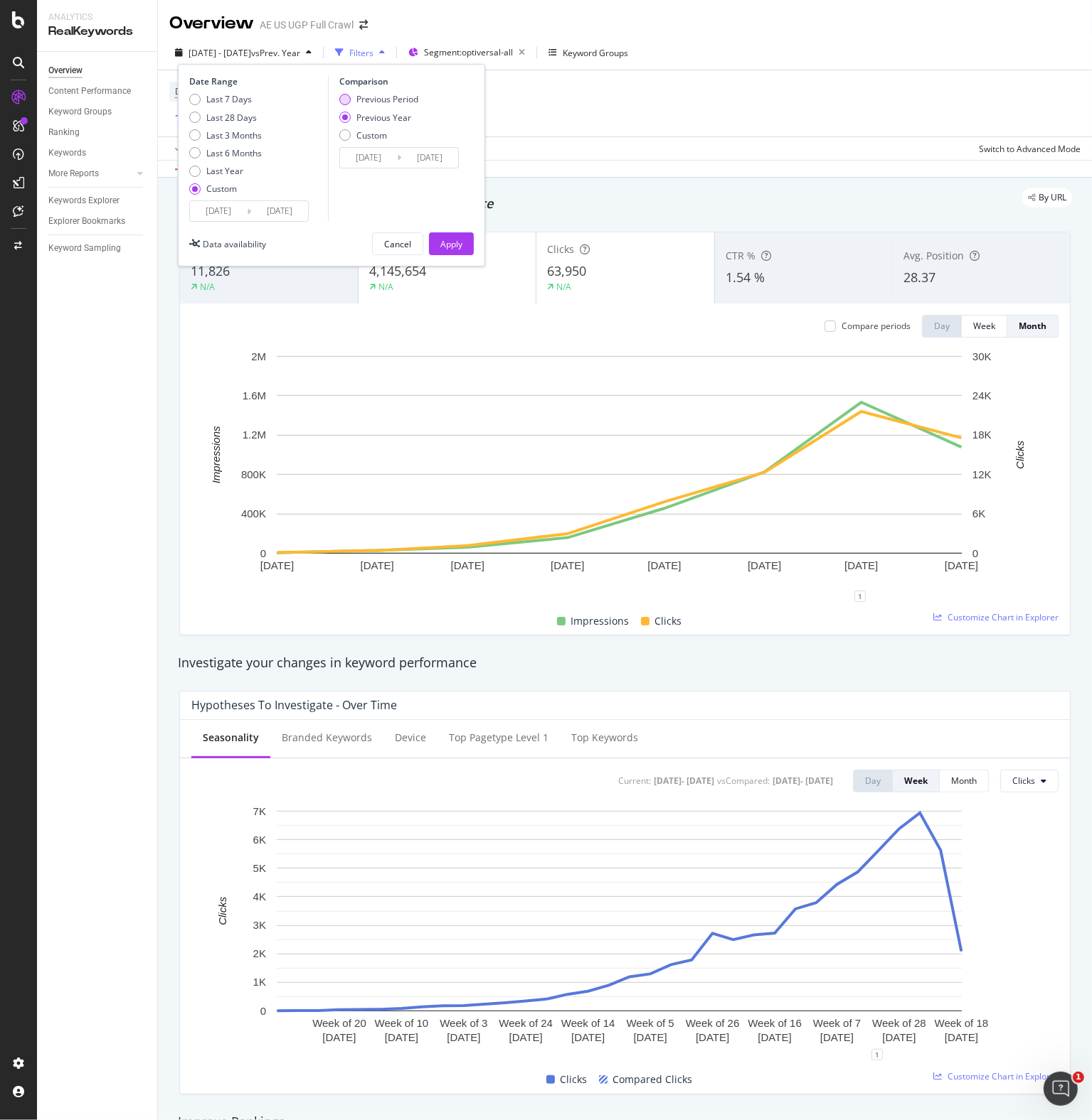
click at [386, 98] on div "Previous Period" at bounding box center [387, 99] width 62 height 12
type input "[DATE]"
click at [443, 242] on div "Apply" at bounding box center [451, 244] width 22 height 12
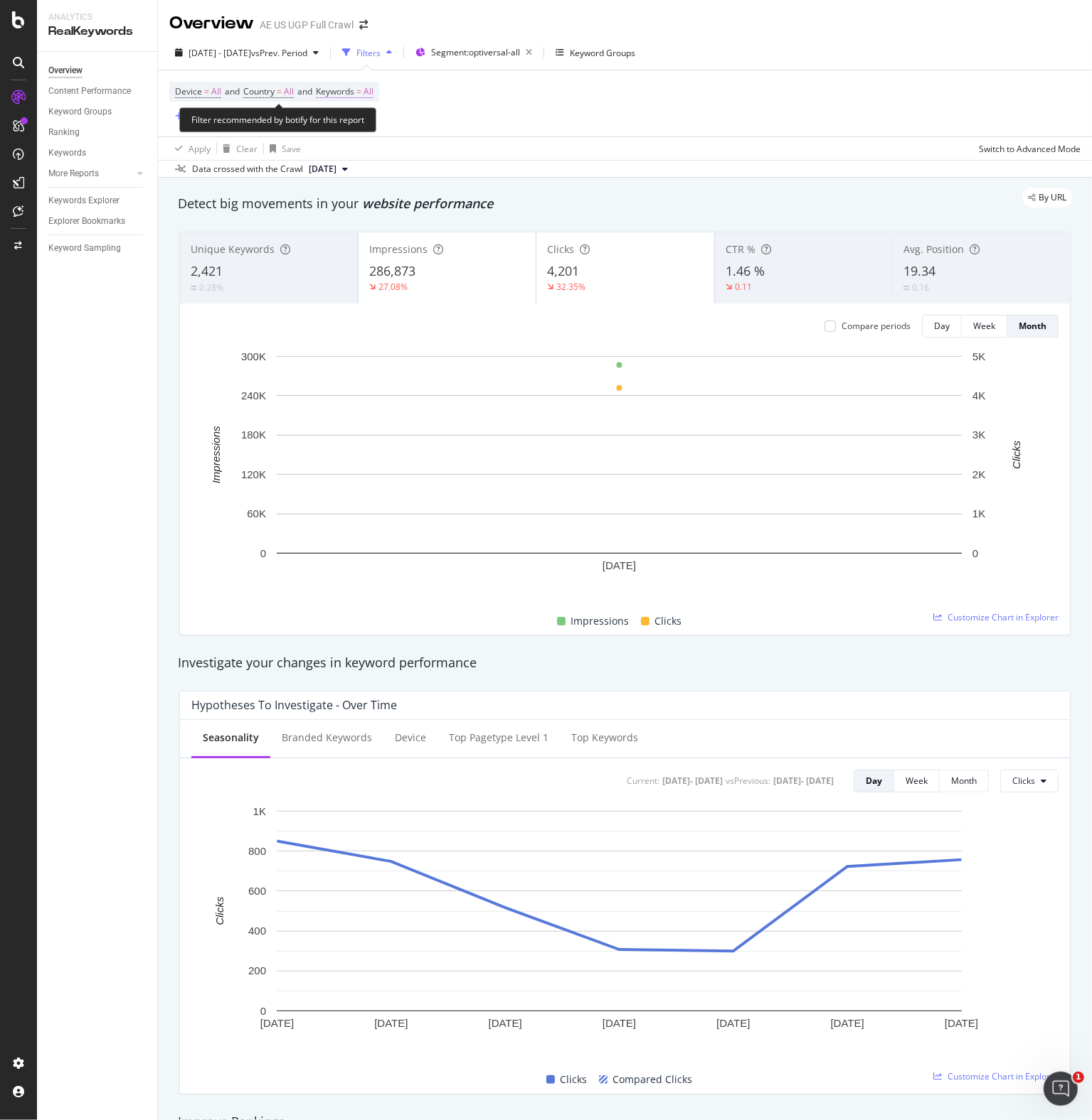
click at [354, 90] on span "Keywords" at bounding box center [334, 91] width 39 height 12
click at [353, 122] on div "button" at bounding box center [362, 125] width 17 height 9
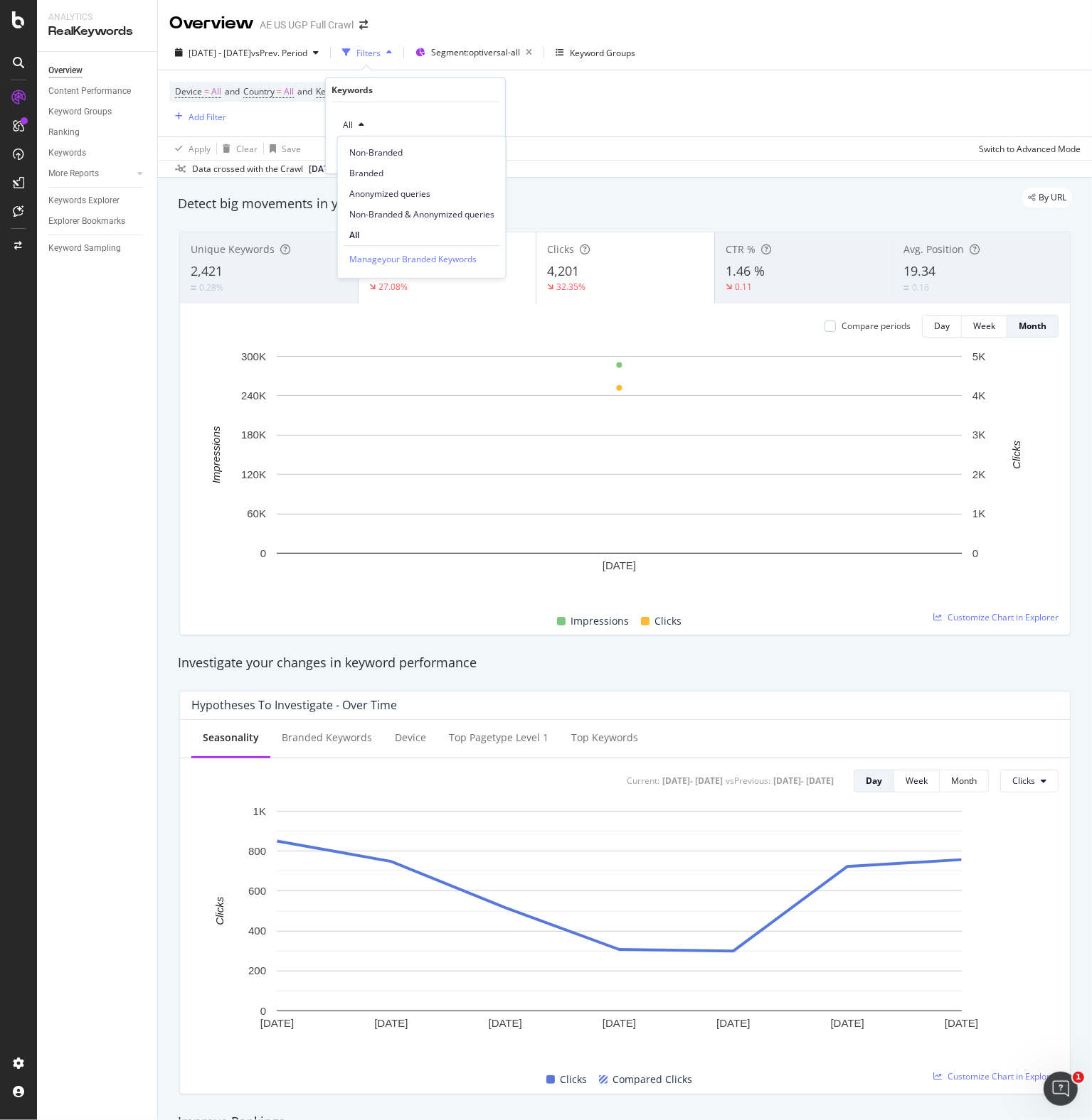
click at [354, 154] on span "Non-Branded" at bounding box center [421, 153] width 145 height 13
click at [476, 155] on div "Apply" at bounding box center [483, 155] width 22 height 12
